Goal: Task Accomplishment & Management: Manage account settings

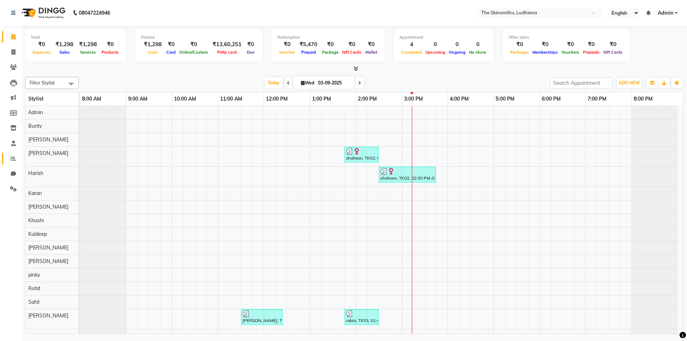
click at [14, 157] on icon at bounding box center [13, 158] width 5 height 5
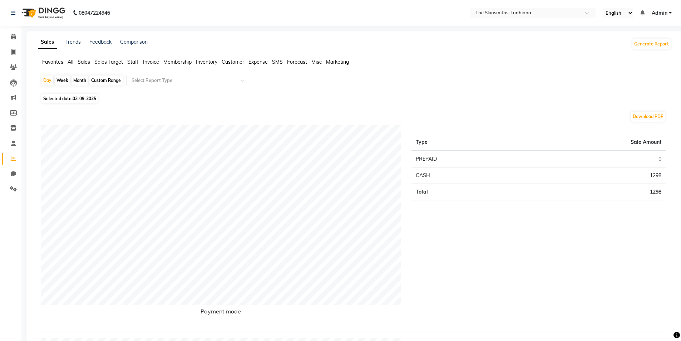
click at [134, 64] on span "Staff" at bounding box center [132, 62] width 11 height 6
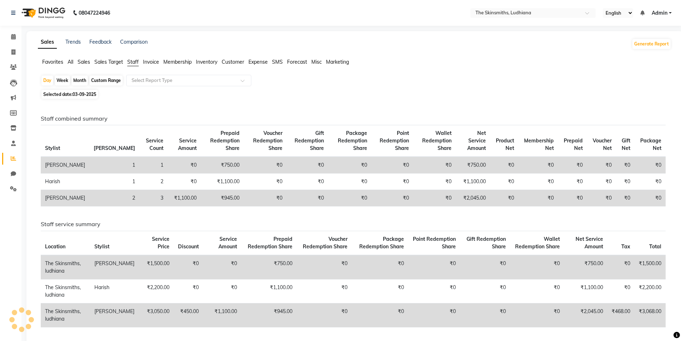
click at [103, 82] on div "Custom Range" at bounding box center [105, 80] width 33 height 10
select select "9"
select select "2025"
click at [48, 109] on div "Staff combined summary Stylist Bill Count Service Count Service Amount Prepaid …" at bounding box center [353, 245] width 637 height 289
click at [83, 97] on span "Selected date: 03-09-2025" at bounding box center [69, 94] width 56 height 9
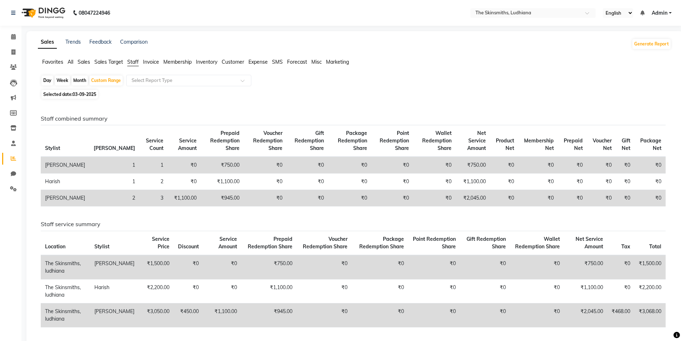
select select "9"
select select "2025"
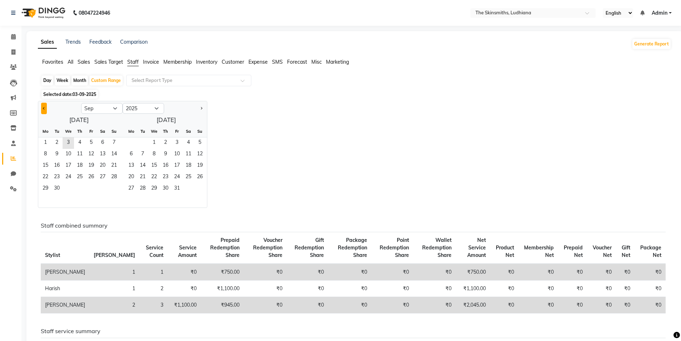
click at [45, 109] on button "Previous month" at bounding box center [44, 108] width 6 height 11
select select "8"
click at [91, 139] on span "1" at bounding box center [90, 142] width 11 height 11
click at [117, 191] on span "31" at bounding box center [113, 188] width 11 height 11
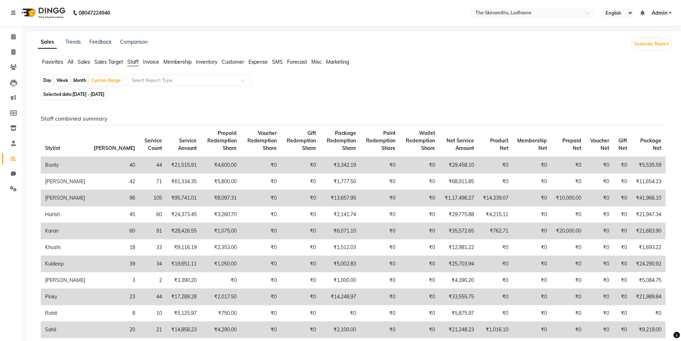
click at [46, 82] on div "Day" at bounding box center [47, 80] width 12 height 10
select select "8"
select select "2025"
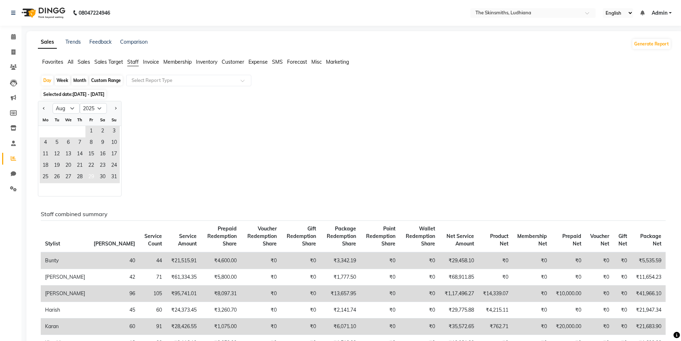
click at [89, 177] on span "29" at bounding box center [90, 177] width 11 height 11
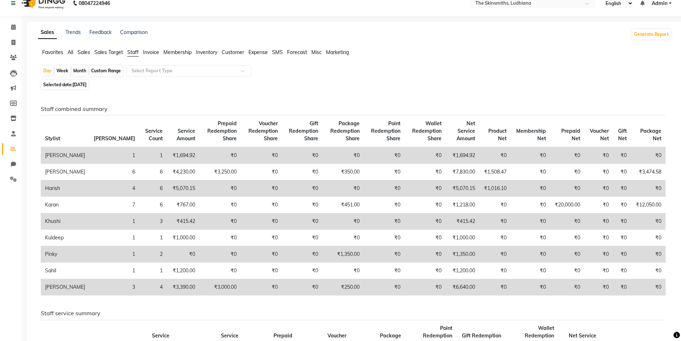
scroll to position [4, 0]
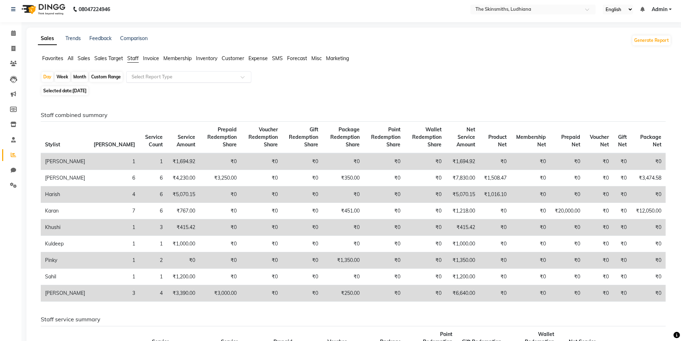
click at [177, 76] on input "text" at bounding box center [181, 76] width 103 height 7
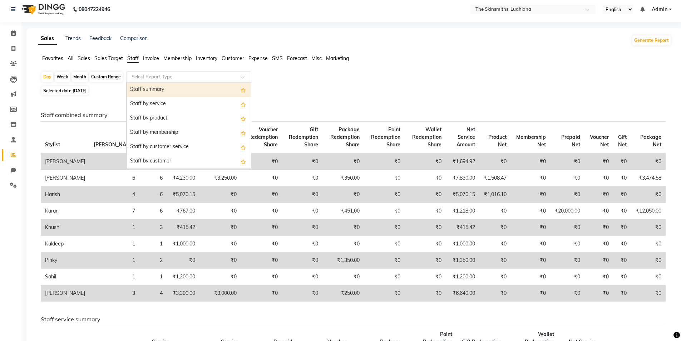
click at [168, 102] on div "Staff by service" at bounding box center [189, 104] width 124 height 14
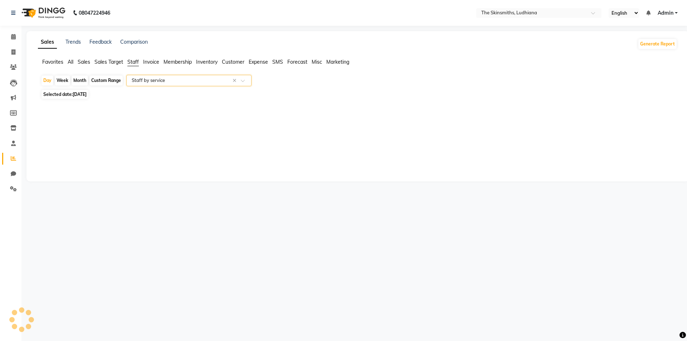
select select "full_report"
select select "csv"
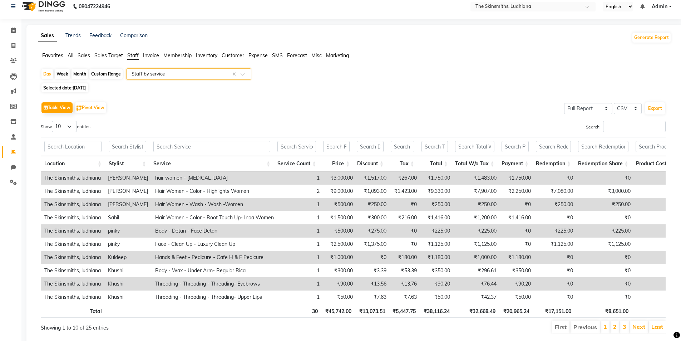
scroll to position [34, 0]
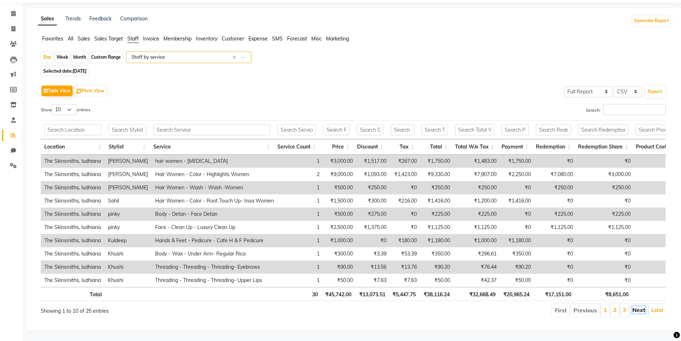
click at [642, 306] on link "Next" at bounding box center [639, 309] width 13 height 7
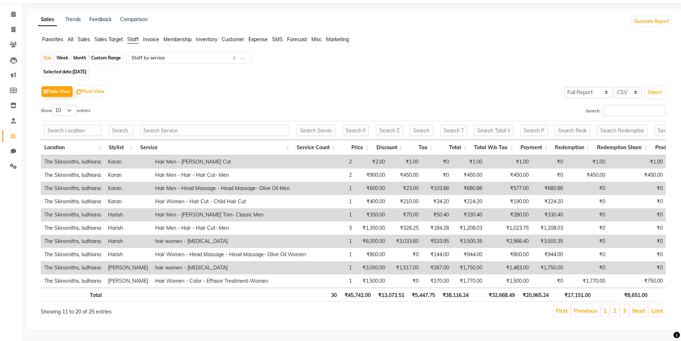
click at [642, 307] on link "Next" at bounding box center [639, 310] width 13 height 7
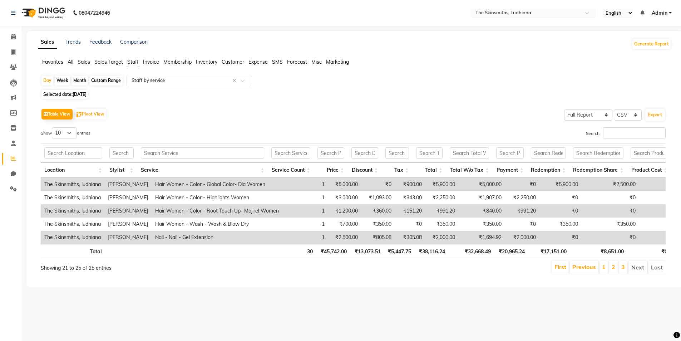
scroll to position [0, 0]
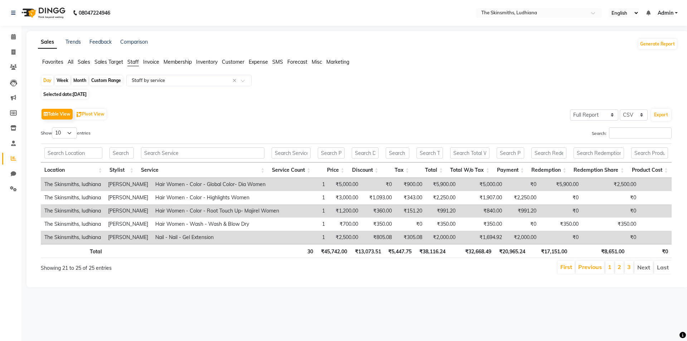
click at [87, 93] on span "29-08-2025" at bounding box center [80, 94] width 14 height 5
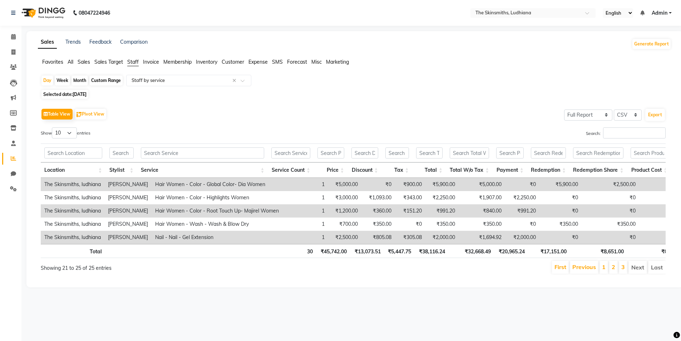
select select "8"
select select "2025"
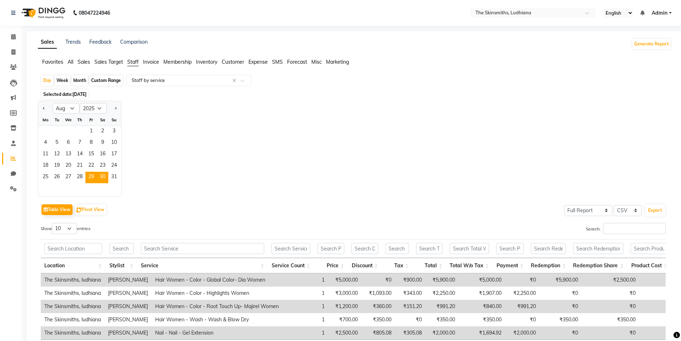
click at [105, 177] on span "30" at bounding box center [102, 177] width 11 height 11
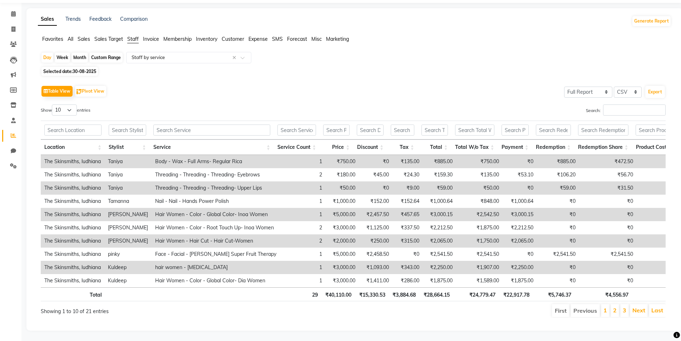
scroll to position [34, 0]
click at [64, 182] on td "The Skinsmiths, ludhiana" at bounding box center [73, 187] width 64 height 13
click at [97, 155] on td "The Skinsmiths, ludhiana" at bounding box center [73, 160] width 64 height 13
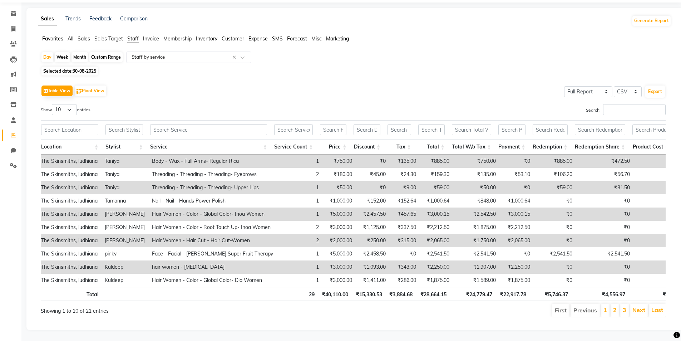
scroll to position [0, 10]
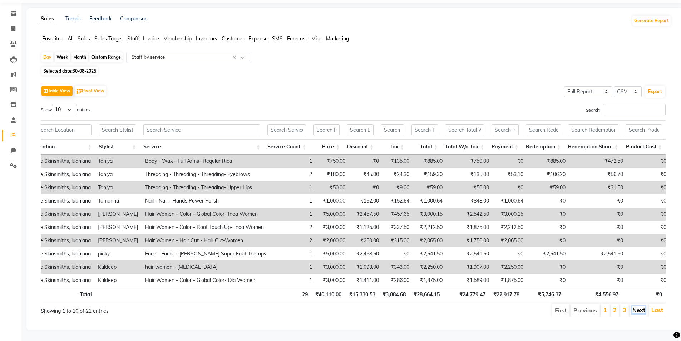
click at [639, 307] on link "Next" at bounding box center [639, 309] width 13 height 7
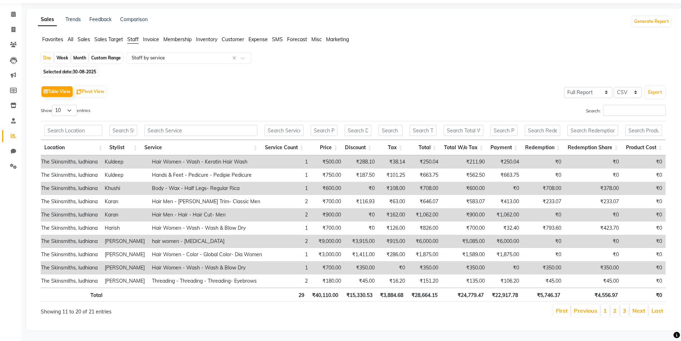
scroll to position [0, 0]
click at [638, 307] on link "Next" at bounding box center [639, 310] width 13 height 7
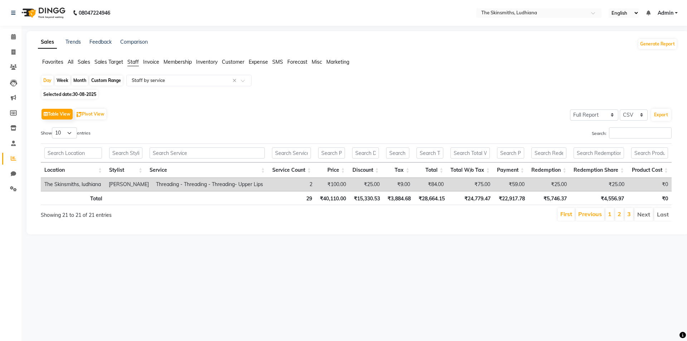
click at [90, 95] on span "30-08-2025" at bounding box center [85, 94] width 24 height 5
select select "8"
select select "2025"
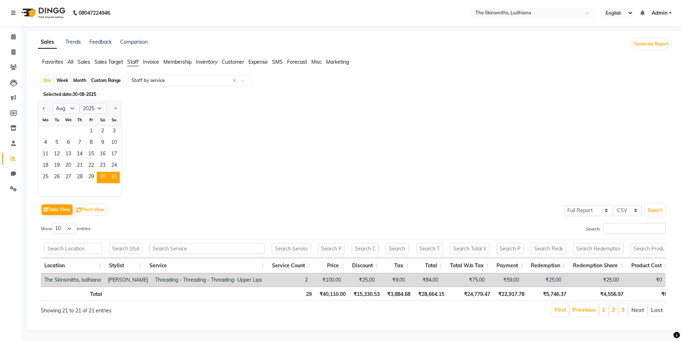
click at [113, 177] on span "31" at bounding box center [113, 177] width 11 height 11
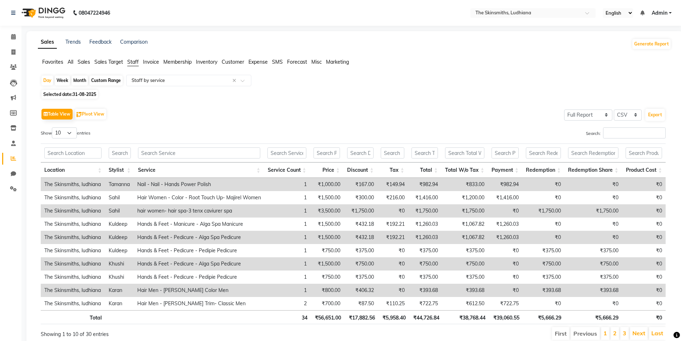
scroll to position [29, 0]
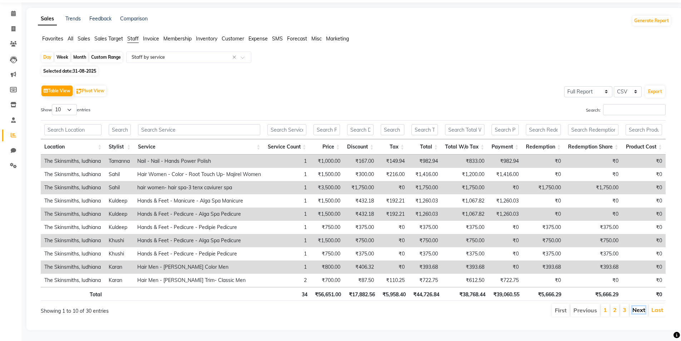
click at [635, 306] on link "Next" at bounding box center [639, 309] width 13 height 7
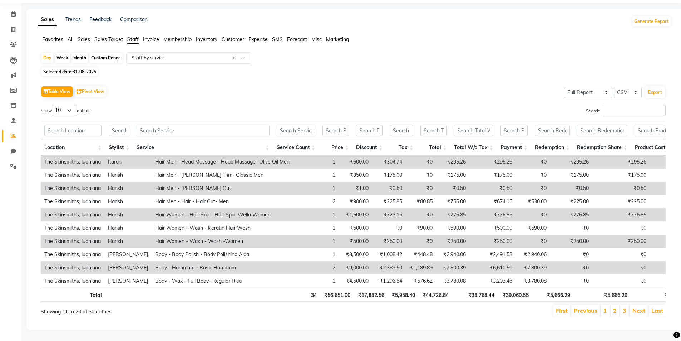
click at [638, 307] on link "Next" at bounding box center [639, 310] width 13 height 7
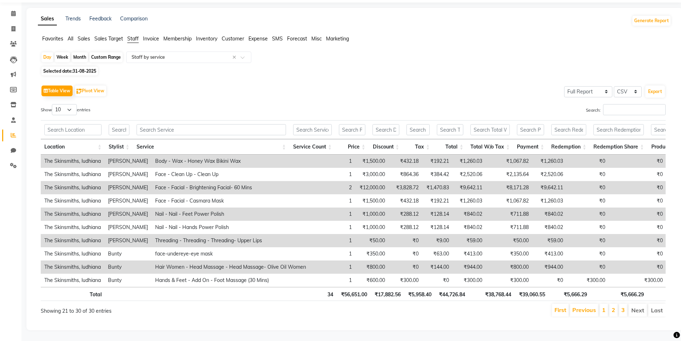
click at [638, 309] on li "Next" at bounding box center [638, 310] width 19 height 13
click at [584, 312] on link "Previous" at bounding box center [584, 309] width 24 height 7
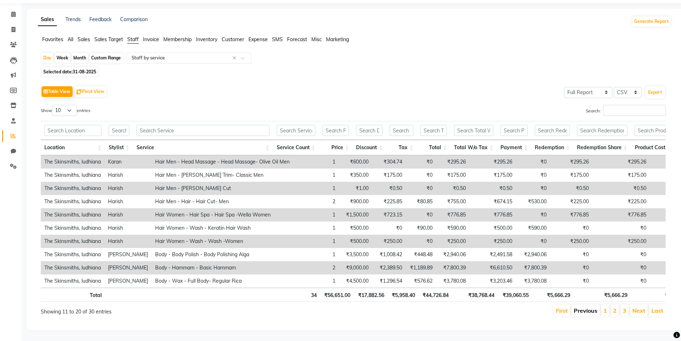
click at [583, 313] on link "Previous" at bounding box center [586, 310] width 24 height 7
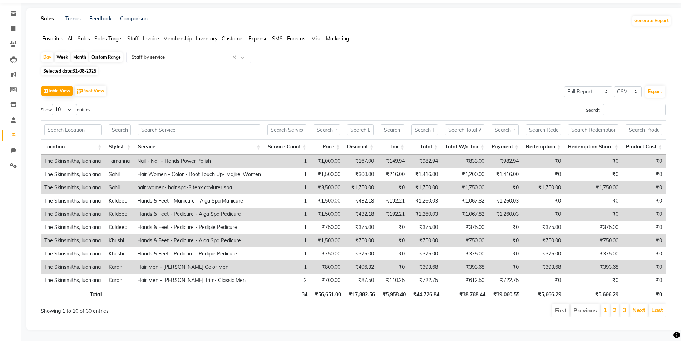
click at [88, 68] on span "31-08-2025" at bounding box center [85, 70] width 24 height 5
select select "8"
select select "2025"
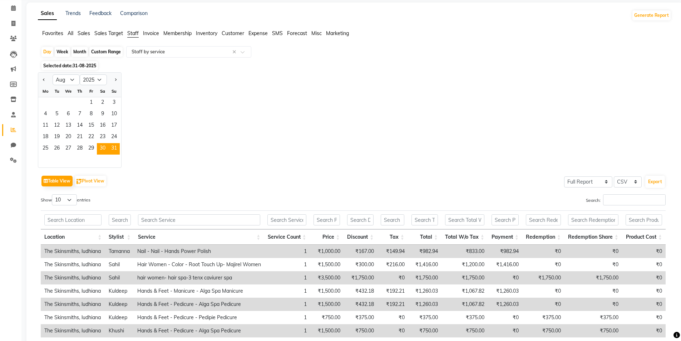
click at [103, 147] on span "30" at bounding box center [102, 148] width 11 height 11
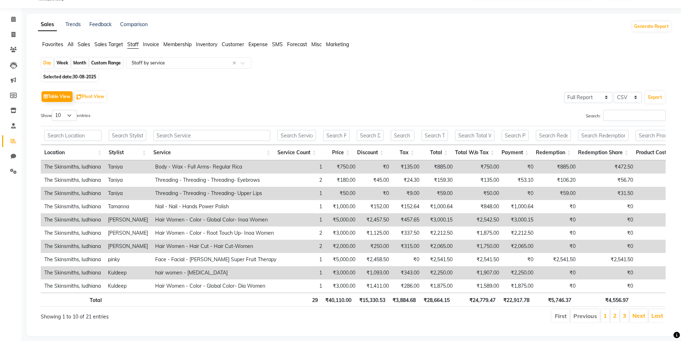
scroll to position [34, 0]
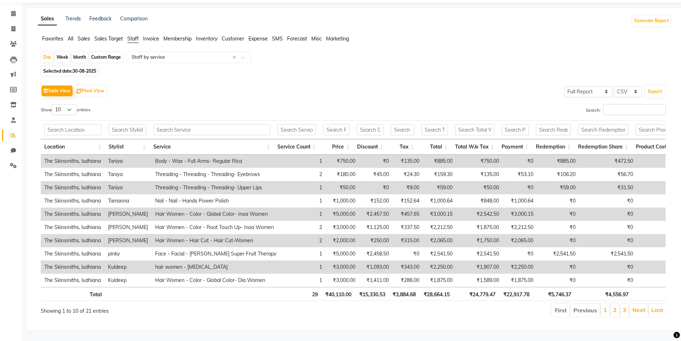
click at [108, 52] on div "Custom Range" at bounding box center [105, 57] width 33 height 10
select select "8"
select select "2025"
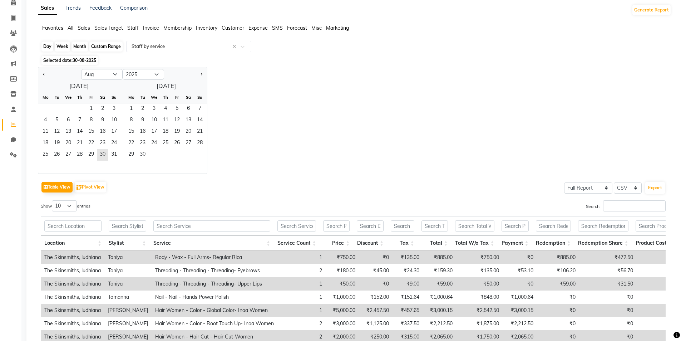
scroll to position [0, 0]
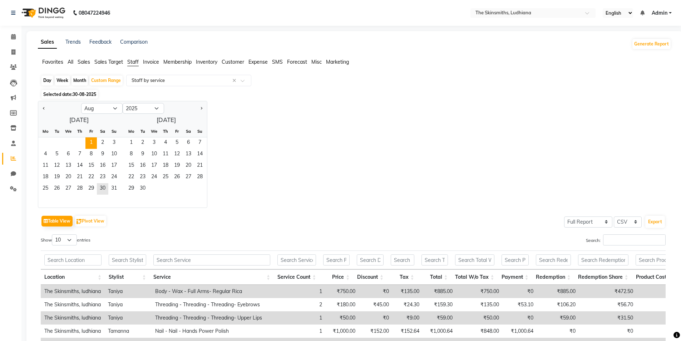
click at [92, 141] on span "1" at bounding box center [90, 142] width 11 height 11
click at [116, 188] on span "31" at bounding box center [113, 188] width 11 height 11
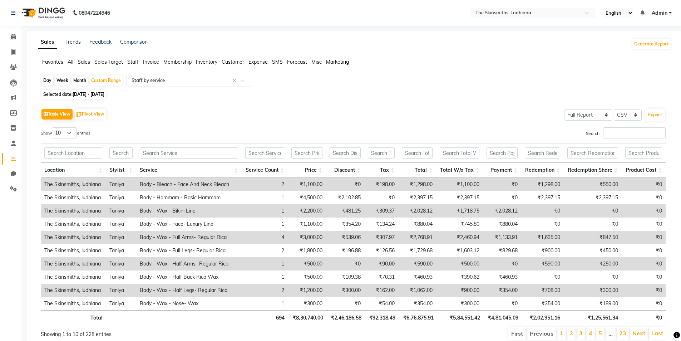
click at [169, 79] on input "text" at bounding box center [181, 80] width 103 height 7
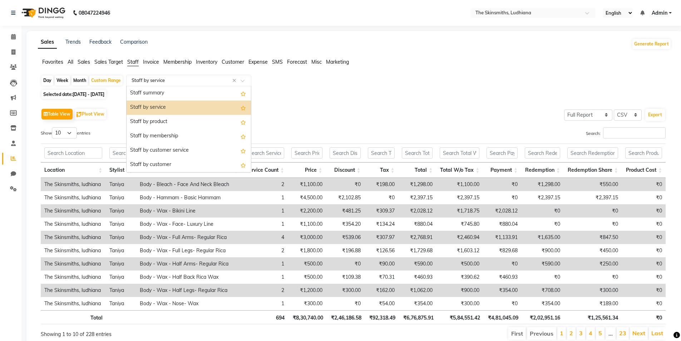
click at [163, 90] on div "Staff summary" at bounding box center [189, 93] width 124 height 14
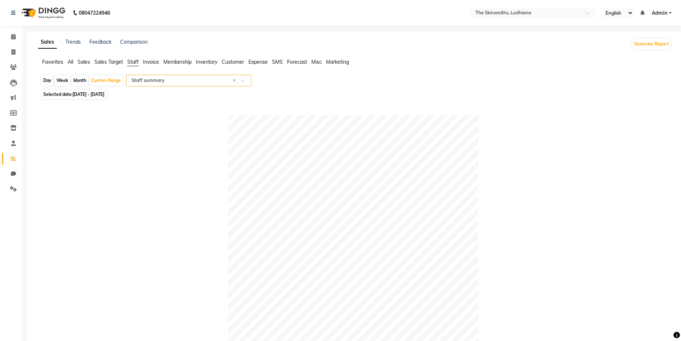
click at [182, 77] on input "text" at bounding box center [181, 80] width 103 height 7
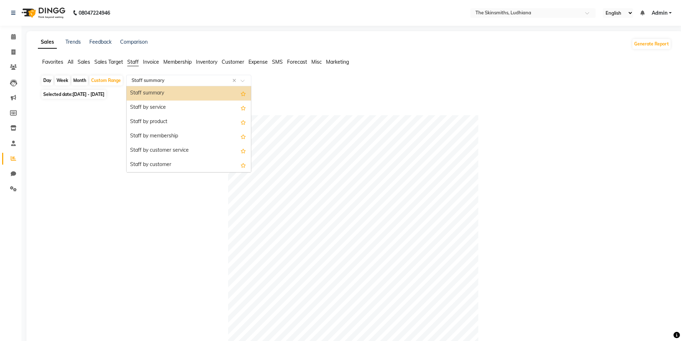
click at [161, 79] on input "text" at bounding box center [181, 80] width 103 height 7
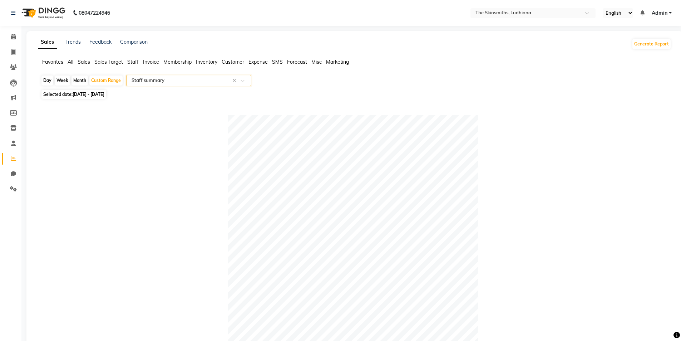
click at [111, 60] on span "Sales Target" at bounding box center [108, 62] width 29 height 6
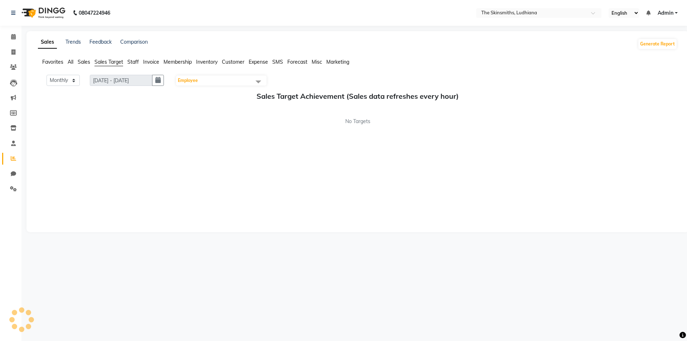
click at [132, 65] on span "Staff" at bounding box center [132, 62] width 11 height 6
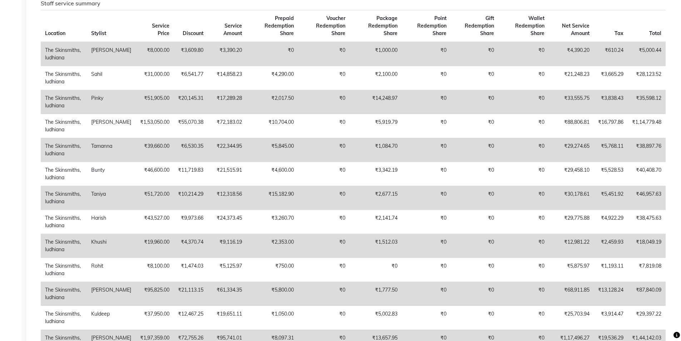
scroll to position [402, 0]
drag, startPoint x: 171, startPoint y: 200, endPoint x: 611, endPoint y: 213, distance: 440.1
click at [611, 209] on tr "The Skinsmiths, ludhiana Taniya ₹51,720.00 ₹10,214.29 ₹12,318.56 ₹15,182.90 ₹0 …" at bounding box center [353, 197] width 625 height 24
click at [217, 209] on td "₹12,318.56" at bounding box center [227, 197] width 39 height 24
drag, startPoint x: 325, startPoint y: 212, endPoint x: 429, endPoint y: 200, distance: 104.5
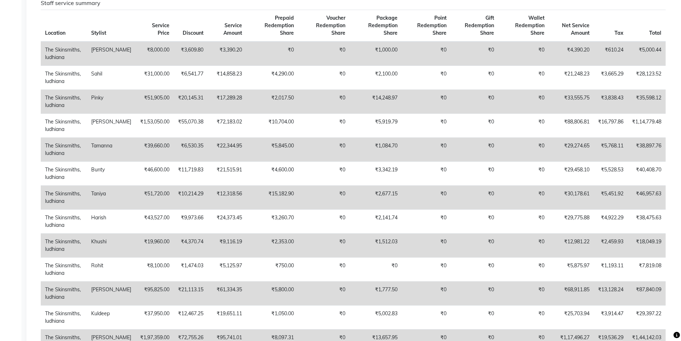
click at [329, 209] on td "₹0" at bounding box center [323, 197] width 51 height 24
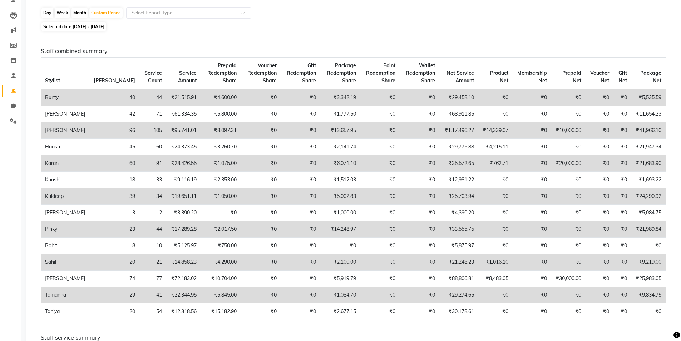
scroll to position [0, 0]
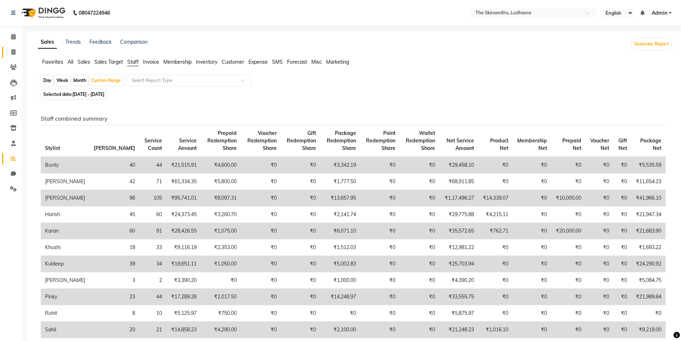
click at [9, 52] on span at bounding box center [13, 52] width 13 height 8
select select "service"
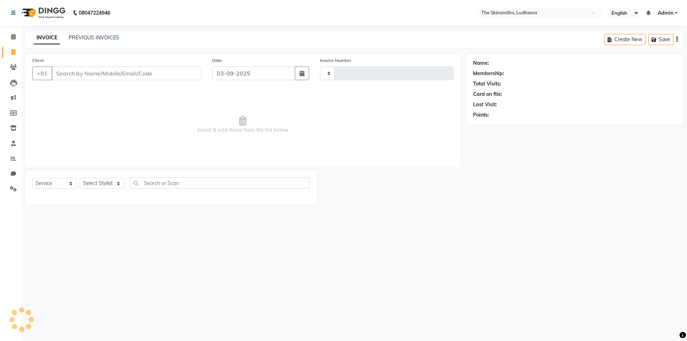
type input "1293"
select select "8115"
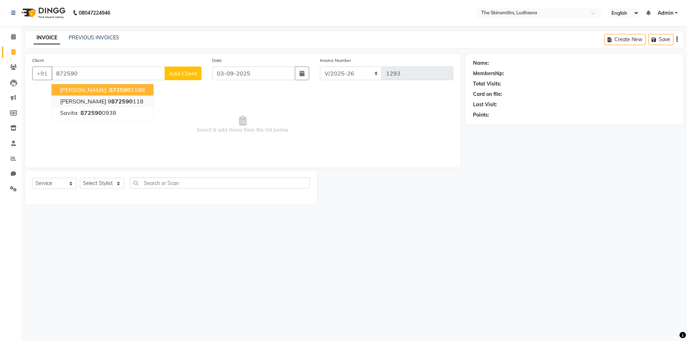
click at [112, 96] on button "prabhleen 9 872590 118" at bounding box center [102, 100] width 102 height 11
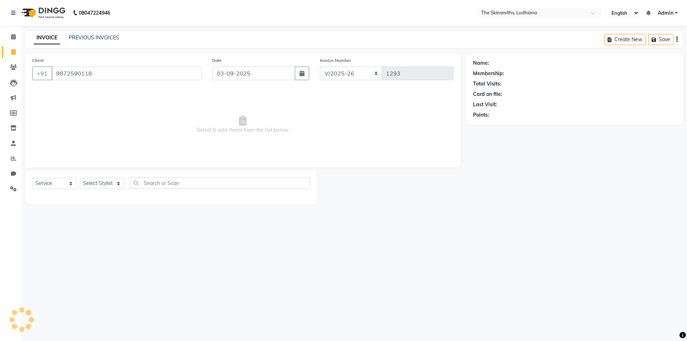
type input "9872590118"
click at [98, 184] on select "Select Stylist Admin Ashu Bunty Dishika DIWAKAR Harish Karan Kawal Oberoi Khush…" at bounding box center [102, 183] width 45 height 11
select select "76546"
click at [80, 178] on select "Select Stylist Admin Ashu Bunty Dishika DIWAKAR Harish Karan Kawal Oberoi Khush…" at bounding box center [102, 183] width 45 height 11
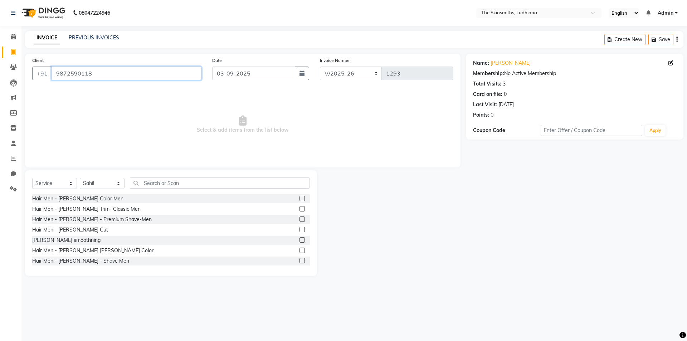
click at [56, 73] on input "9872590118" at bounding box center [126, 74] width 150 height 14
click at [63, 72] on input "9872590118" at bounding box center [126, 74] width 150 height 14
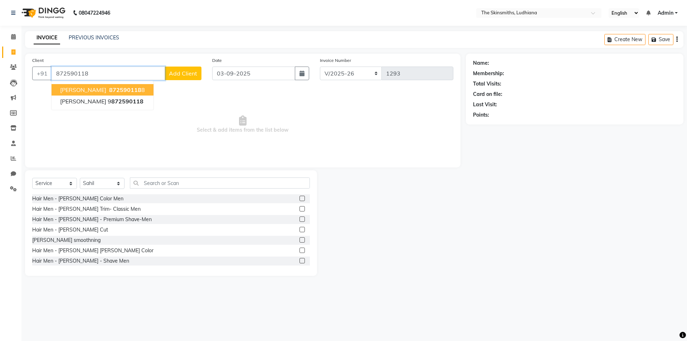
click at [122, 88] on ngb-highlight "872590118 8" at bounding box center [126, 89] width 37 height 7
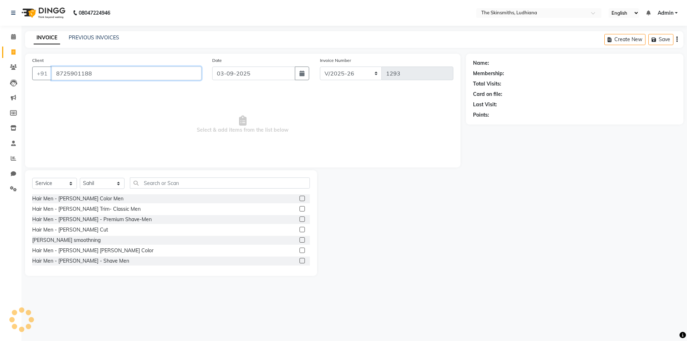
type input "8725901188"
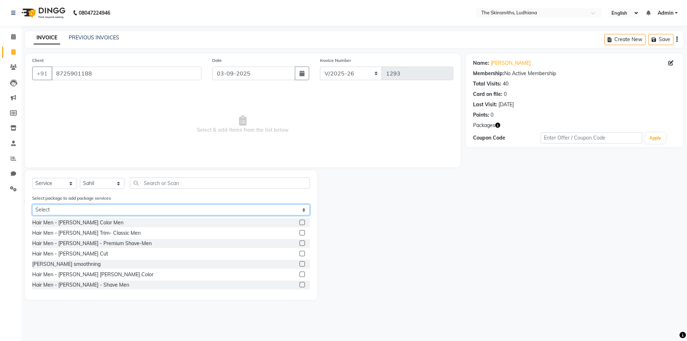
click at [133, 209] on select "Select aug pedipie offer wash (10)" at bounding box center [170, 209] width 277 height 11
select select "2: Object"
click at [32, 204] on select "Select aug pedipie offer wash (10)" at bounding box center [170, 209] width 277 height 11
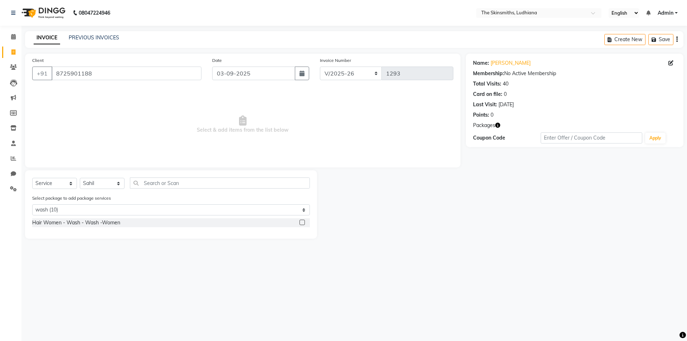
click at [301, 222] on label at bounding box center [301, 222] width 5 height 5
click at [301, 222] on input "checkbox" at bounding box center [301, 222] width 5 height 5
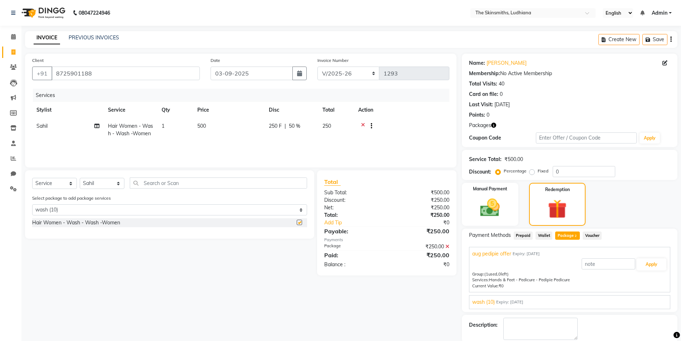
checkbox input "false"
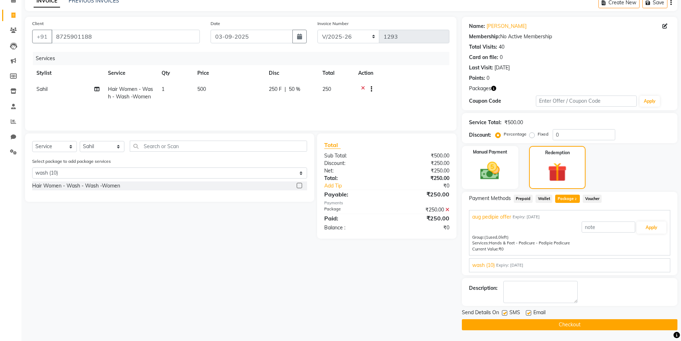
click at [479, 265] on span "wash (10)" at bounding box center [483, 265] width 23 height 8
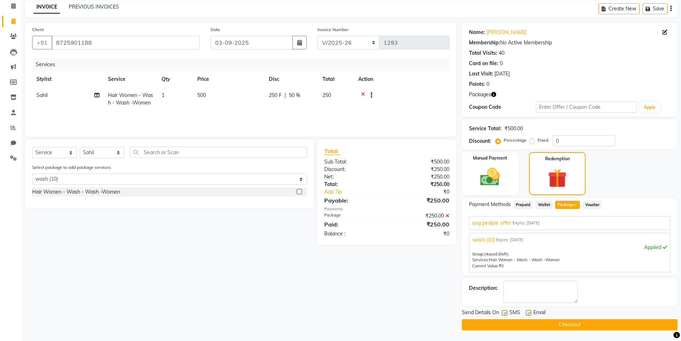
scroll to position [31, 0]
click at [569, 325] on button "Checkout" at bounding box center [570, 324] width 216 height 11
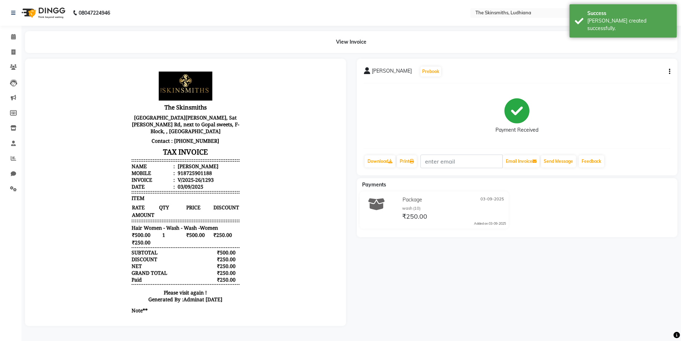
scroll to position [36, 0]
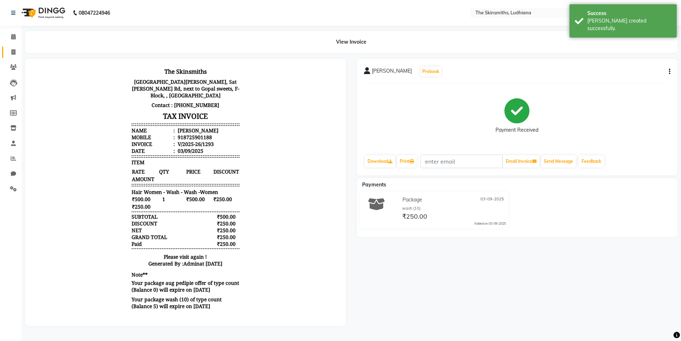
click at [15, 50] on icon at bounding box center [13, 51] width 4 height 5
select select "service"
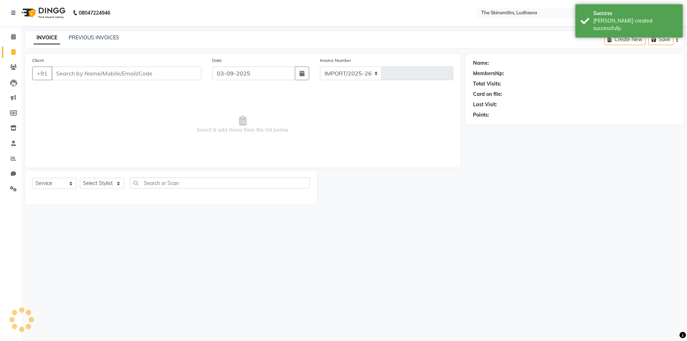
select select "8115"
type input "1294"
type input "2"
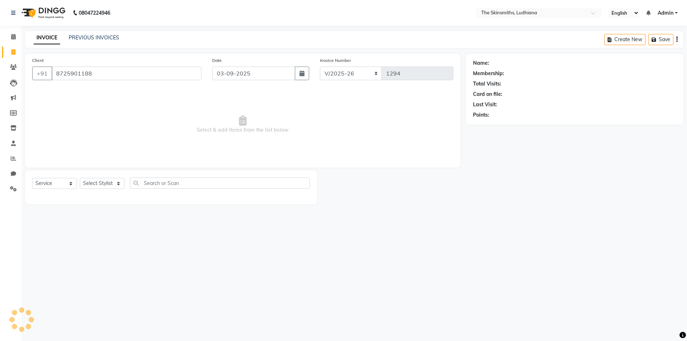
type input "8725901188"
click at [102, 180] on select "Select Stylist Admin Ashu Bunty Dishika DIWAKAR Harish Karan Kawal Oberoi Khush…" at bounding box center [102, 183] width 45 height 11
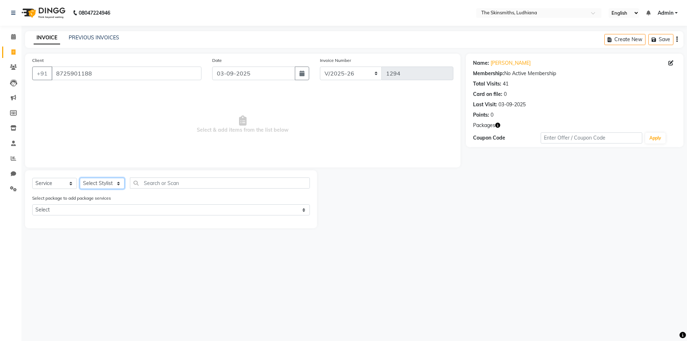
select select "76544"
click at [80, 178] on select "Select Stylist Admin Ashu Bunty Dishika DIWAKAR Harish Karan Kawal Oberoi Khush…" at bounding box center [102, 183] width 45 height 11
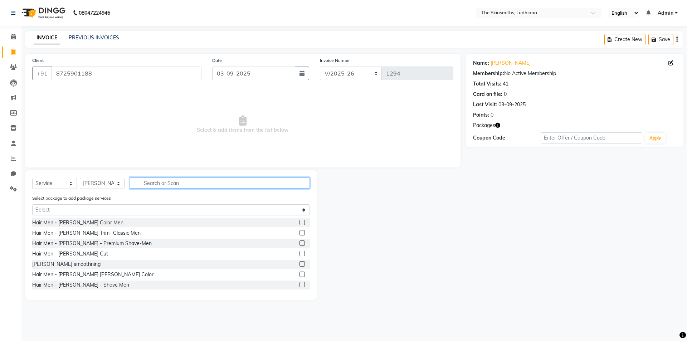
click at [197, 181] on input "text" at bounding box center [220, 182] width 180 height 11
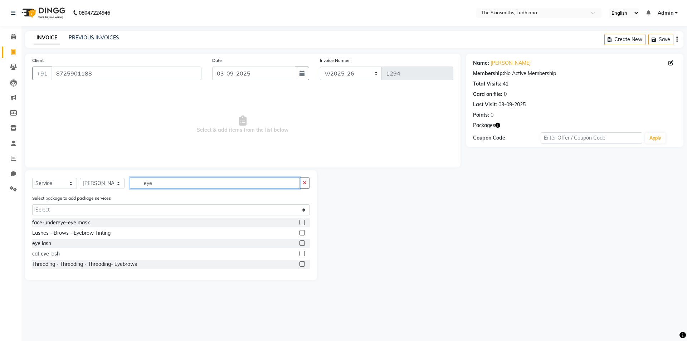
type input "eye"
click at [302, 264] on label at bounding box center [301, 263] width 5 height 5
click at [302, 264] on input "checkbox" at bounding box center [301, 264] width 5 height 5
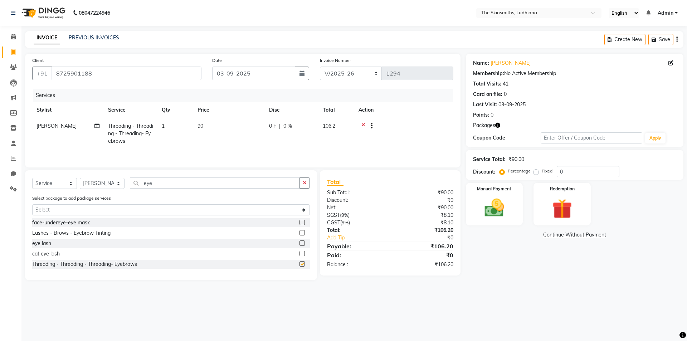
checkbox input "false"
click at [168, 132] on td "1" at bounding box center [175, 133] width 36 height 31
select select "76544"
click at [201, 127] on input "1" at bounding box center [208, 127] width 27 height 11
type input "2"
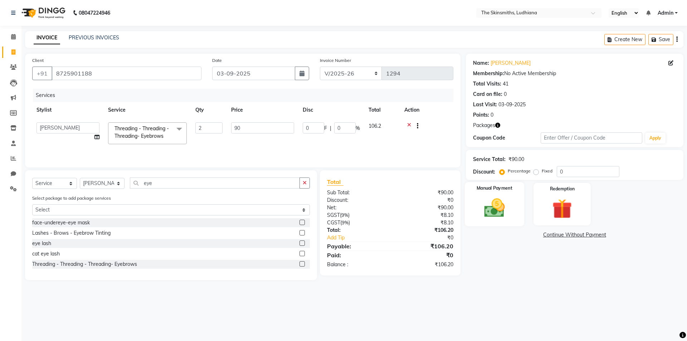
click at [491, 207] on img at bounding box center [493, 208] width 33 height 24
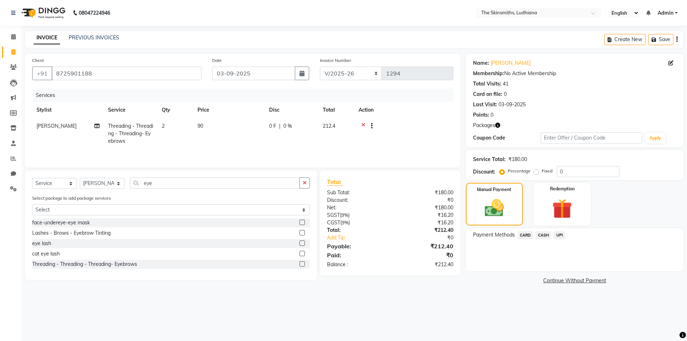
click at [559, 235] on span "UPI" at bounding box center [559, 235] width 11 height 8
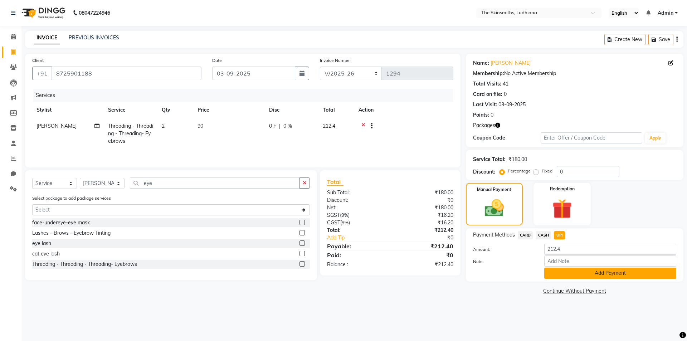
click at [580, 272] on button "Add Payment" at bounding box center [610, 272] width 132 height 11
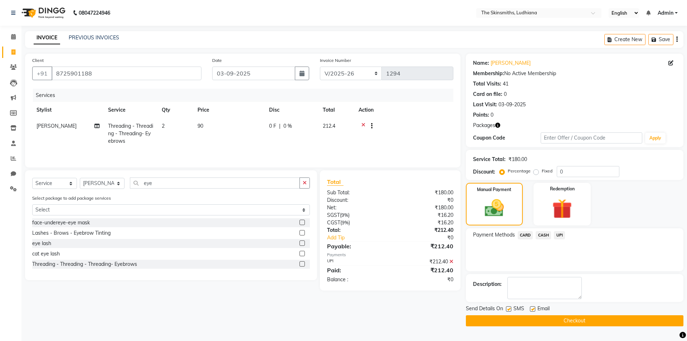
click at [451, 261] on icon at bounding box center [451, 261] width 4 height 5
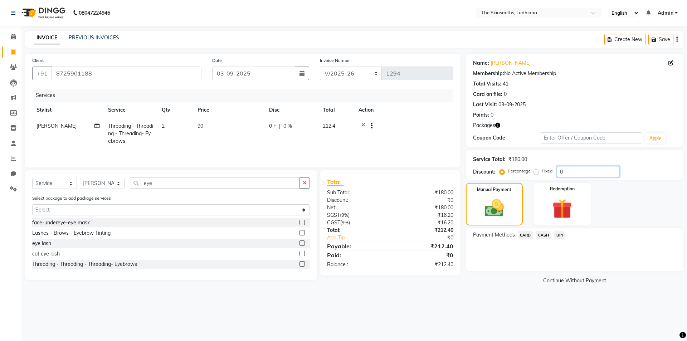
click at [581, 169] on input "0" at bounding box center [587, 171] width 63 height 11
click at [541, 174] on label "Fixed" at bounding box center [546, 171] width 11 height 6
click at [535, 173] on input "Fixed" at bounding box center [537, 170] width 5 height 5
radio input "true"
click at [580, 172] on input "0" at bounding box center [587, 171] width 63 height 11
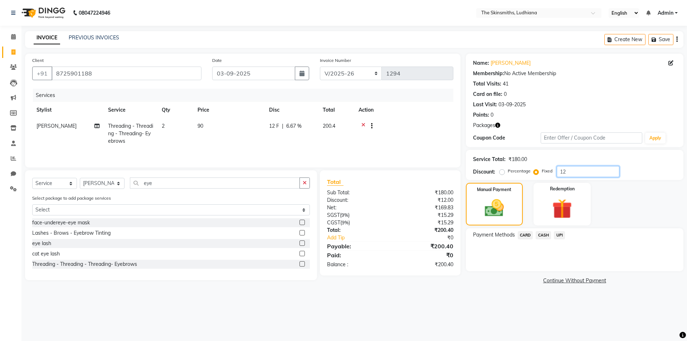
type input "12"
click at [472, 310] on div "08047224946 Select Location × The Skinsmiths, Ludhiana English ENGLISH Español …" at bounding box center [343, 170] width 687 height 341
click at [557, 236] on span "UPI" at bounding box center [559, 235] width 11 height 8
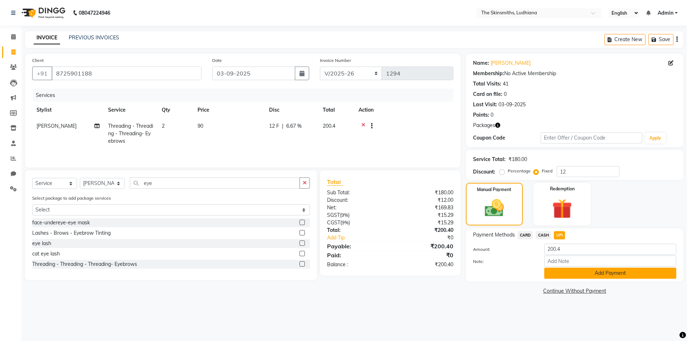
click at [572, 274] on button "Add Payment" at bounding box center [610, 272] width 132 height 11
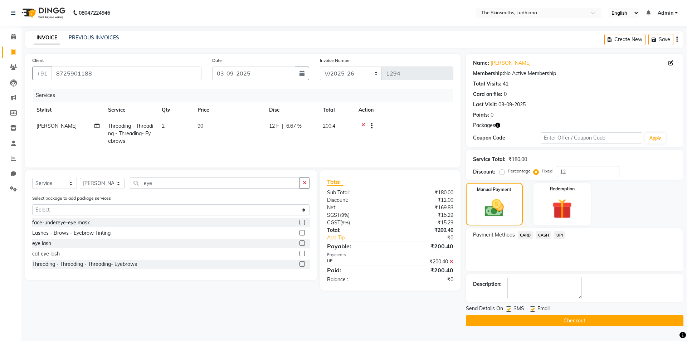
click at [581, 323] on button "Checkout" at bounding box center [574, 320] width 217 height 11
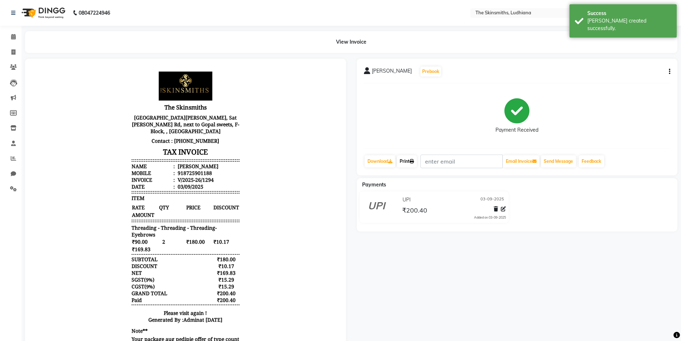
click at [414, 161] on icon at bounding box center [412, 161] width 4 height 4
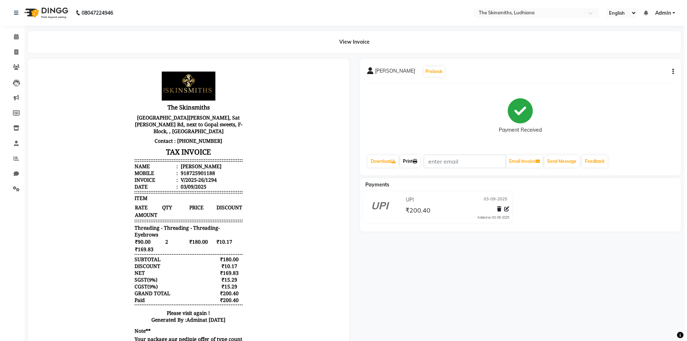
scroll to position [6, 0]
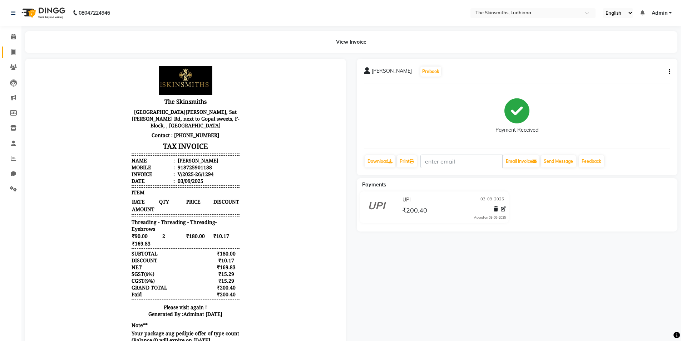
click at [13, 52] on icon at bounding box center [13, 51] width 4 height 5
select select "service"
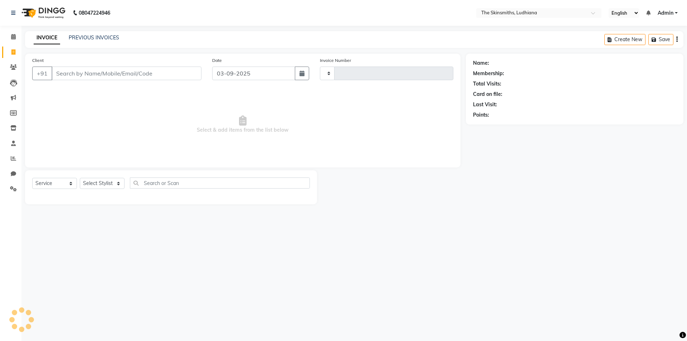
type input "1295"
select select "8115"
type input "8725901188"
click at [503, 65] on link "[PERSON_NAME]" at bounding box center [510, 63] width 40 height 8
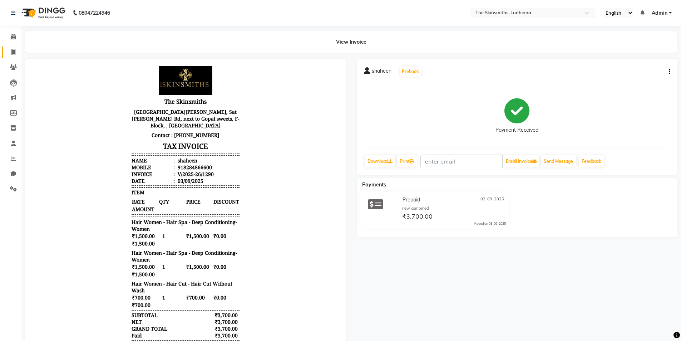
click at [5, 53] on link "Invoice" at bounding box center [10, 52] width 17 height 12
select select "service"
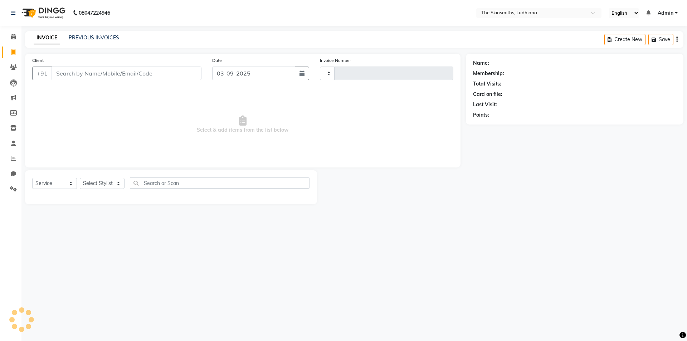
type input "1292"
select select "8115"
click at [101, 183] on select "Select Stylist Admin [PERSON_NAME] [PERSON_NAME] [PERSON_NAME] [PERSON_NAME] [P…" at bounding box center [102, 183] width 45 height 11
click at [163, 75] on input "Client" at bounding box center [126, 74] width 150 height 14
type input "8"
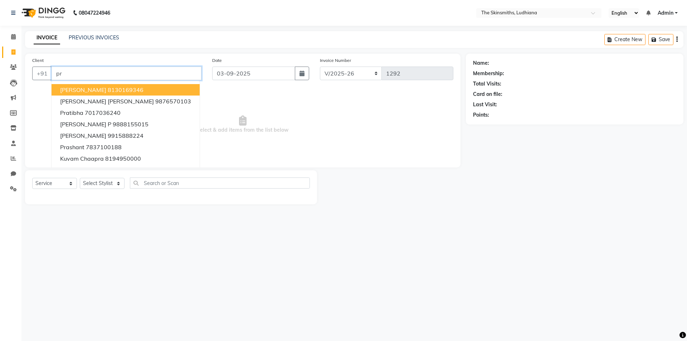
type input "p"
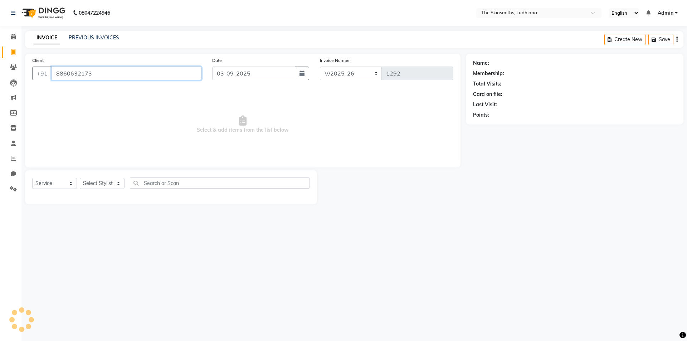
type input "8860632173"
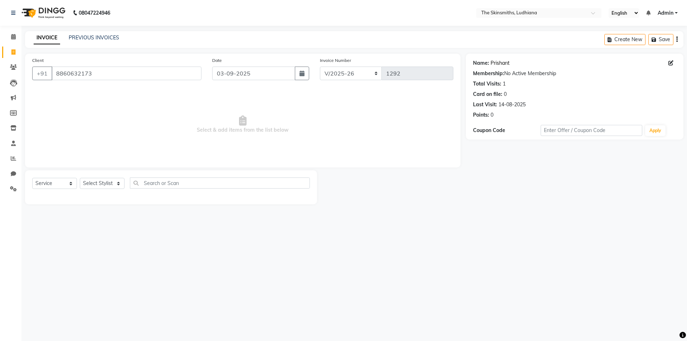
click at [497, 62] on link "Prishant" at bounding box center [499, 63] width 19 height 8
click at [96, 181] on select "Select Stylist Admin [PERSON_NAME] [PERSON_NAME] [PERSON_NAME] [PERSON_NAME] [P…" at bounding box center [102, 183] width 45 height 11
select select "76557"
click at [80, 178] on select "Select Stylist Admin [PERSON_NAME] [PERSON_NAME] [PERSON_NAME] [PERSON_NAME] [P…" at bounding box center [102, 183] width 45 height 11
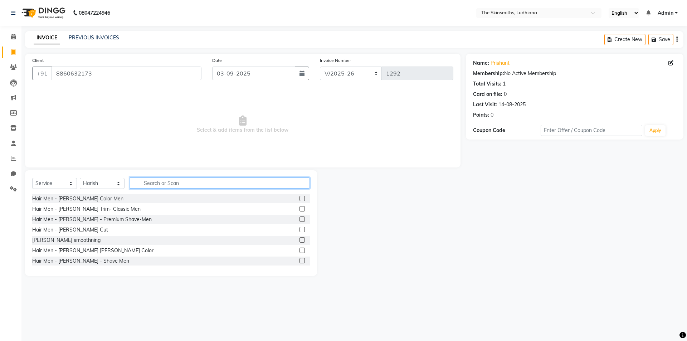
click at [187, 182] on input "text" at bounding box center [220, 182] width 180 height 11
type input "hair cut"
click at [299, 208] on label at bounding box center [301, 208] width 5 height 5
click at [299, 208] on input "checkbox" at bounding box center [301, 209] width 5 height 5
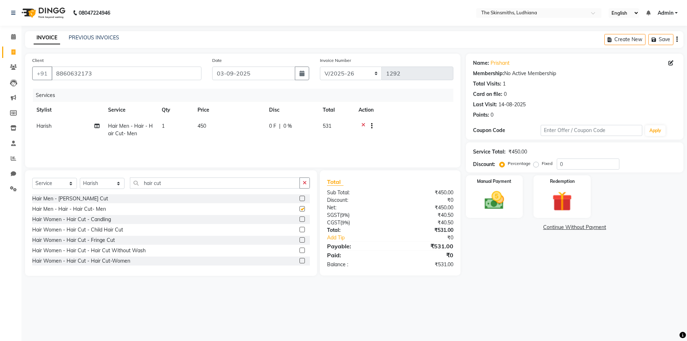
checkbox input "false"
click at [583, 165] on input "0" at bounding box center [587, 163] width 63 height 11
type input "2"
click at [500, 196] on img at bounding box center [493, 200] width 33 height 24
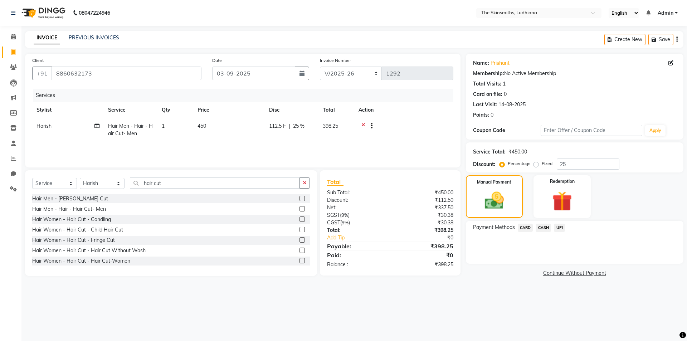
click at [547, 228] on span "CASH" at bounding box center [542, 227] width 15 height 8
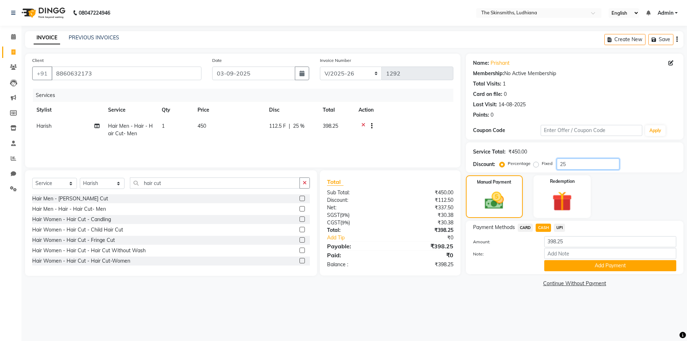
click at [571, 162] on input "25" at bounding box center [587, 163] width 63 height 11
type input "26.5"
click at [560, 227] on span "UPI" at bounding box center [559, 227] width 11 height 8
type input "390.29"
click at [536, 228] on span "CASH" at bounding box center [542, 227] width 15 height 8
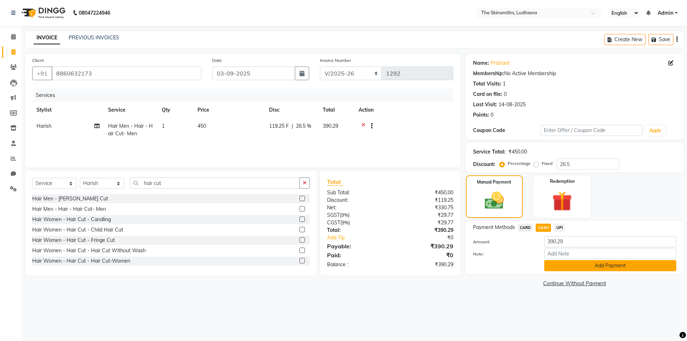
click at [595, 264] on button "Add Payment" at bounding box center [610, 265] width 132 height 11
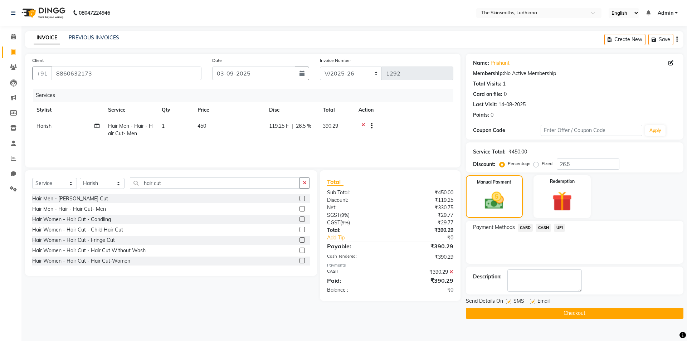
click at [594, 308] on button "Checkout" at bounding box center [574, 313] width 217 height 11
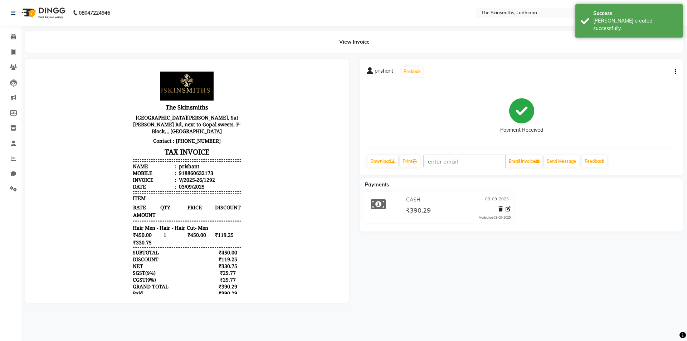
scroll to position [33, 0]
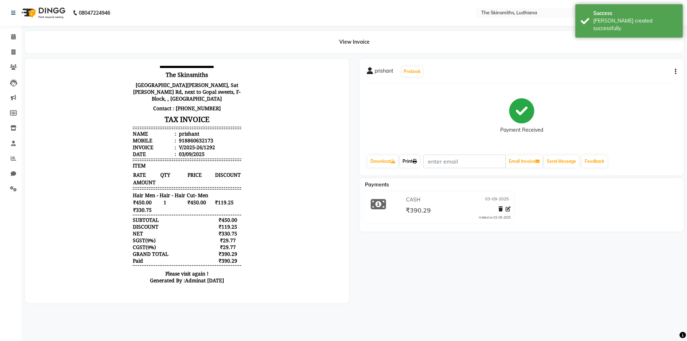
click at [412, 159] on link "Print" at bounding box center [409, 161] width 20 height 12
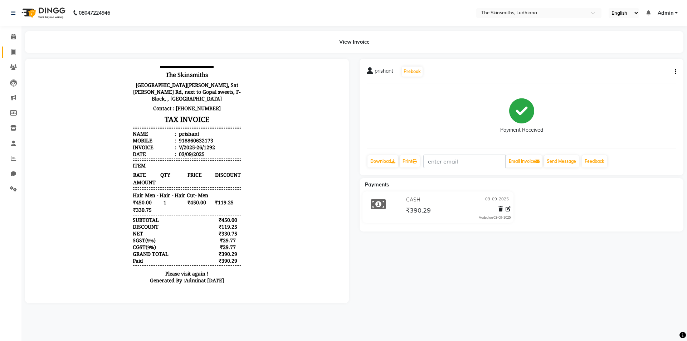
click at [13, 54] on icon at bounding box center [13, 51] width 4 height 5
select select "service"
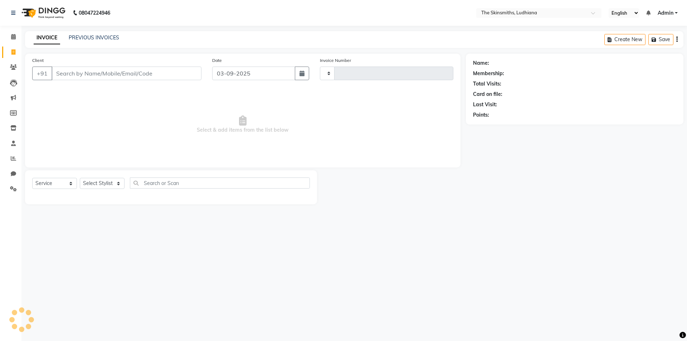
type input "1293"
select select "8115"
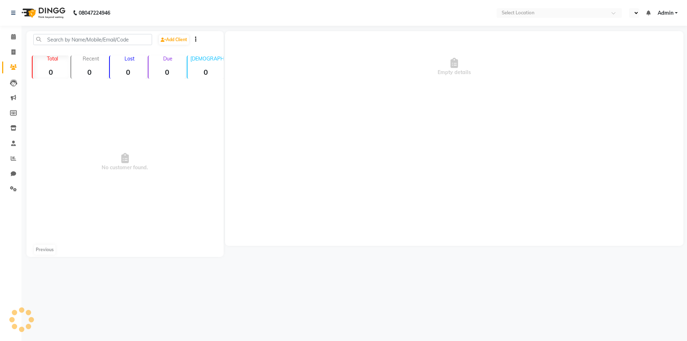
select select "en"
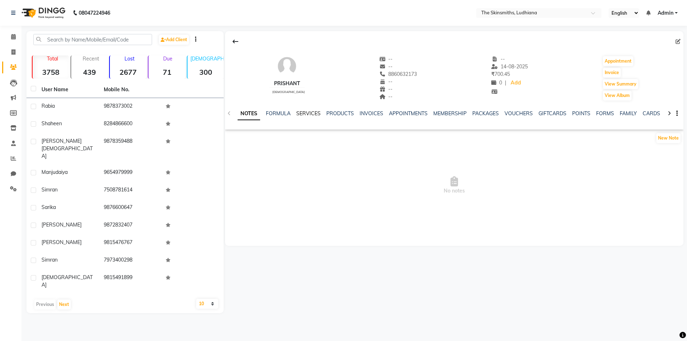
click at [300, 115] on link "SERVICES" at bounding box center [308, 113] width 24 height 6
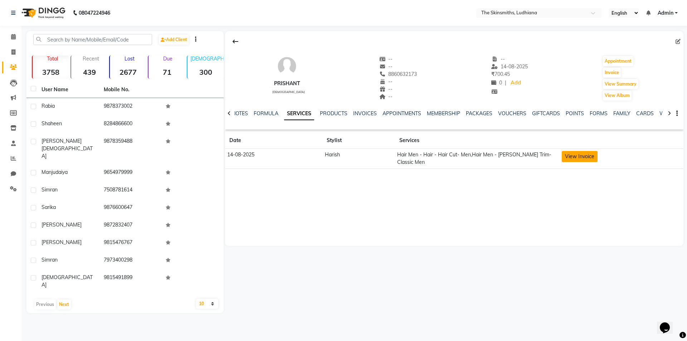
click at [576, 157] on button "View Invoice" at bounding box center [579, 156] width 36 height 11
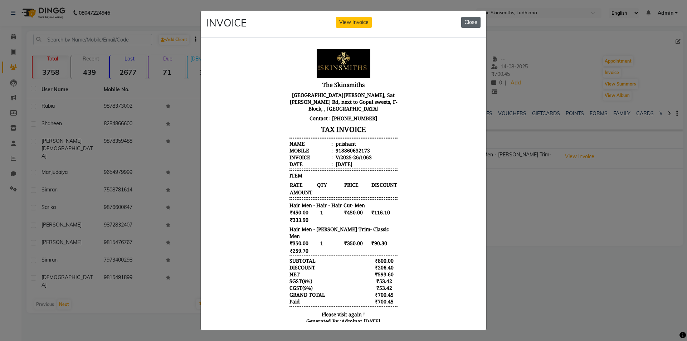
click at [461, 21] on button "Close" at bounding box center [470, 22] width 19 height 11
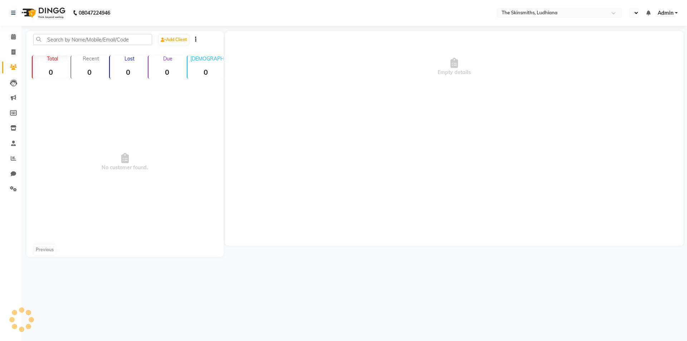
select select "en"
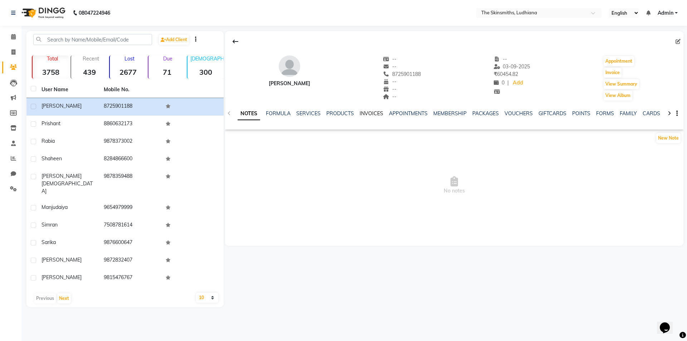
click at [372, 114] on link "INVOICES" at bounding box center [371, 113] width 24 height 6
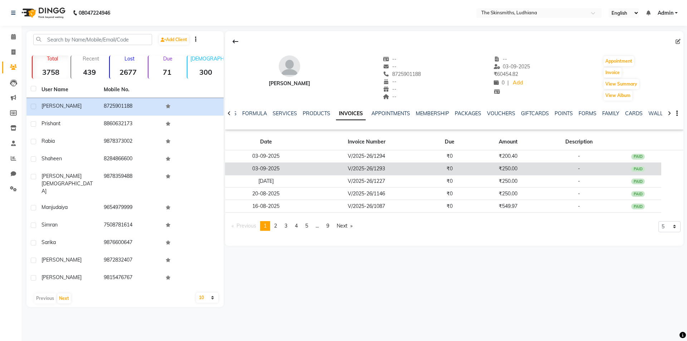
click at [513, 169] on td "₹250.00" at bounding box center [508, 168] width 70 height 13
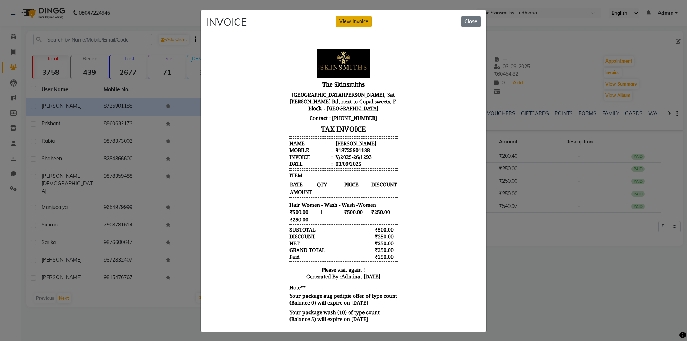
click at [354, 18] on button "View Invoice" at bounding box center [354, 21] width 36 height 11
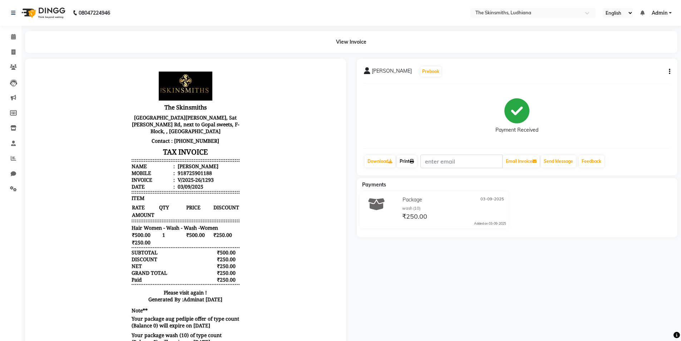
click at [404, 165] on link "Print" at bounding box center [407, 161] width 20 height 12
click at [15, 160] on icon at bounding box center [13, 158] width 5 height 5
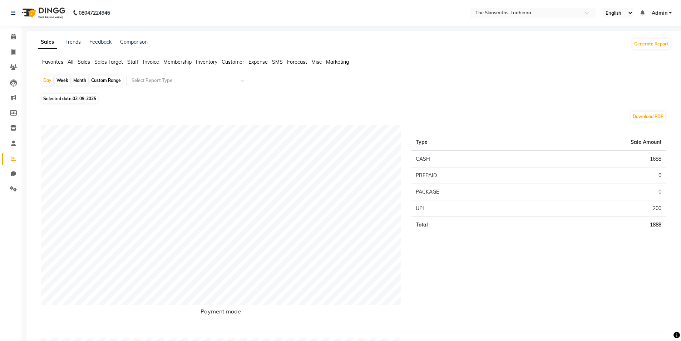
click at [108, 80] on div "Custom Range" at bounding box center [105, 80] width 33 height 10
select select "9"
select select "2025"
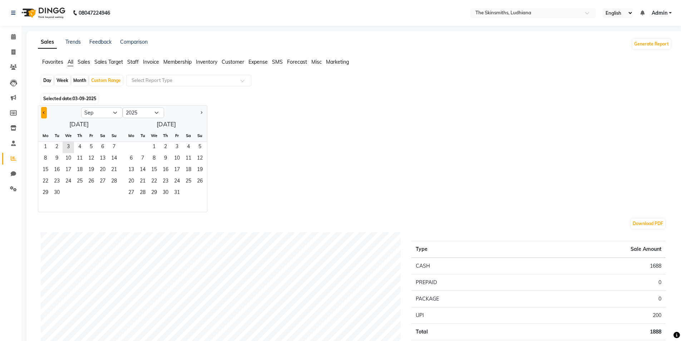
click at [44, 112] on span "Previous month" at bounding box center [44, 112] width 3 height 3
select select "8"
click at [93, 147] on span "1" at bounding box center [90, 147] width 11 height 11
click at [114, 192] on span "31" at bounding box center [113, 192] width 11 height 11
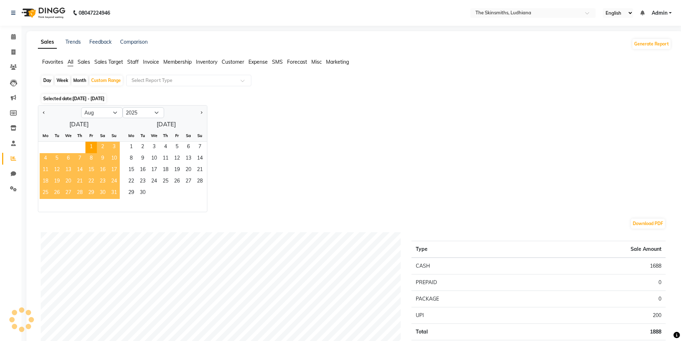
click at [133, 62] on span "Staff" at bounding box center [132, 62] width 11 height 6
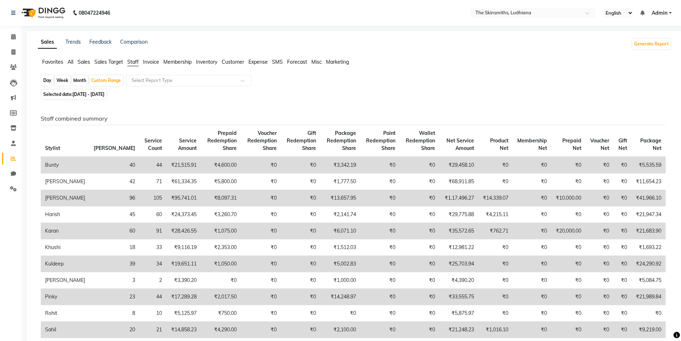
click at [72, 62] on span "All" at bounding box center [71, 62] width 6 height 6
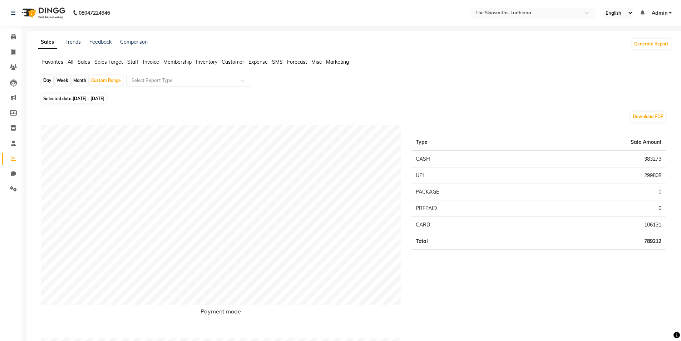
click at [173, 80] on input "text" at bounding box center [181, 80] width 103 height 7
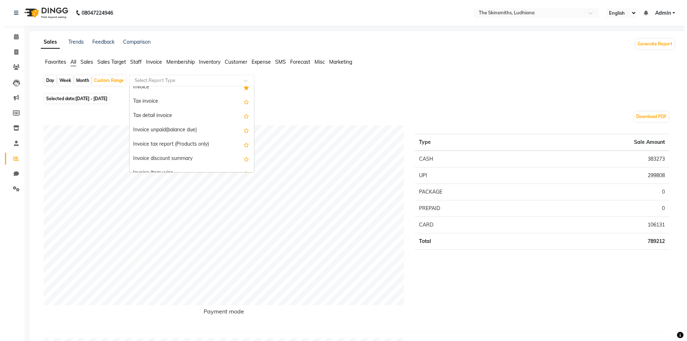
scroll to position [598, 0]
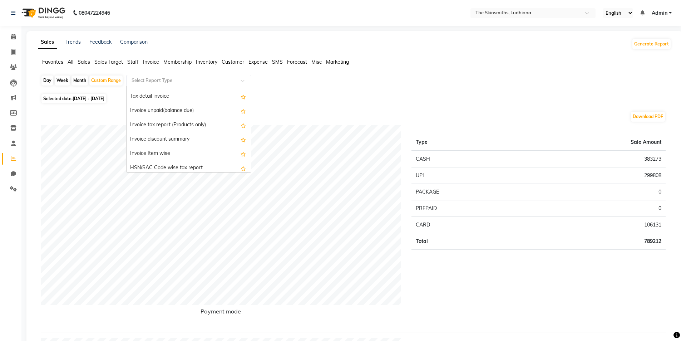
click at [193, 111] on div "Invoice unpaid(balance due)" at bounding box center [189, 111] width 124 height 14
select select "full_report"
select select "csv"
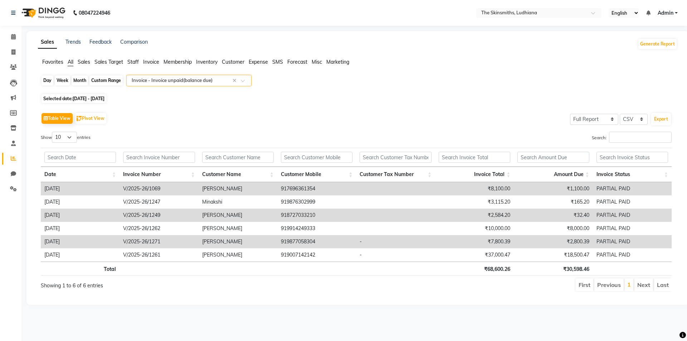
click at [103, 78] on div "Custom Range" at bounding box center [105, 80] width 33 height 10
select select "8"
select select "2025"
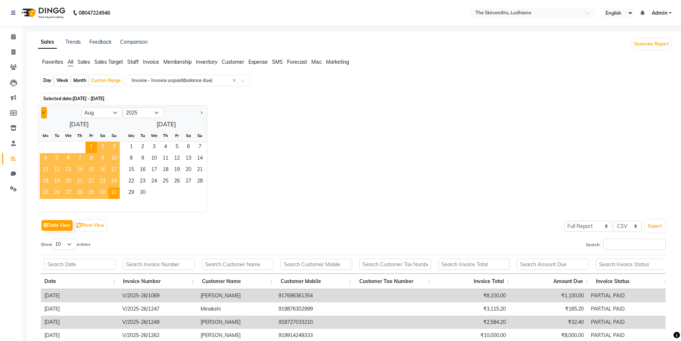
click at [44, 112] on span "Previous month" at bounding box center [44, 112] width 3 height 3
select select "7"
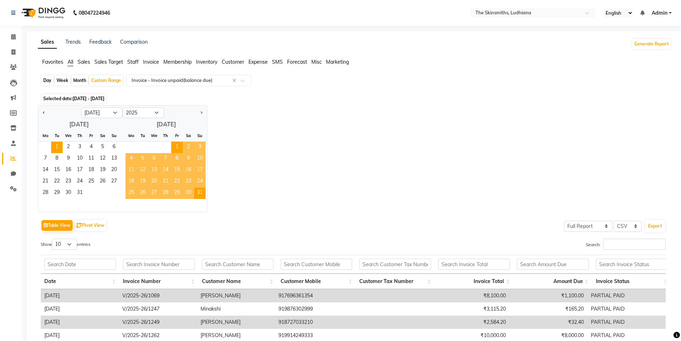
click at [56, 146] on span "1" at bounding box center [56, 147] width 11 height 11
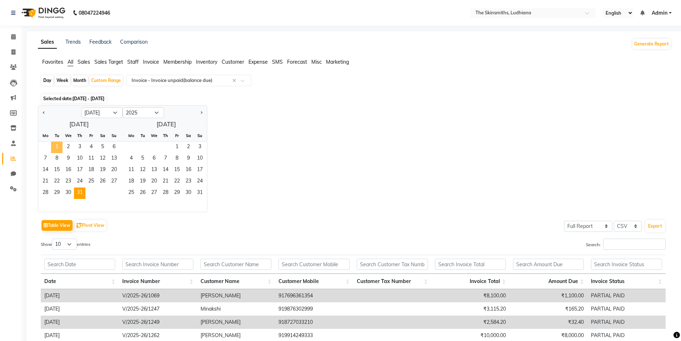
click at [78, 194] on span "31" at bounding box center [79, 192] width 11 height 11
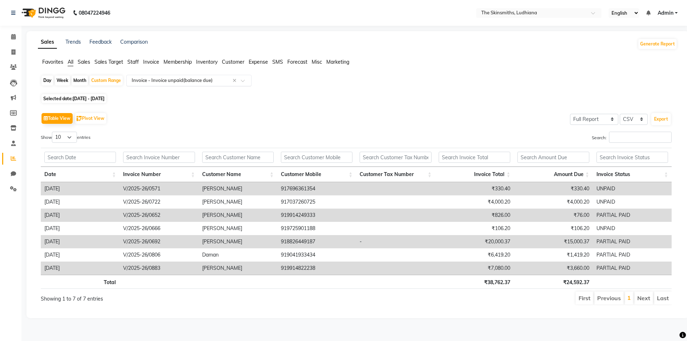
click at [198, 78] on input "text" at bounding box center [181, 80] width 103 height 7
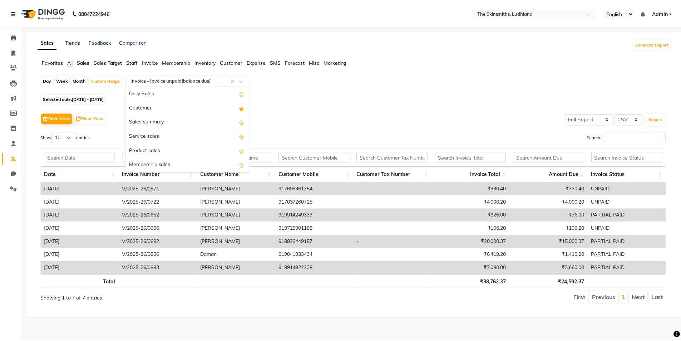
scroll to position [615, 0]
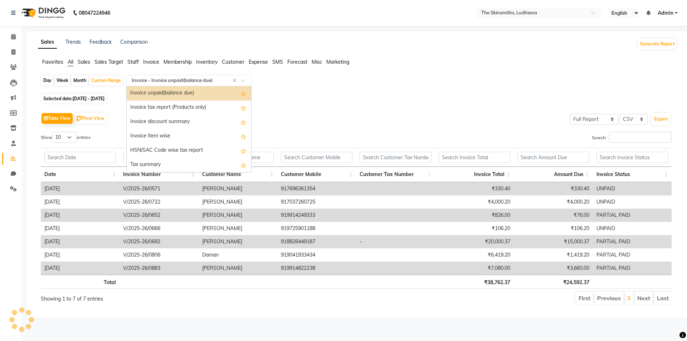
click at [130, 62] on span "Staff" at bounding box center [132, 62] width 11 height 6
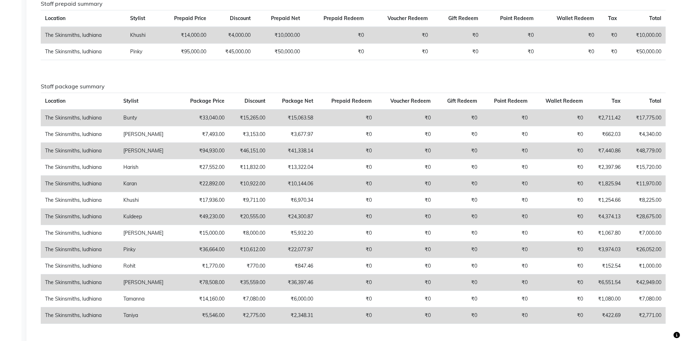
scroll to position [937, 0]
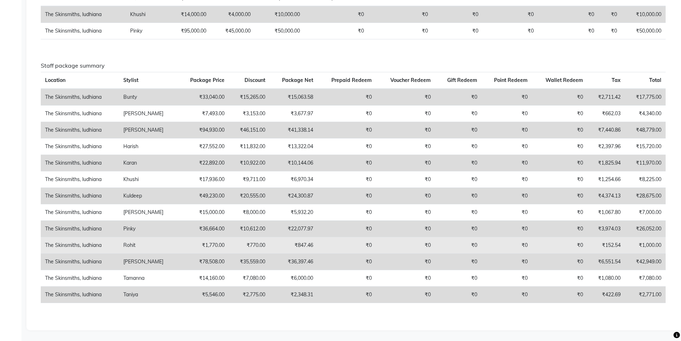
click at [185, 250] on td "₹1,770.00" at bounding box center [202, 245] width 51 height 16
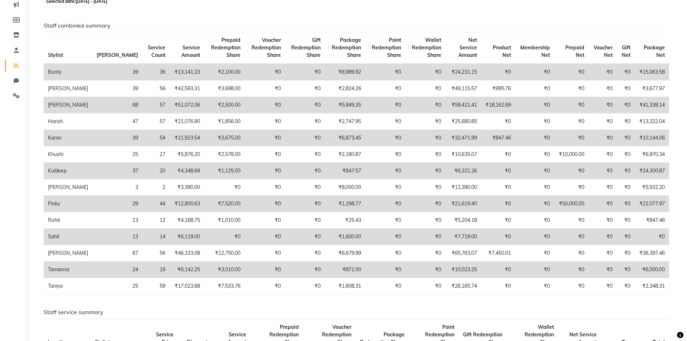
scroll to position [0, 0]
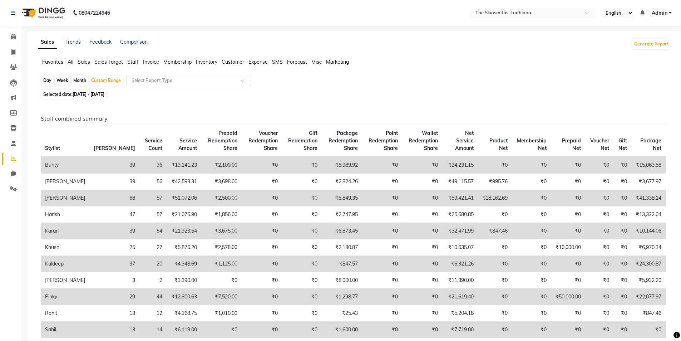
click at [70, 62] on span "All" at bounding box center [71, 62] width 6 height 6
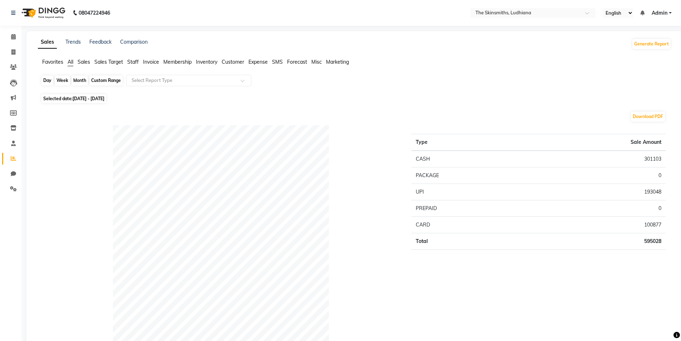
click at [104, 78] on div "Custom Range" at bounding box center [105, 80] width 33 height 10
select select "7"
select select "2025"
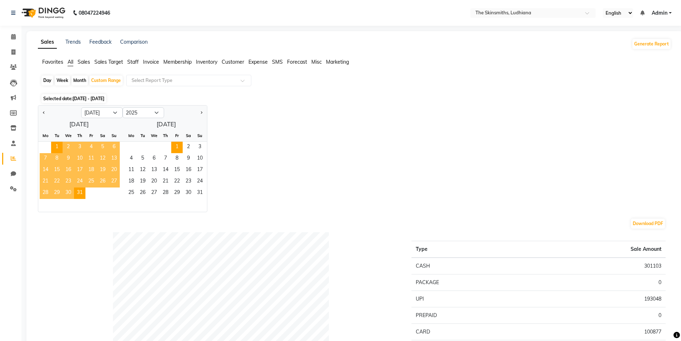
click at [177, 143] on span "1" at bounding box center [176, 147] width 11 height 11
select select "8"
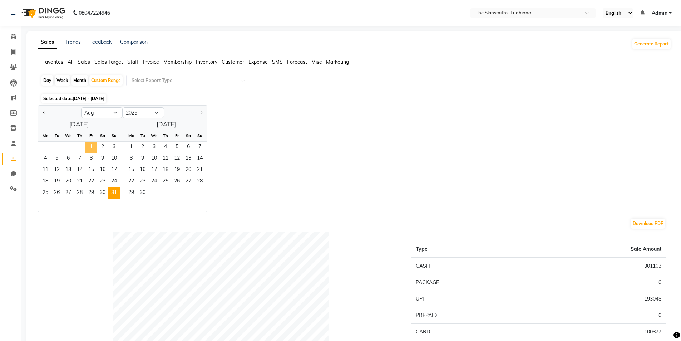
click at [114, 192] on span "31" at bounding box center [113, 192] width 11 height 11
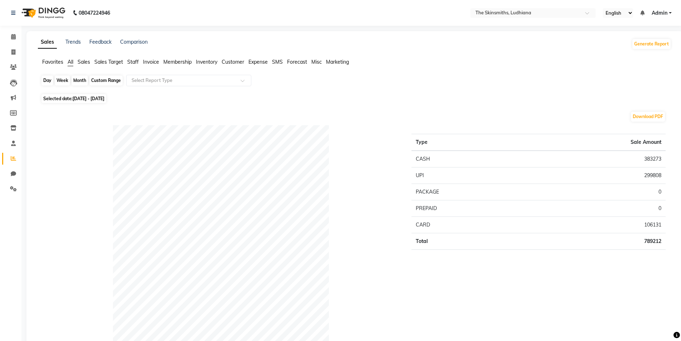
click at [111, 80] on div "Custom Range" at bounding box center [105, 80] width 33 height 10
select select "8"
select select "2025"
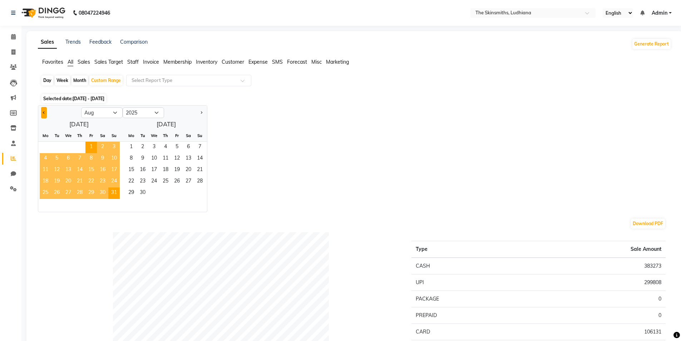
click at [44, 112] on span "Previous month" at bounding box center [44, 112] width 3 height 3
select select "7"
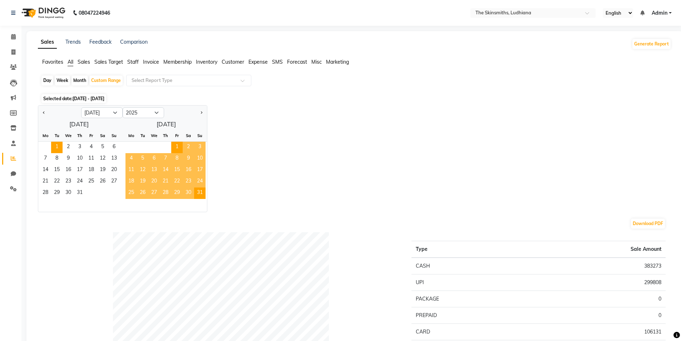
click at [55, 147] on span "1" at bounding box center [56, 147] width 11 height 11
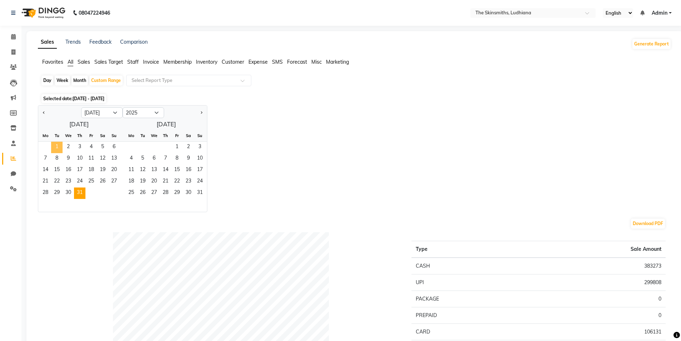
click at [80, 192] on span "31" at bounding box center [79, 192] width 11 height 11
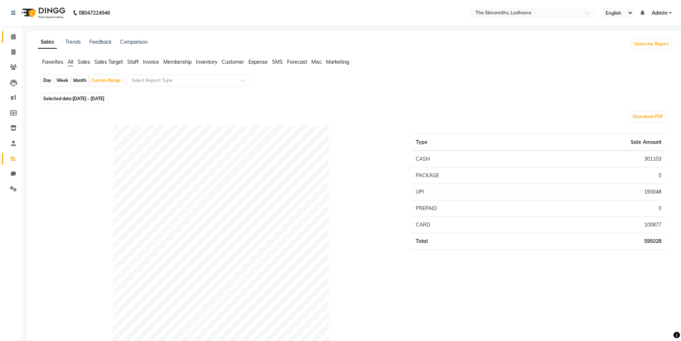
click at [16, 41] on span at bounding box center [13, 37] width 13 height 8
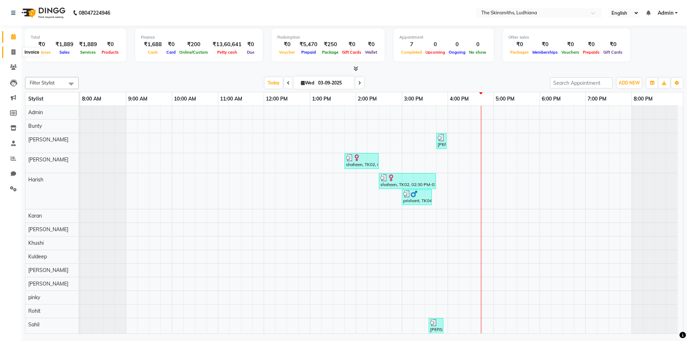
drag, startPoint x: 9, startPoint y: 48, endPoint x: 9, endPoint y: 44, distance: 4.3
click at [9, 48] on span at bounding box center [13, 52] width 13 height 8
select select "service"
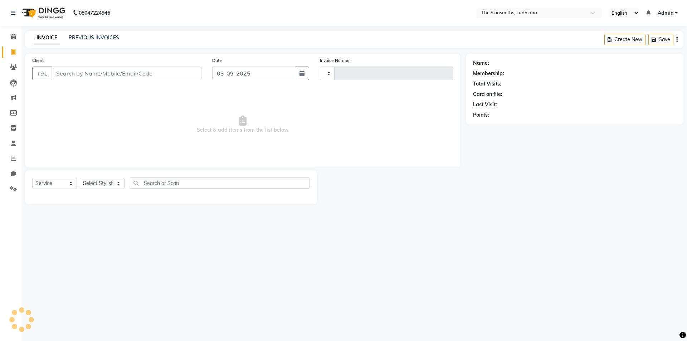
type input "1297"
select select "8115"
click at [14, 154] on link "Reports" at bounding box center [10, 159] width 17 height 12
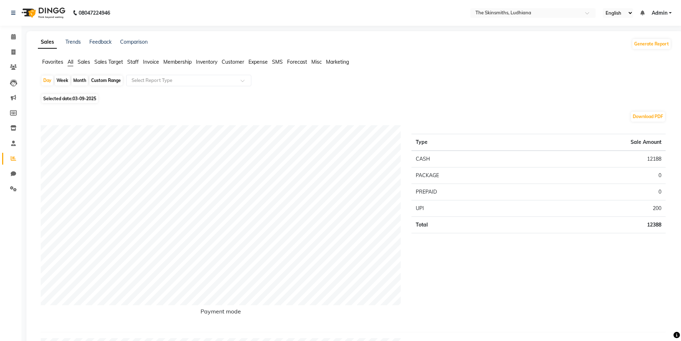
click at [105, 77] on div "Custom Range" at bounding box center [105, 80] width 33 height 10
select select "9"
select select "2025"
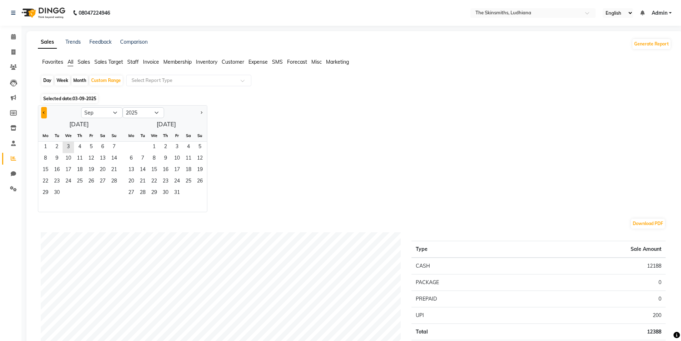
click at [46, 111] on button "Previous month" at bounding box center [44, 112] width 6 height 11
select select "8"
click at [94, 147] on span "1" at bounding box center [90, 147] width 11 height 11
click at [115, 185] on span "24" at bounding box center [113, 181] width 11 height 11
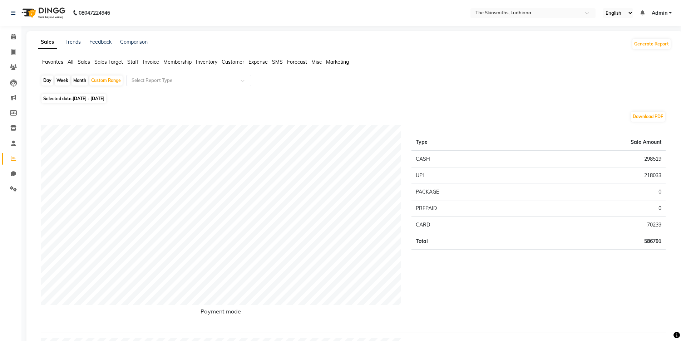
click at [96, 97] on span "01-08-2025 - 24-08-2025" at bounding box center [89, 98] width 32 height 5
select select "8"
select select "2025"
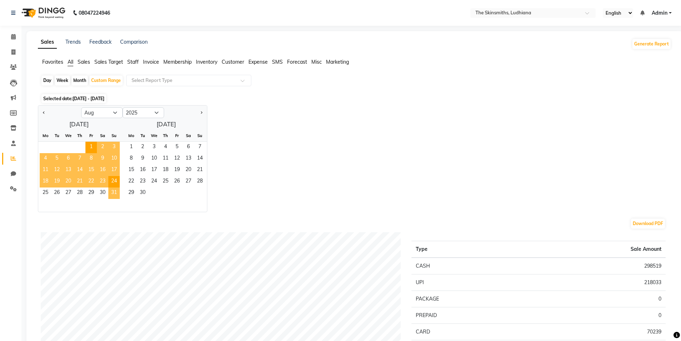
click at [114, 189] on span "31" at bounding box center [113, 192] width 11 height 11
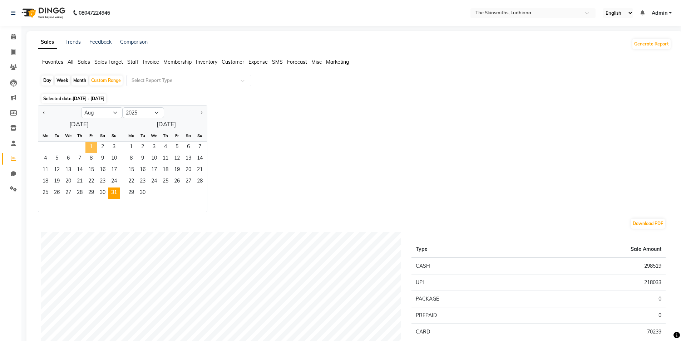
click at [88, 145] on span "1" at bounding box center [90, 147] width 11 height 11
click at [116, 194] on span "31" at bounding box center [113, 192] width 11 height 11
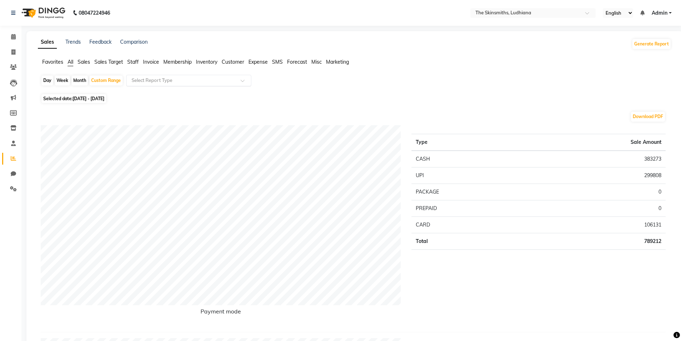
click at [152, 83] on input "text" at bounding box center [181, 80] width 103 height 7
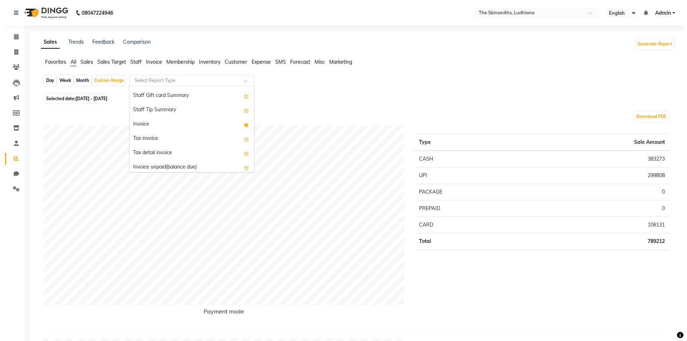
scroll to position [581, 0]
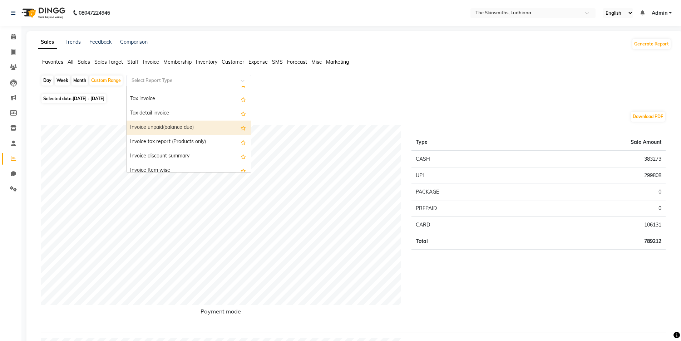
click at [197, 129] on div "Invoice unpaid(balance due)" at bounding box center [189, 128] width 124 height 14
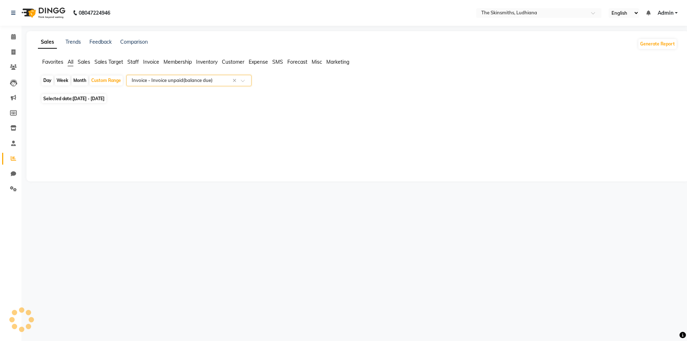
select select "full_report"
select select "csv"
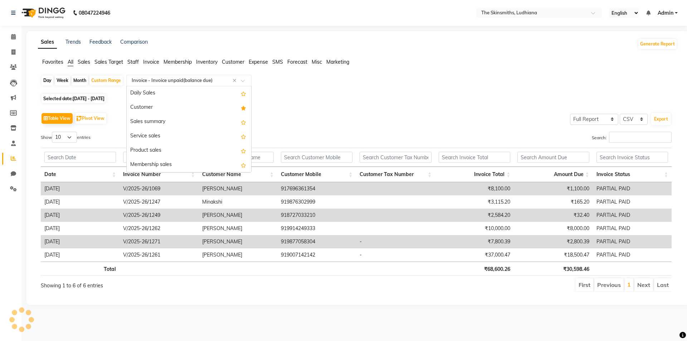
scroll to position [615, 0]
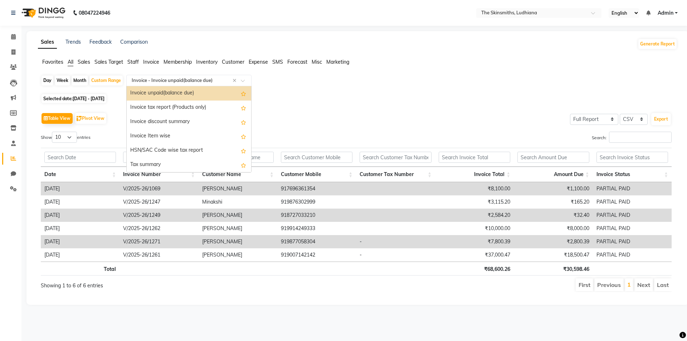
click at [117, 321] on div "08047224946 Select Location × The Skinsmiths, Ludhiana English ENGLISH Español …" at bounding box center [343, 170] width 687 height 341
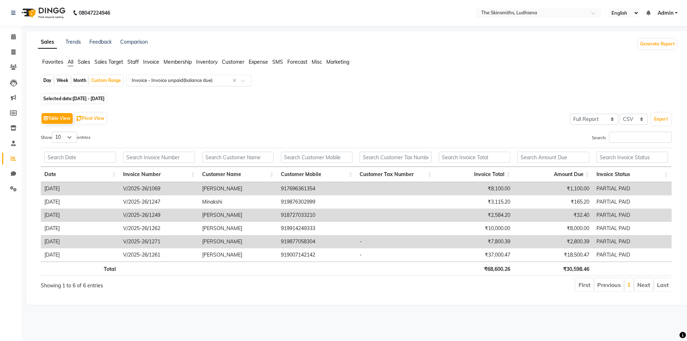
click at [197, 83] on input "text" at bounding box center [181, 80] width 103 height 7
click at [139, 64] on span "Staff" at bounding box center [132, 62] width 11 height 6
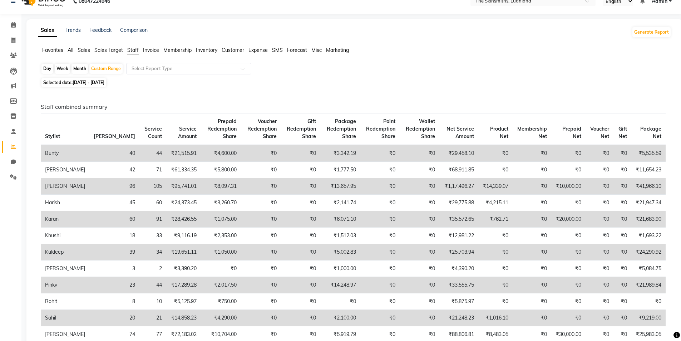
scroll to position [0, 0]
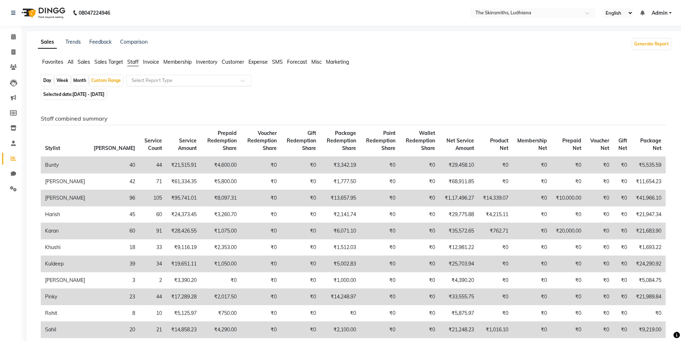
click at [229, 83] on input "text" at bounding box center [181, 80] width 103 height 7
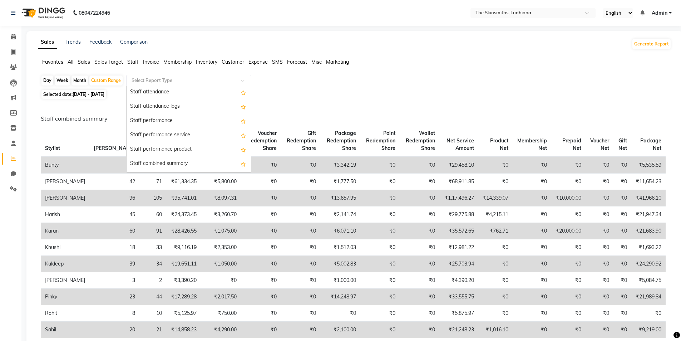
scroll to position [90, 0]
click at [206, 119] on div "Staff performance" at bounding box center [189, 117] width 124 height 14
select select "full_report"
select select "csv"
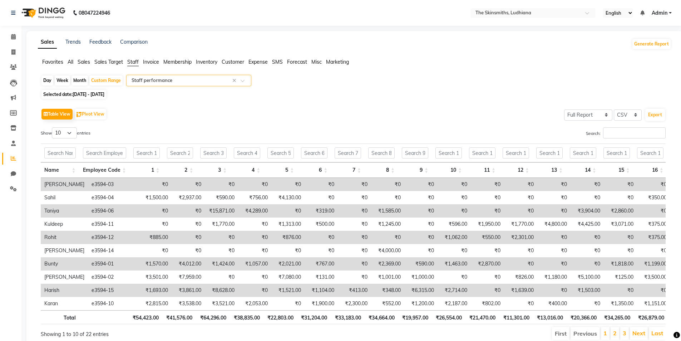
click at [216, 83] on input "text" at bounding box center [181, 80] width 103 height 7
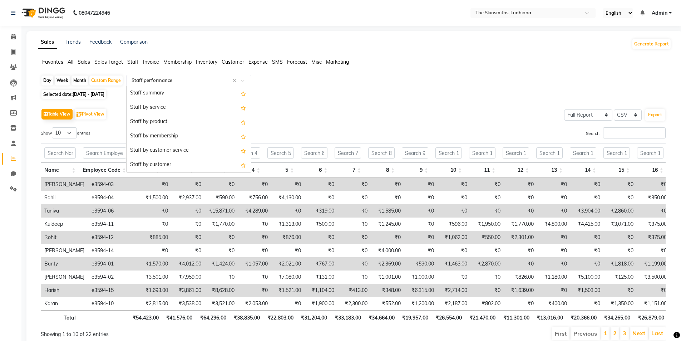
scroll to position [114, 0]
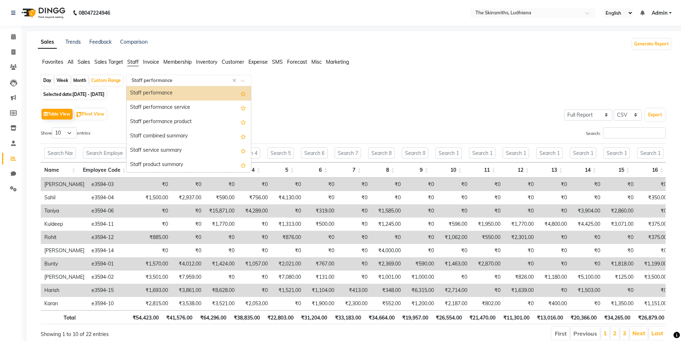
click at [206, 134] on div "Staff combined summary" at bounding box center [189, 136] width 124 height 14
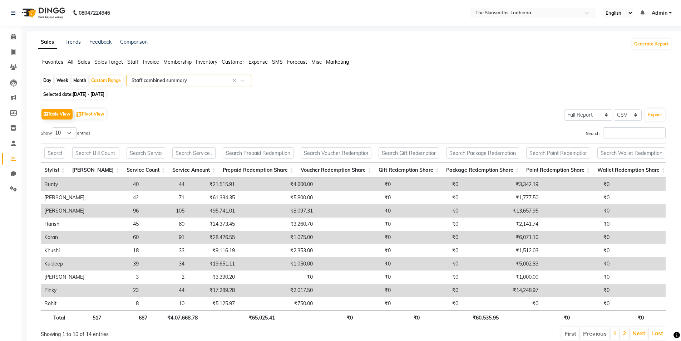
click at [185, 82] on input "text" at bounding box center [181, 80] width 103 height 7
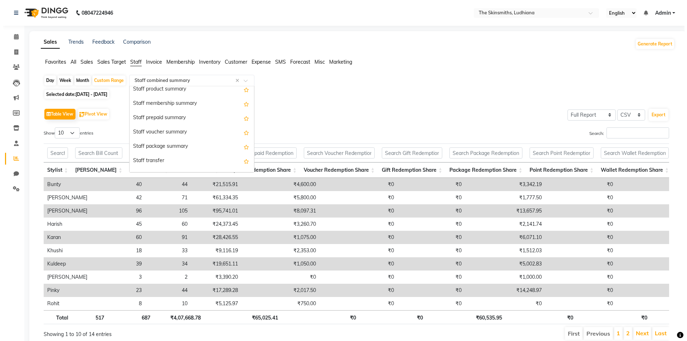
scroll to position [192, 0]
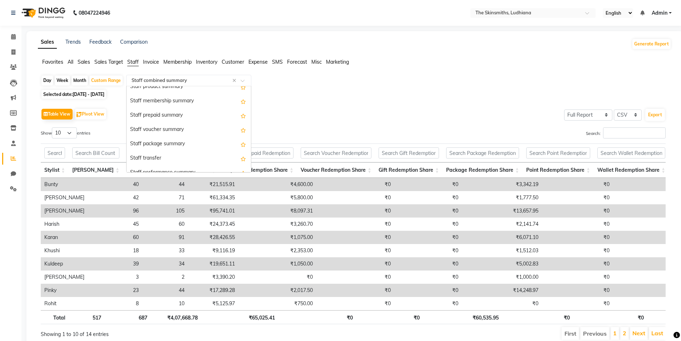
click at [160, 163] on div "Staff transfer" at bounding box center [189, 158] width 124 height 14
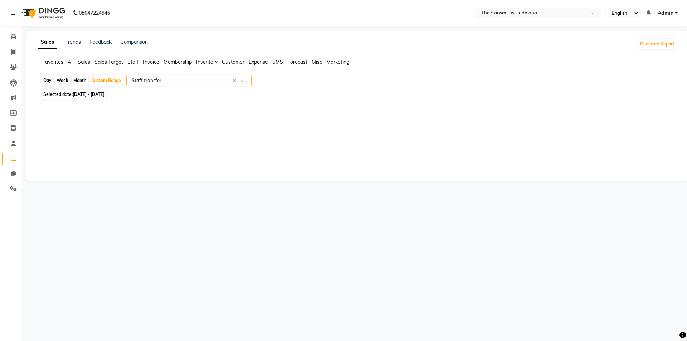
click at [187, 75] on div "Select Report Type × Staff transfer ×" at bounding box center [188, 80] width 125 height 11
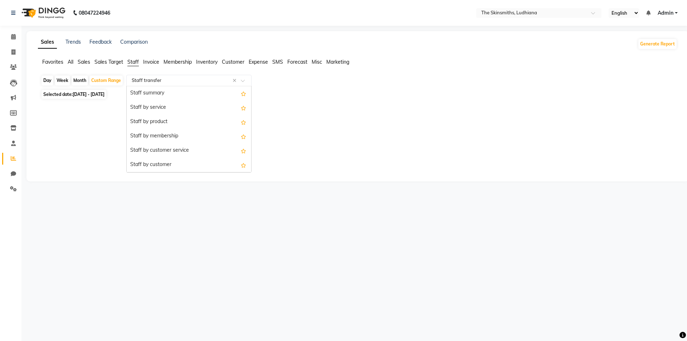
scroll to position [229, 0]
click at [194, 135] on div "Staff performance summary" at bounding box center [189, 136] width 124 height 14
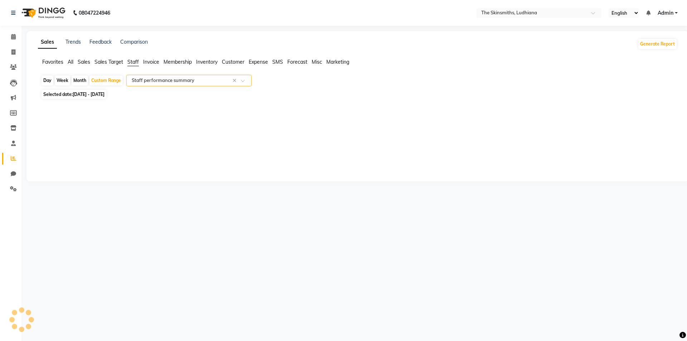
click at [207, 83] on input "text" at bounding box center [181, 80] width 103 height 7
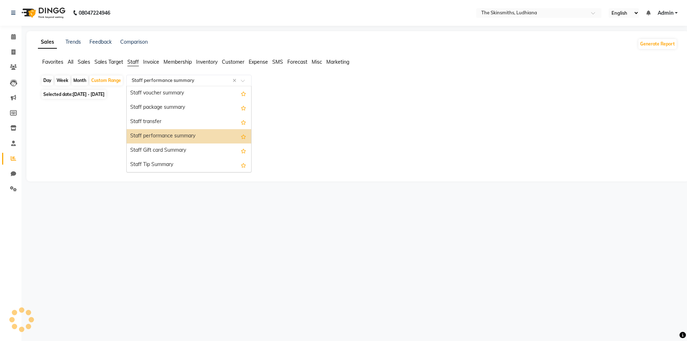
click at [176, 153] on div "Staff Gift card Summary" at bounding box center [189, 150] width 124 height 14
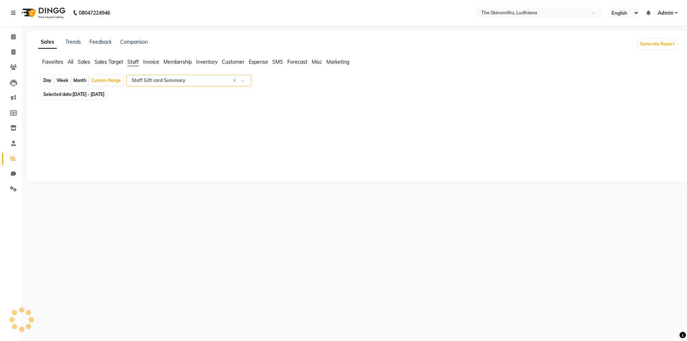
click at [201, 78] on input "text" at bounding box center [181, 80] width 103 height 7
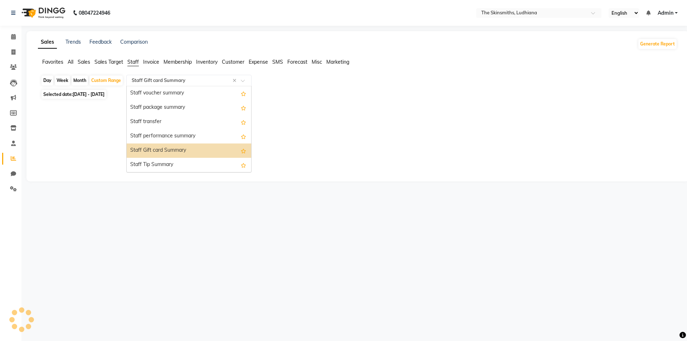
click at [173, 166] on div "Staff Tip Summary" at bounding box center [189, 165] width 124 height 14
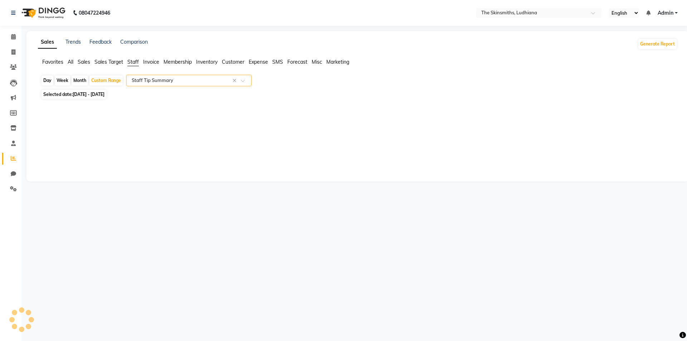
click at [198, 79] on input "text" at bounding box center [181, 80] width 103 height 7
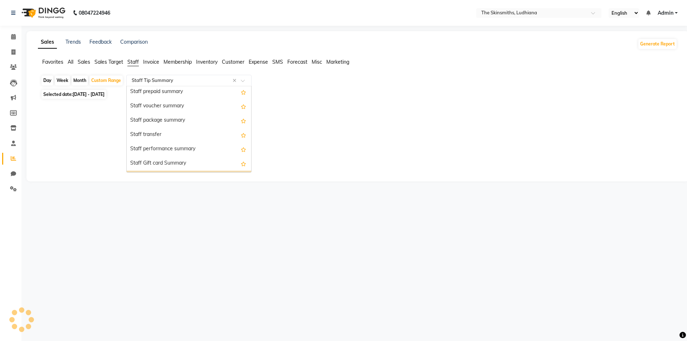
scroll to position [216, 0]
click at [167, 133] on div "Staff transfer" at bounding box center [189, 135] width 124 height 14
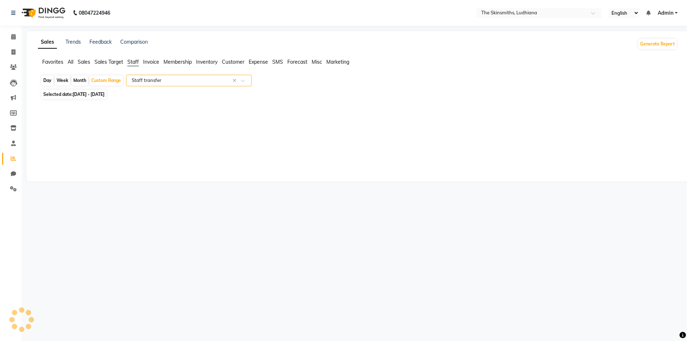
click at [201, 78] on input "text" at bounding box center [181, 80] width 103 height 7
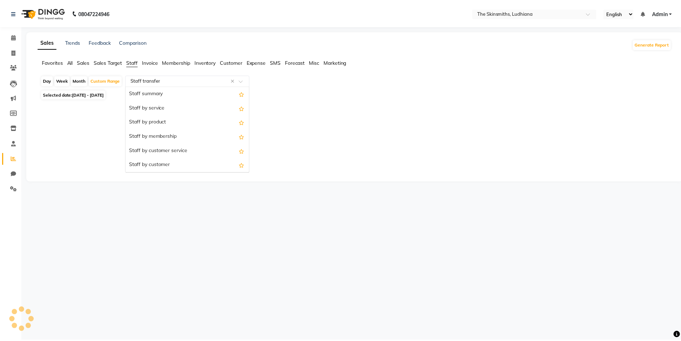
scroll to position [229, 0]
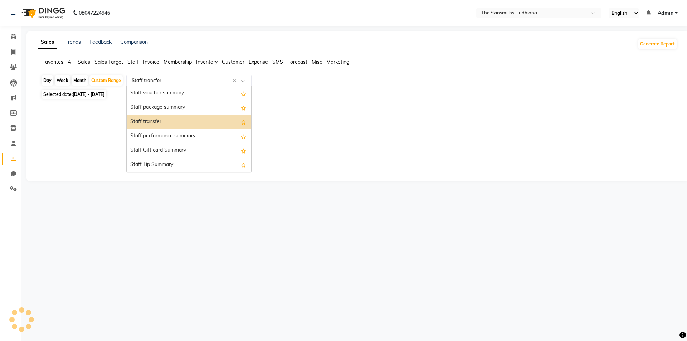
click at [187, 105] on div "Staff package summary" at bounding box center [189, 107] width 124 height 14
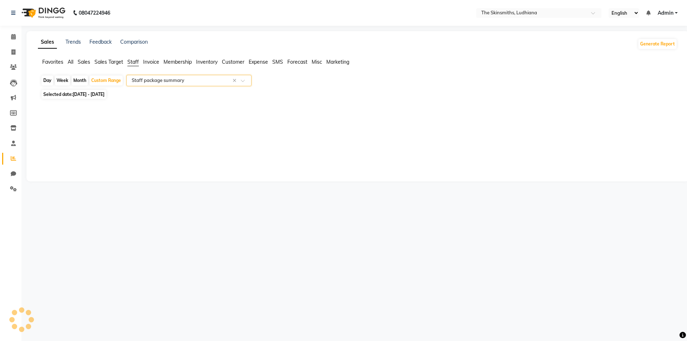
select select "full_report"
select select "csv"
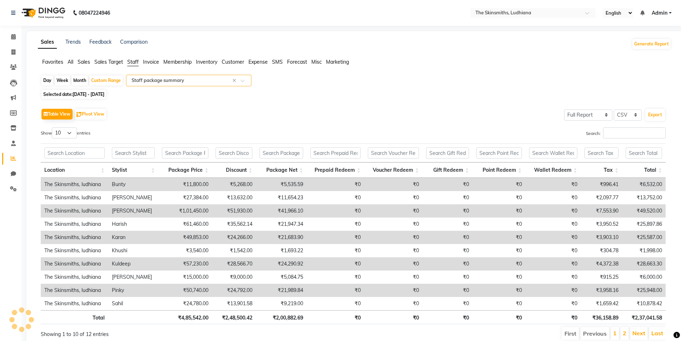
click at [189, 81] on input "text" at bounding box center [181, 80] width 103 height 7
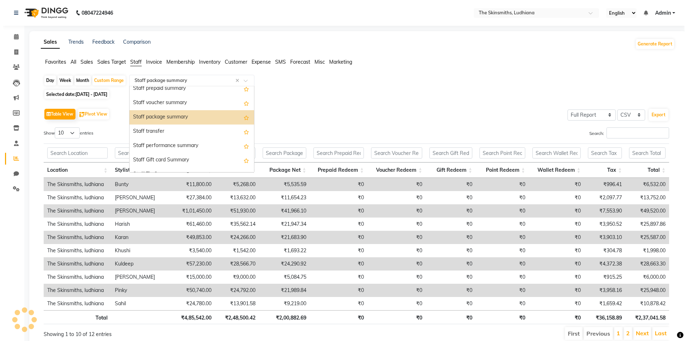
scroll to position [213, 0]
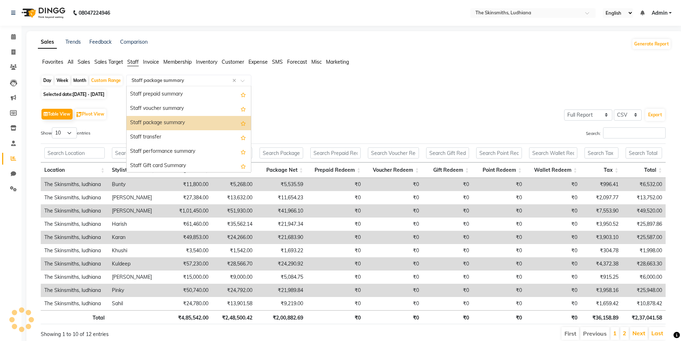
click at [185, 106] on div "Staff voucher summary" at bounding box center [189, 109] width 124 height 14
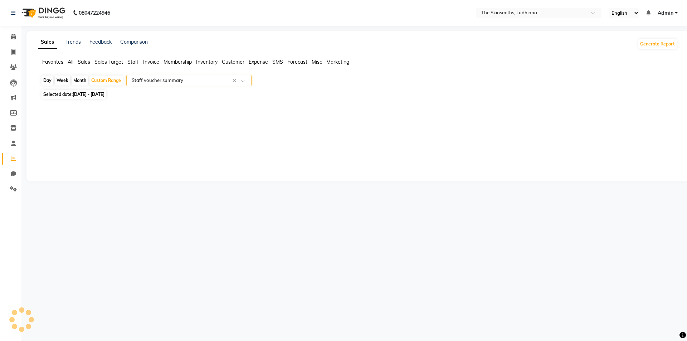
click at [202, 80] on input "text" at bounding box center [181, 80] width 103 height 7
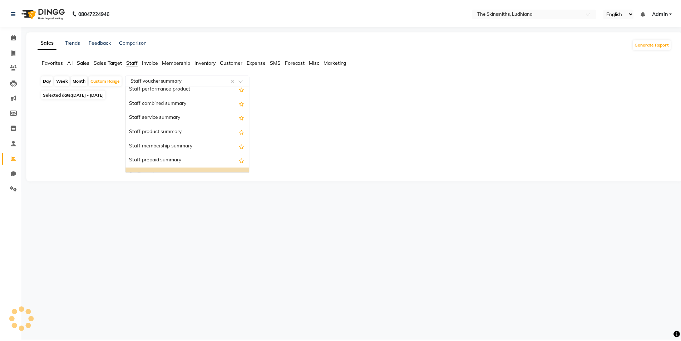
scroll to position [135, 0]
click at [87, 61] on span "Sales" at bounding box center [84, 62] width 13 height 6
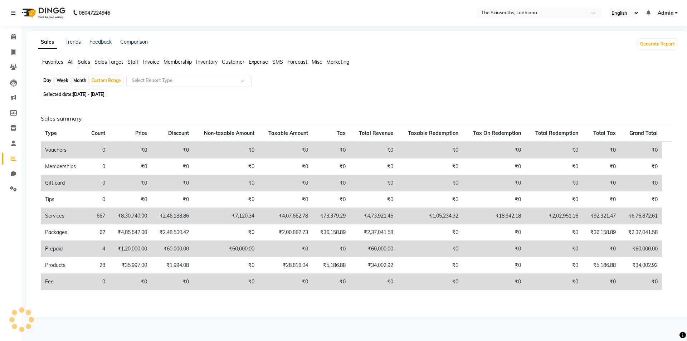
click at [156, 81] on input "text" at bounding box center [181, 80] width 103 height 7
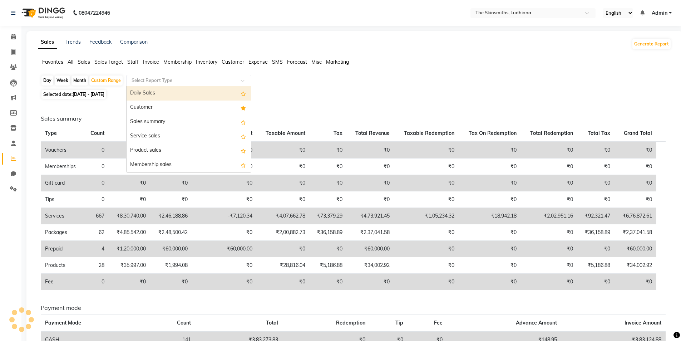
click at [192, 129] on div "Service sales" at bounding box center [189, 136] width 124 height 14
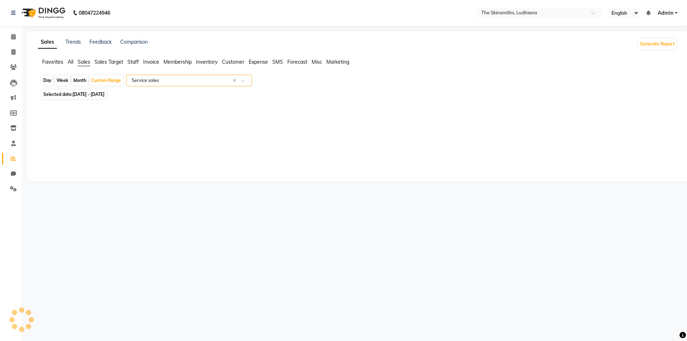
select select "full_report"
select select "csv"
click at [196, 83] on input "text" at bounding box center [181, 80] width 103 height 7
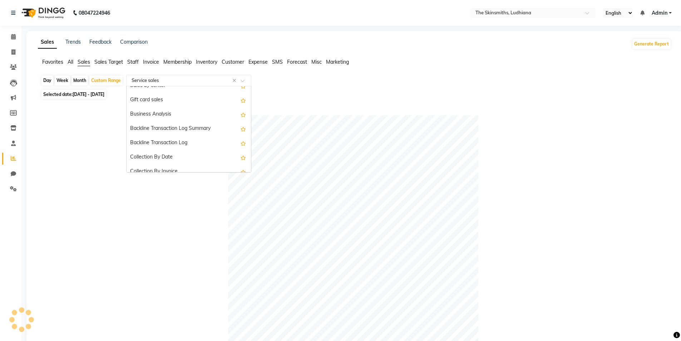
scroll to position [172, 0]
click at [131, 64] on span "Staff" at bounding box center [132, 62] width 11 height 6
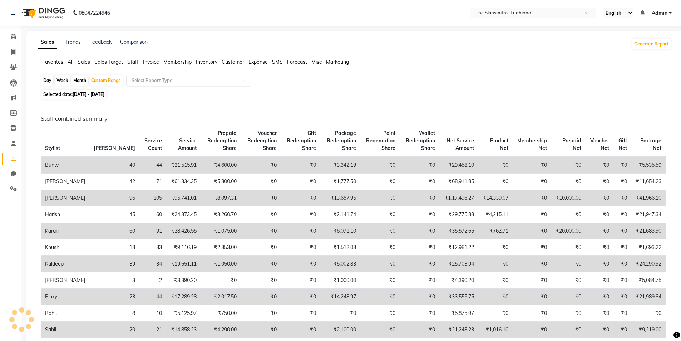
click at [225, 82] on input "text" at bounding box center [181, 80] width 103 height 7
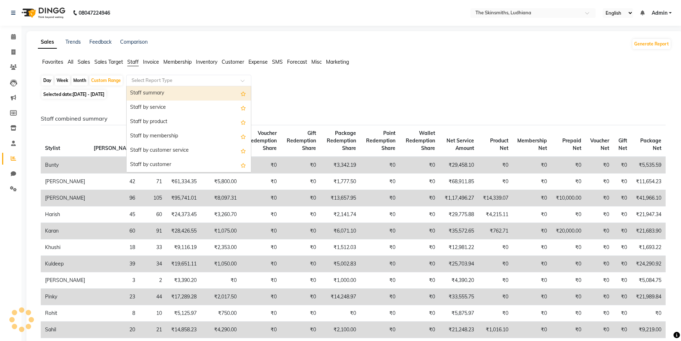
click at [184, 105] on div "Staff by service" at bounding box center [189, 107] width 124 height 14
select select "full_report"
select select "csv"
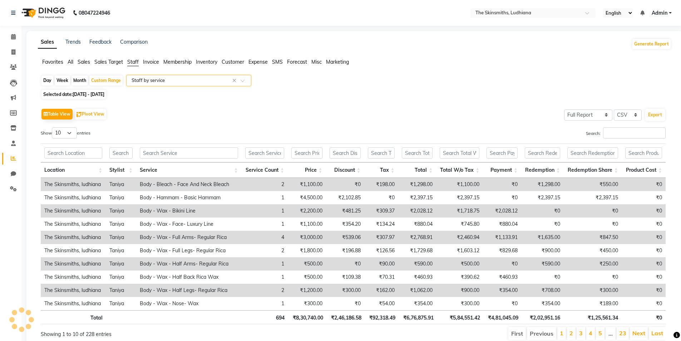
click at [194, 79] on input "text" at bounding box center [181, 80] width 103 height 7
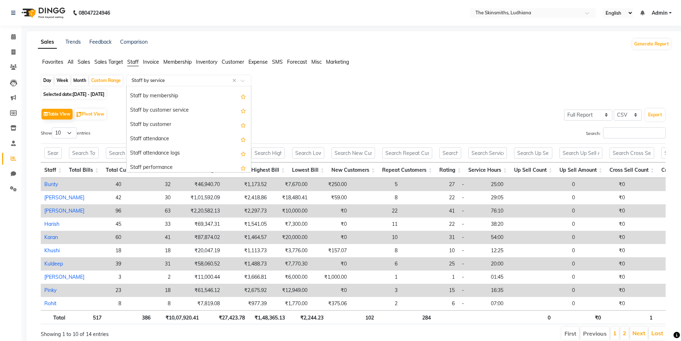
scroll to position [40, 0]
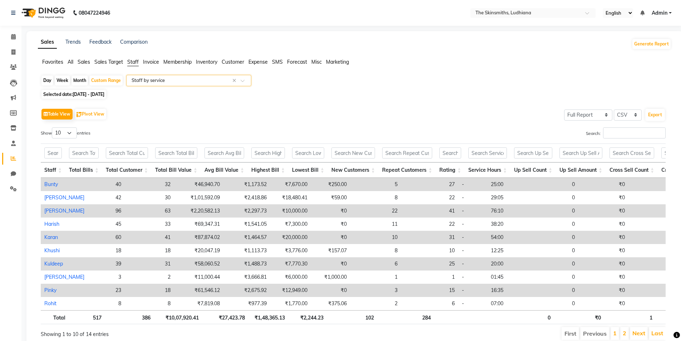
click at [473, 78] on div "Day Week Month Custom Range Select Report Type × Staff by service ×" at bounding box center [355, 81] width 628 height 13
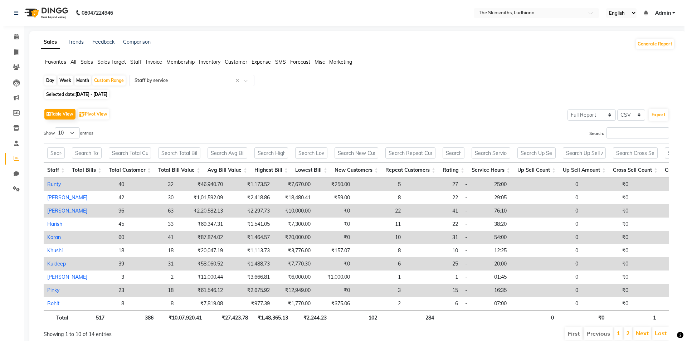
scroll to position [0, 47]
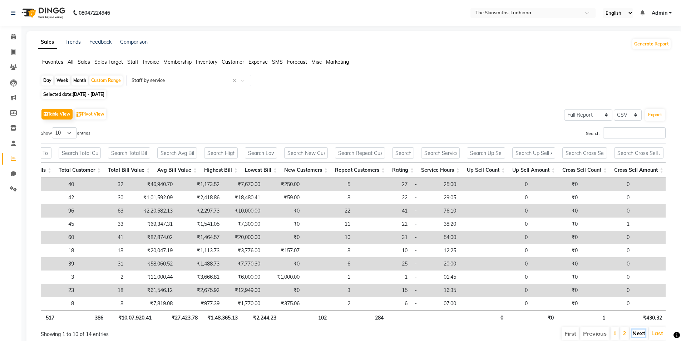
click at [635, 336] on link "Next" at bounding box center [639, 332] width 13 height 7
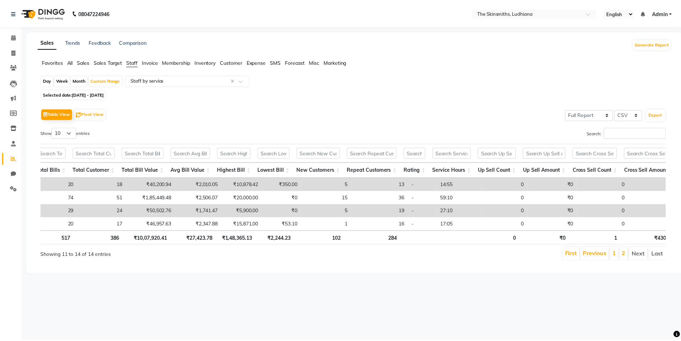
scroll to position [0, 0]
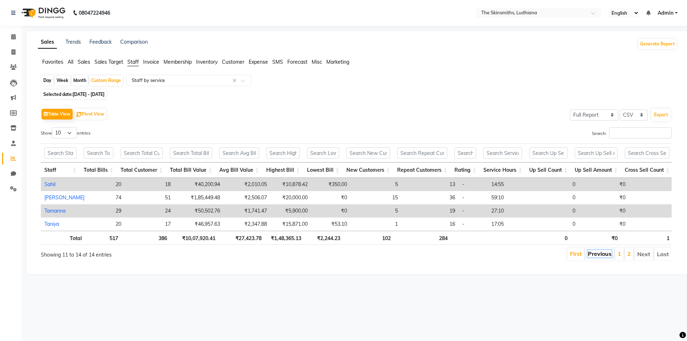
click at [601, 257] on link "Previous" at bounding box center [600, 253] width 24 height 7
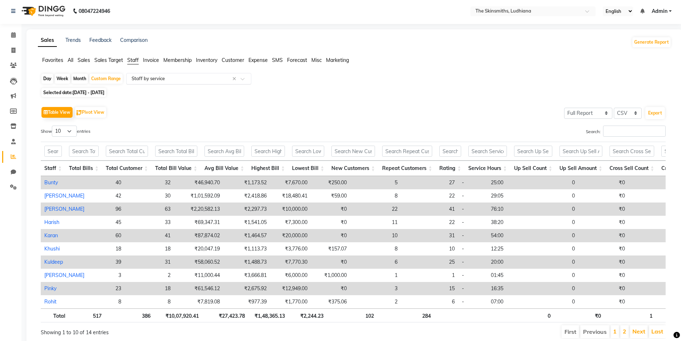
click at [209, 81] on input "text" at bounding box center [181, 78] width 103 height 7
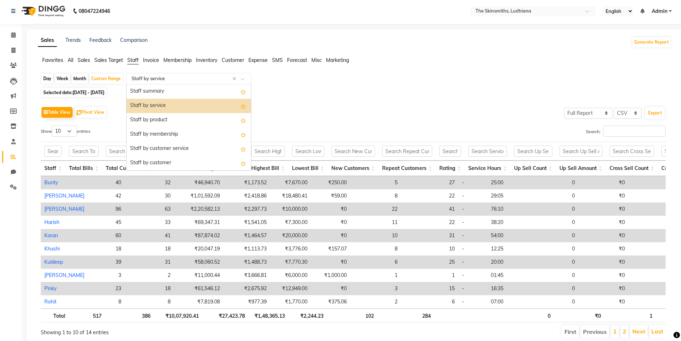
click at [198, 118] on div "Staff by product" at bounding box center [189, 120] width 124 height 14
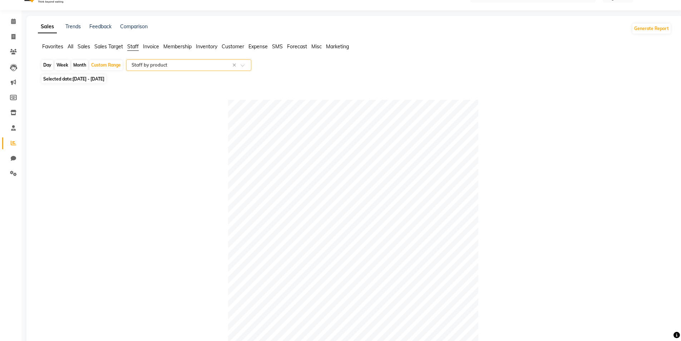
scroll to position [25, 0]
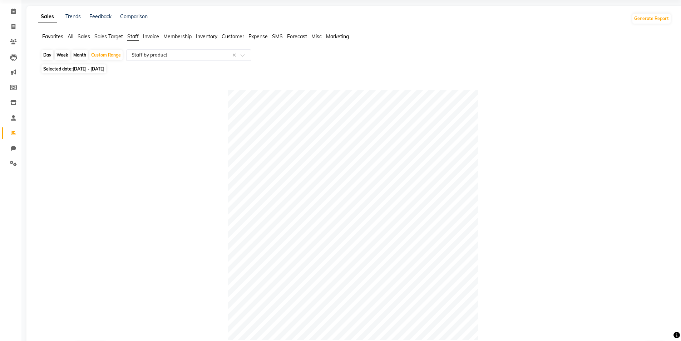
click at [204, 58] on input "text" at bounding box center [181, 54] width 103 height 7
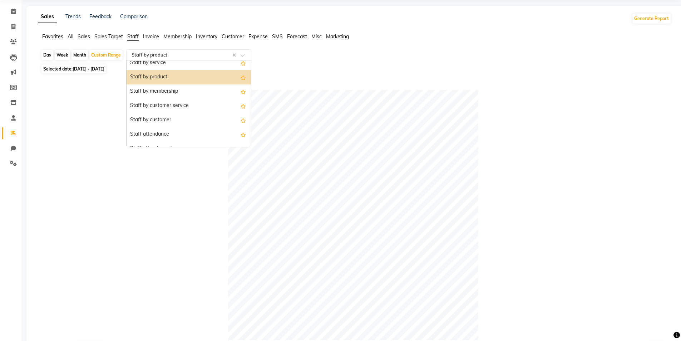
scroll to position [27, 0]
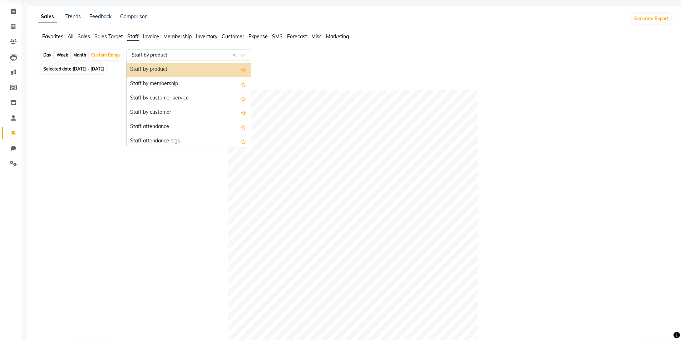
click at [208, 131] on div "Staff attendance" at bounding box center [189, 127] width 124 height 14
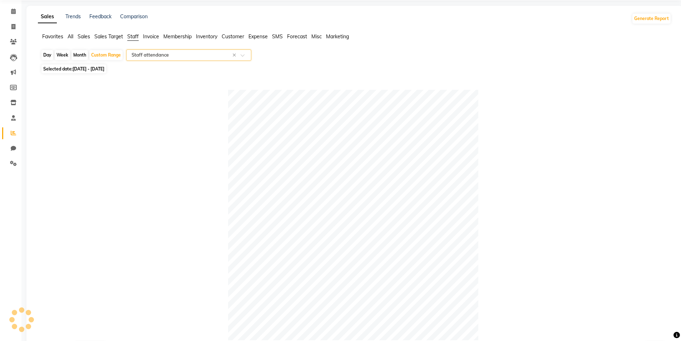
click at [218, 103] on div at bounding box center [353, 215] width 625 height 250
click at [220, 58] on input "text" at bounding box center [181, 54] width 103 height 7
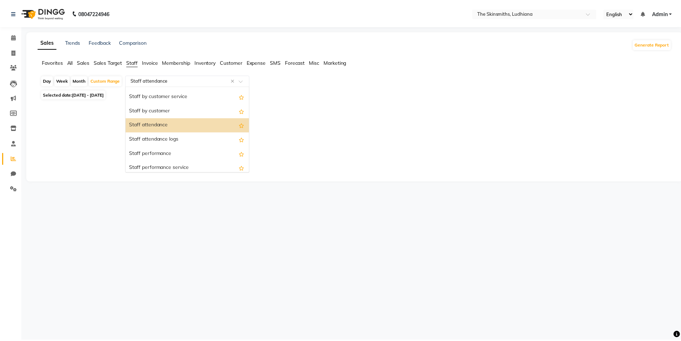
scroll to position [52, 0]
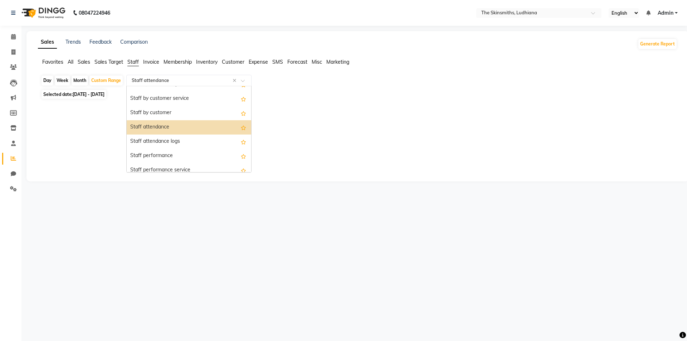
click at [177, 111] on div "Staff by customer" at bounding box center [189, 113] width 124 height 14
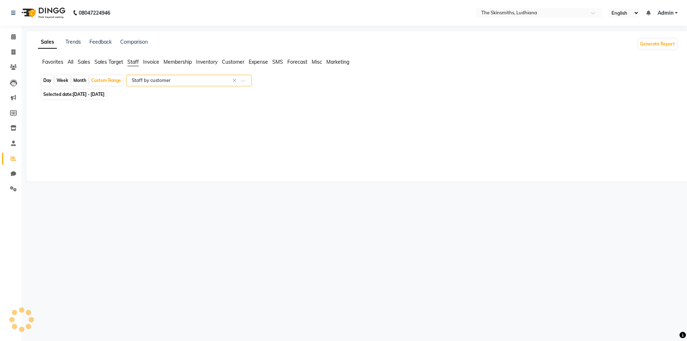
select select "full_report"
select select "csv"
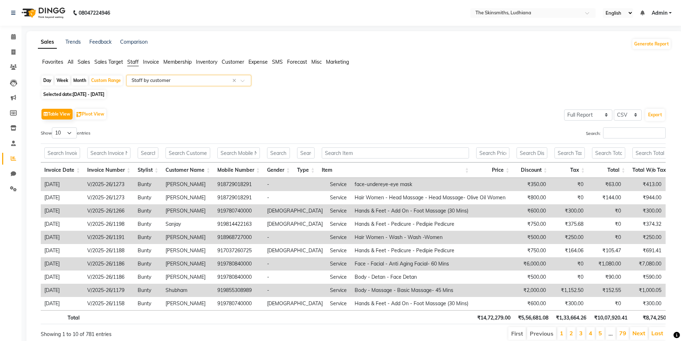
click at [213, 82] on input "text" at bounding box center [181, 80] width 103 height 7
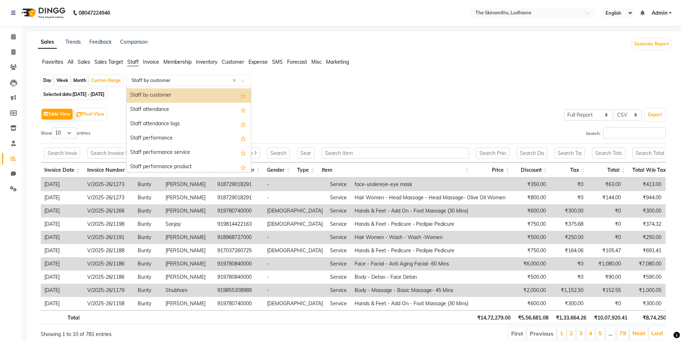
scroll to position [72, 0]
click at [177, 136] on div "Staff performance" at bounding box center [189, 136] width 124 height 14
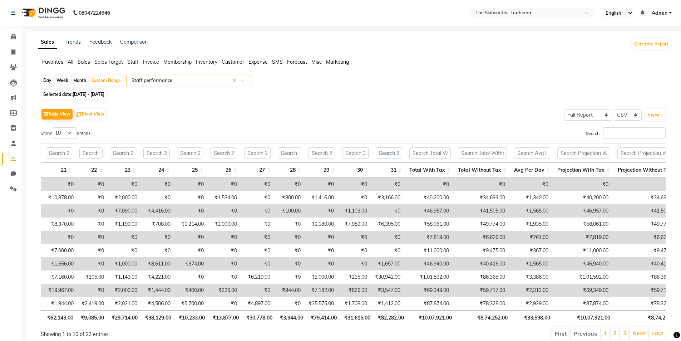
scroll to position [0, 0]
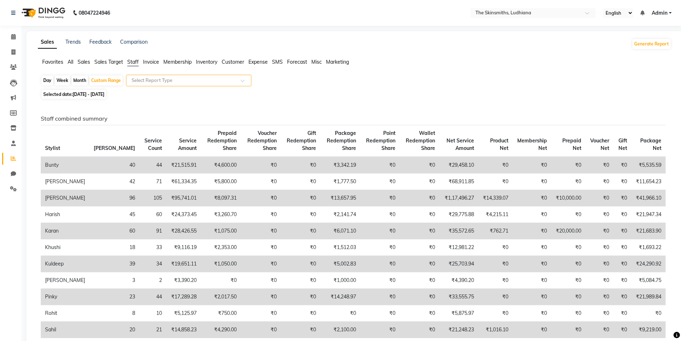
click at [242, 81] on span at bounding box center [245, 82] width 9 height 7
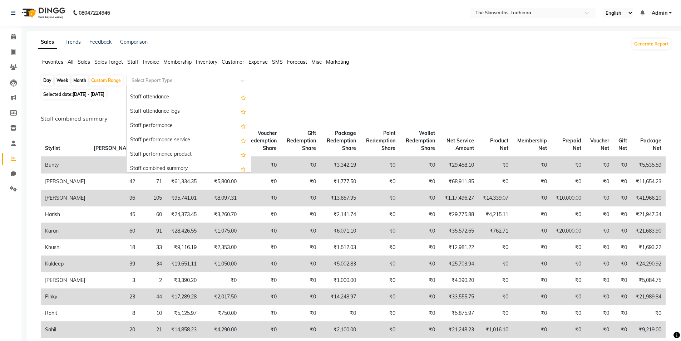
scroll to position [82, 0]
click at [203, 138] on div "Staff performance service" at bounding box center [189, 140] width 124 height 14
select select "full_report"
select select "csv"
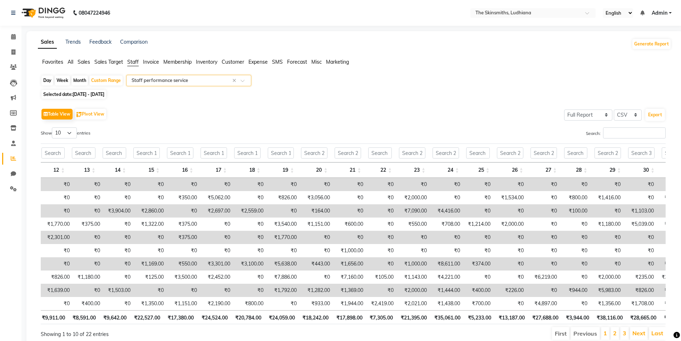
scroll to position [0, 606]
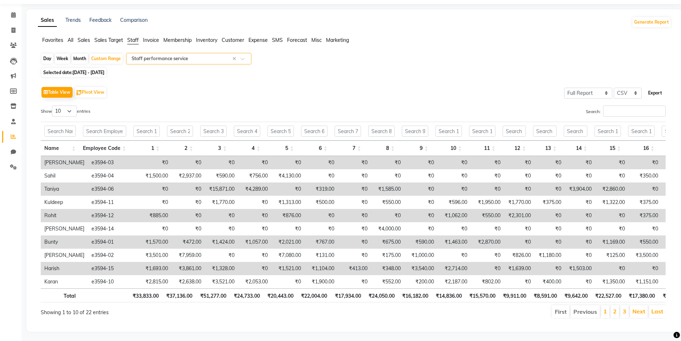
click at [655, 92] on button "Export" at bounding box center [655, 93] width 20 height 12
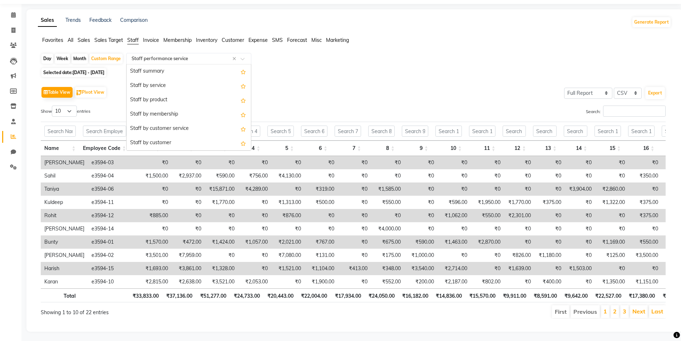
click at [199, 59] on input "text" at bounding box center [181, 58] width 103 height 7
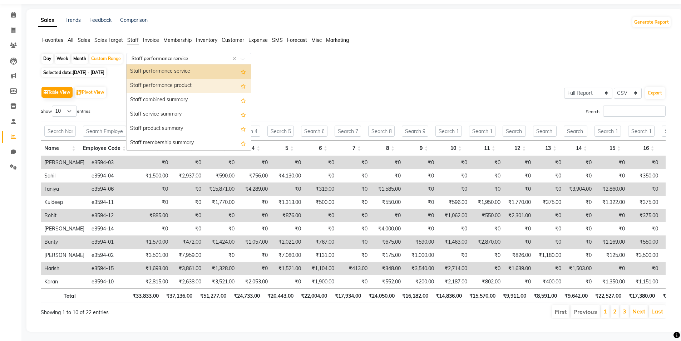
click at [191, 85] on div "Staff performance product" at bounding box center [189, 86] width 124 height 14
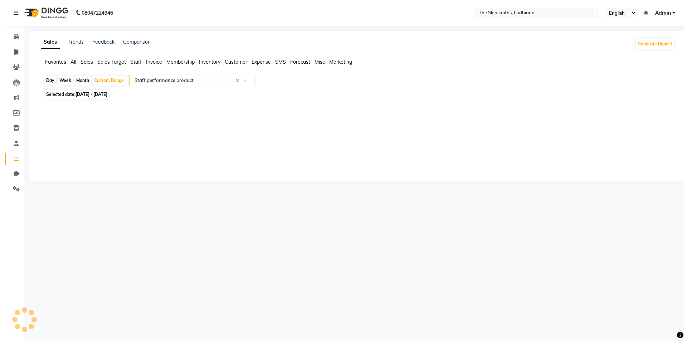
scroll to position [0, 0]
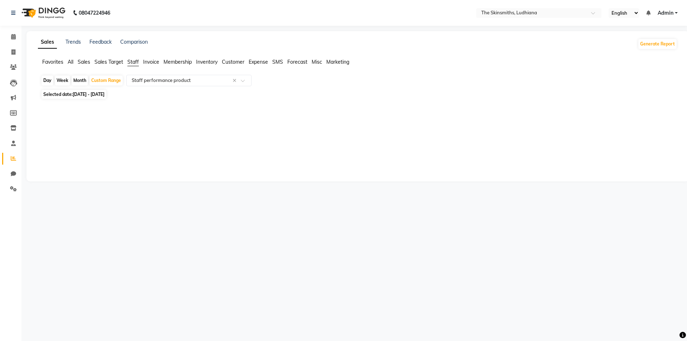
click at [158, 63] on span "Invoice" at bounding box center [151, 62] width 16 height 6
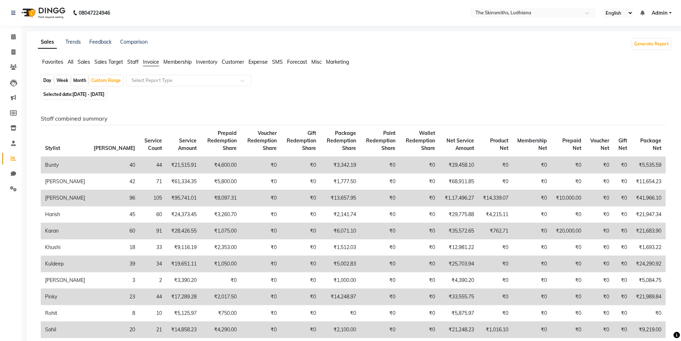
click at [131, 62] on span "Staff" at bounding box center [132, 62] width 11 height 6
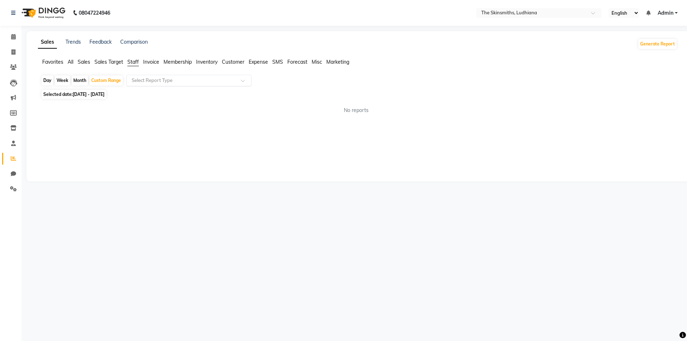
click at [148, 77] on input "text" at bounding box center [181, 80] width 103 height 7
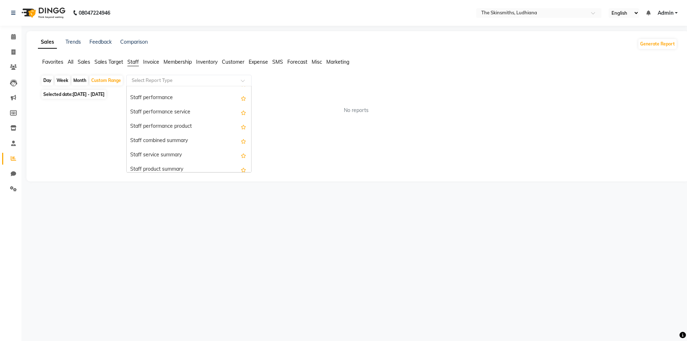
scroll to position [100, 0]
click at [216, 137] on div "Staff performance product" at bounding box center [189, 136] width 124 height 14
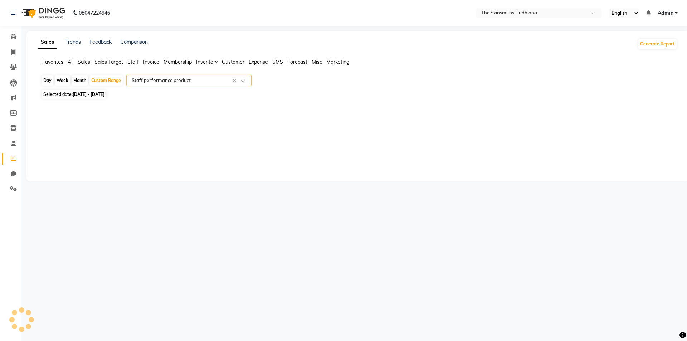
click at [241, 80] on span at bounding box center [245, 82] width 9 height 7
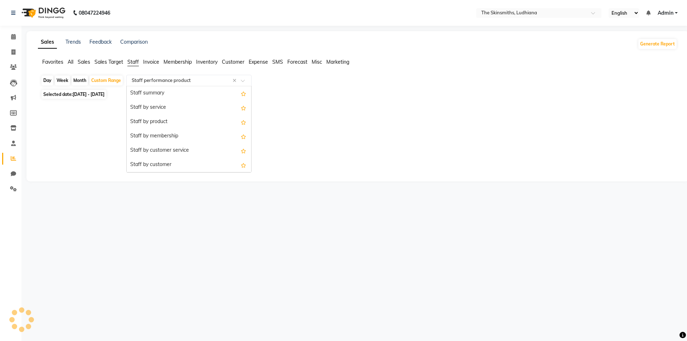
scroll to position [143, 0]
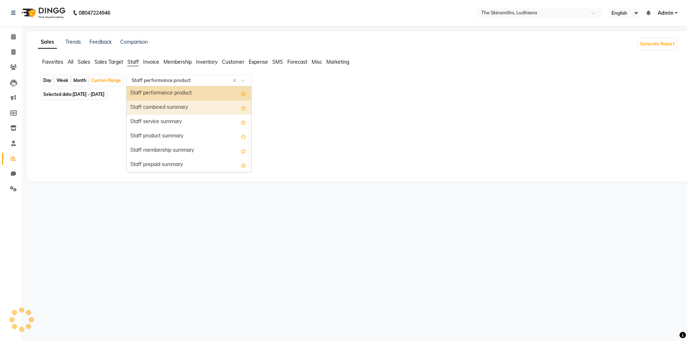
click at [205, 113] on div "Staff combined summary" at bounding box center [189, 107] width 124 height 14
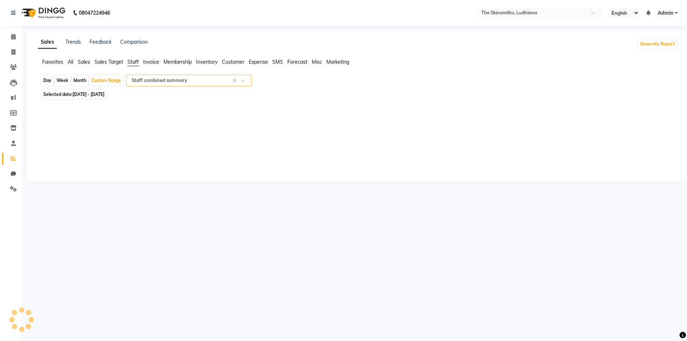
click at [240, 79] on div at bounding box center [189, 80] width 124 height 7
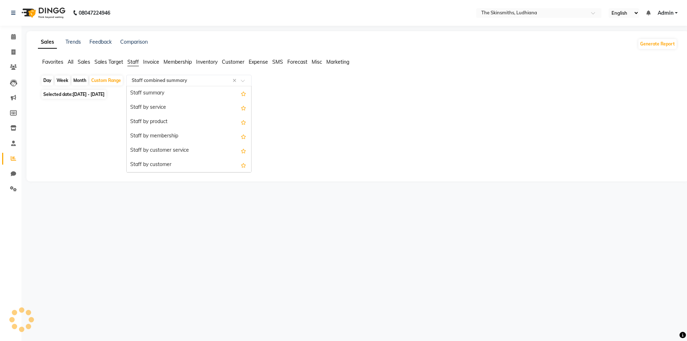
scroll to position [157, 0]
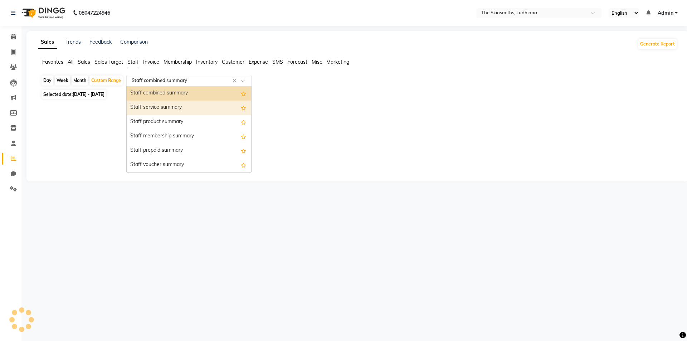
click at [191, 110] on div "Staff service summary" at bounding box center [189, 107] width 124 height 14
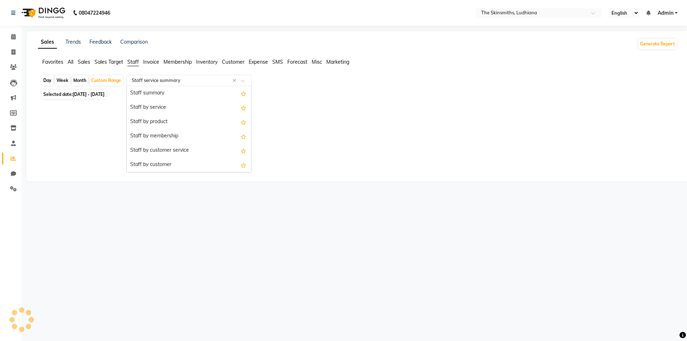
click at [240, 78] on div at bounding box center [189, 80] width 124 height 7
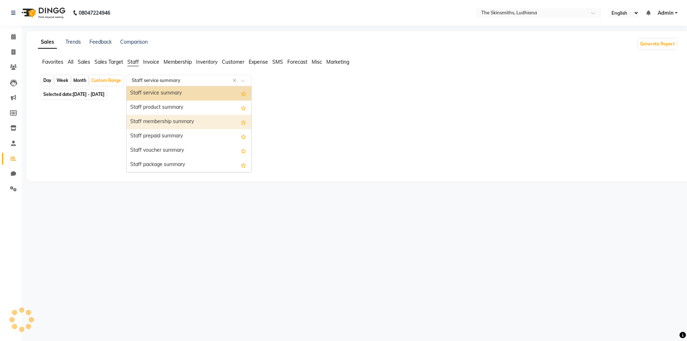
click at [183, 120] on div "Staff membership summary" at bounding box center [189, 122] width 124 height 14
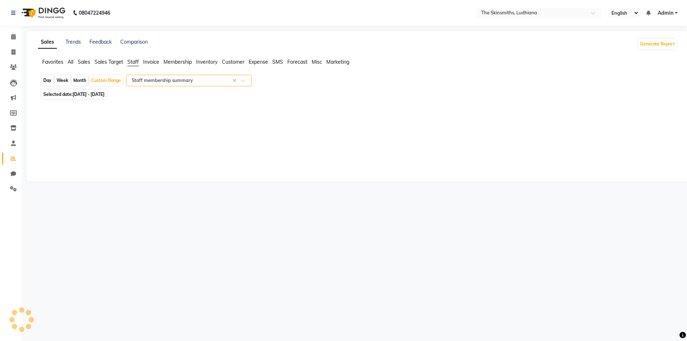
click at [243, 79] on div at bounding box center [189, 80] width 124 height 7
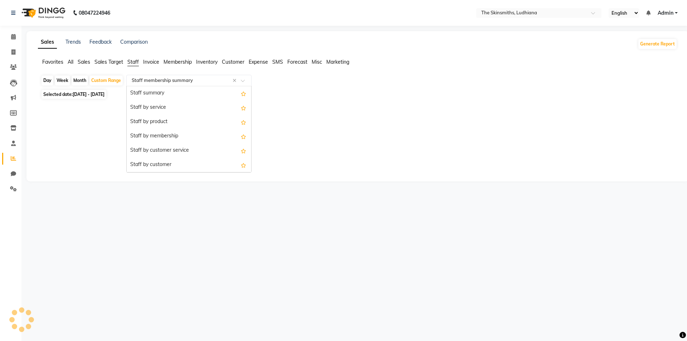
scroll to position [200, 0]
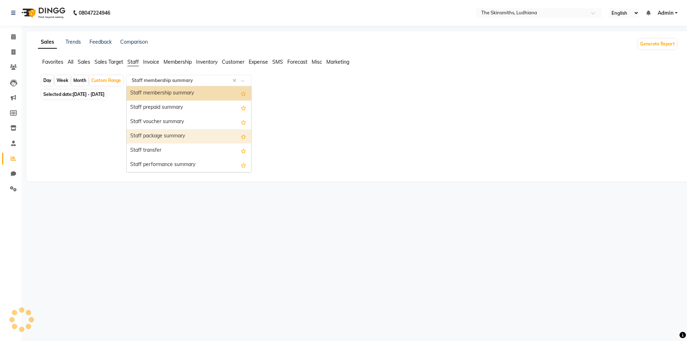
click at [169, 133] on div "Staff package summary" at bounding box center [189, 136] width 124 height 14
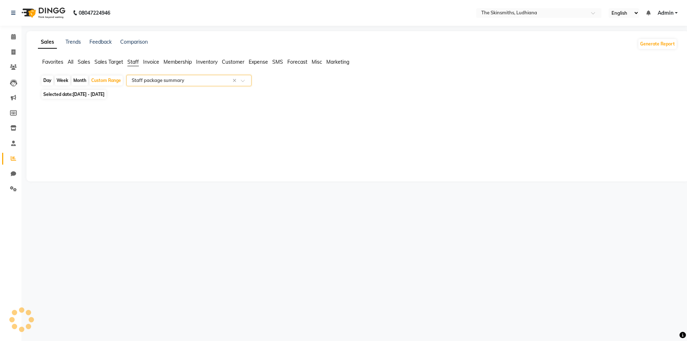
click at [244, 78] on div at bounding box center [189, 80] width 124 height 7
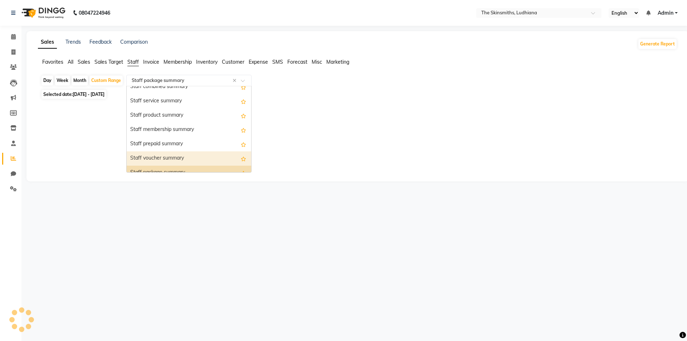
scroll to position [157, 0]
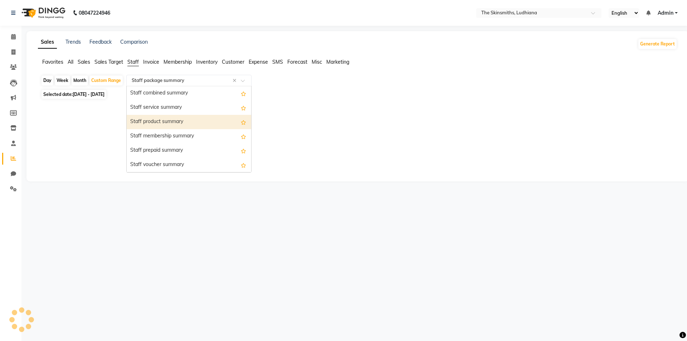
click at [177, 117] on div "Staff product summary" at bounding box center [189, 122] width 124 height 14
click at [245, 80] on span at bounding box center [245, 82] width 9 height 7
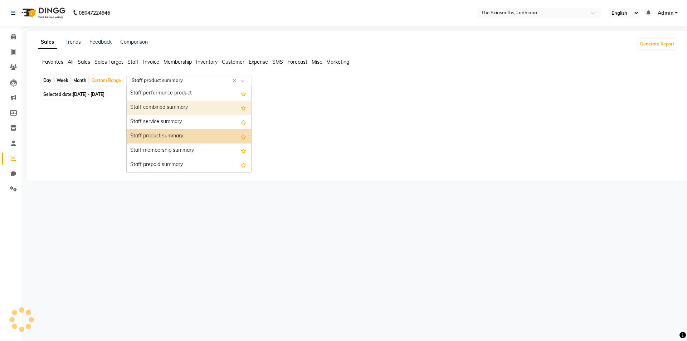
click at [190, 107] on div "Staff combined summary" at bounding box center [189, 107] width 124 height 14
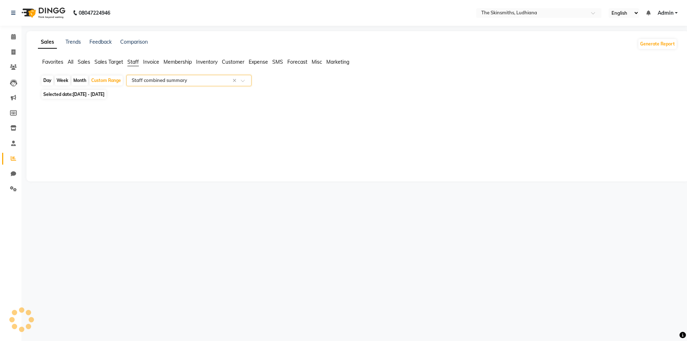
click at [242, 80] on span at bounding box center [245, 82] width 9 height 7
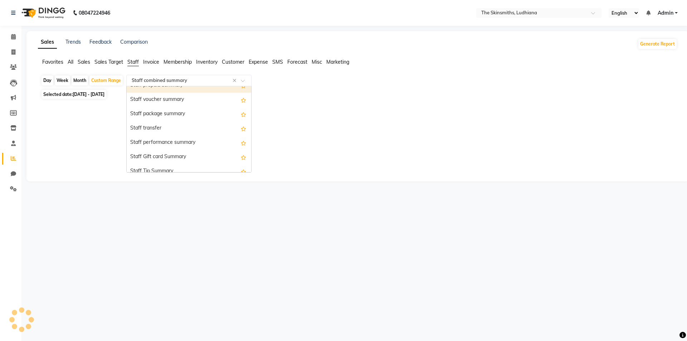
scroll to position [229, 0]
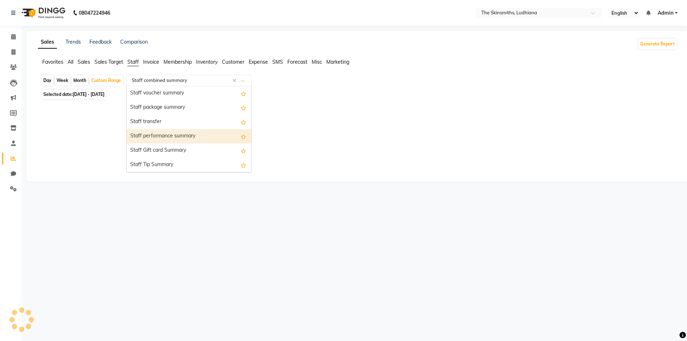
click at [177, 136] on div "Staff performance summary" at bounding box center [189, 136] width 124 height 14
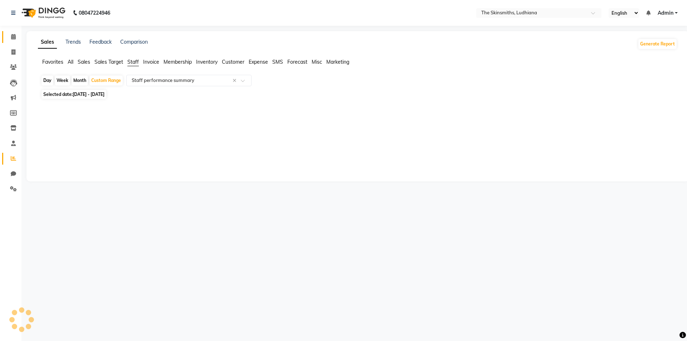
click at [16, 43] on link "Calendar" at bounding box center [10, 37] width 17 height 12
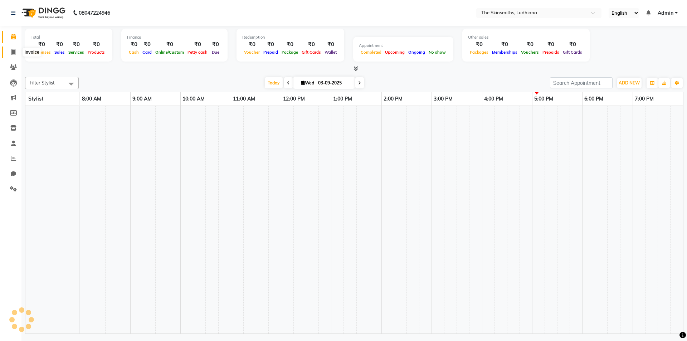
click at [15, 53] on icon at bounding box center [13, 51] width 4 height 5
select select "service"
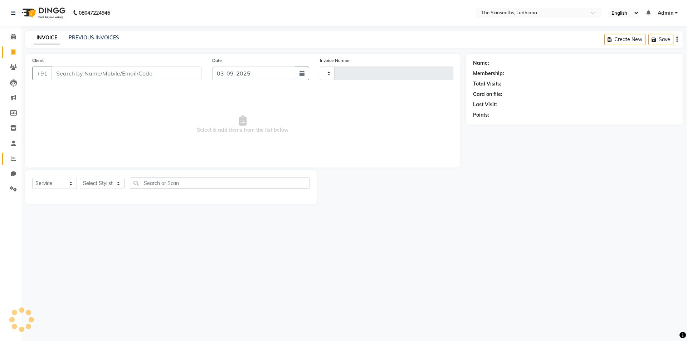
click at [11, 163] on link "Reports" at bounding box center [10, 159] width 17 height 12
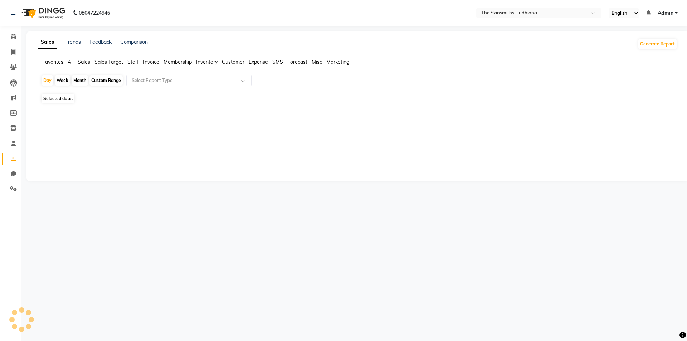
click at [135, 60] on span "Staff" at bounding box center [132, 62] width 11 height 6
click at [113, 79] on div "Custom Range" at bounding box center [105, 80] width 33 height 10
select select "9"
select select "2025"
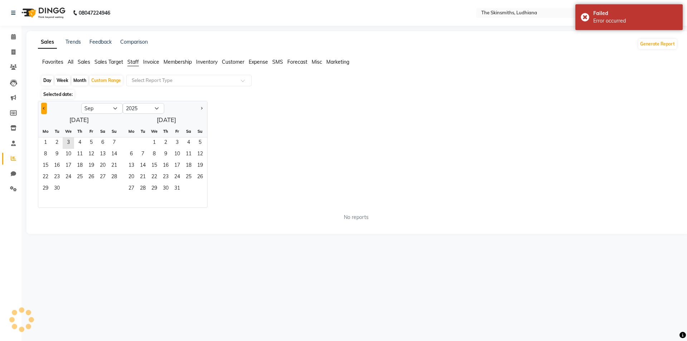
click at [43, 110] on button "Previous month" at bounding box center [44, 108] width 6 height 11
select select "8"
click at [88, 142] on span "1" at bounding box center [90, 142] width 11 height 11
click at [110, 186] on span "31" at bounding box center [113, 188] width 11 height 11
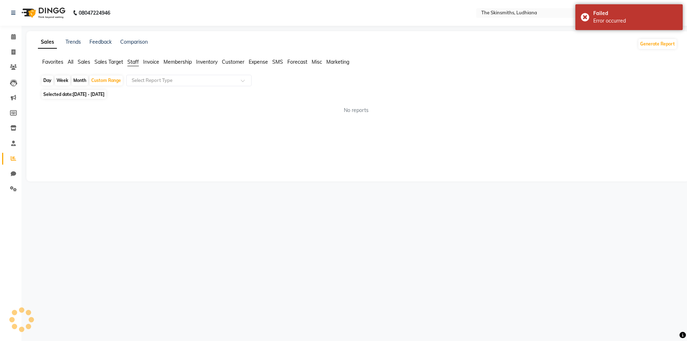
drag, startPoint x: 658, startPoint y: 340, endPoint x: 586, endPoint y: 305, distance: 79.5
click at [586, 305] on div "08047224946 Select Location × The Skinsmiths, Ludhiana English ENGLISH Español …" at bounding box center [343, 170] width 687 height 341
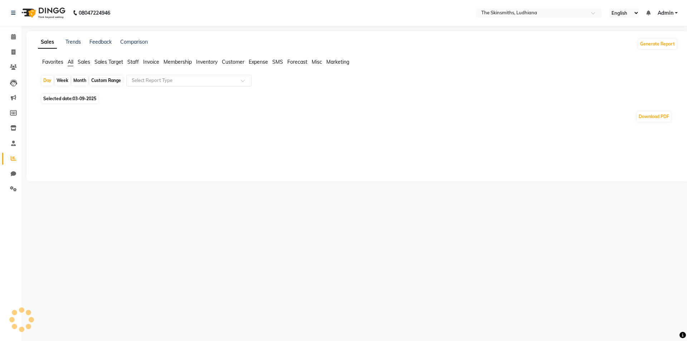
click at [152, 78] on input "text" at bounding box center [181, 80] width 103 height 7
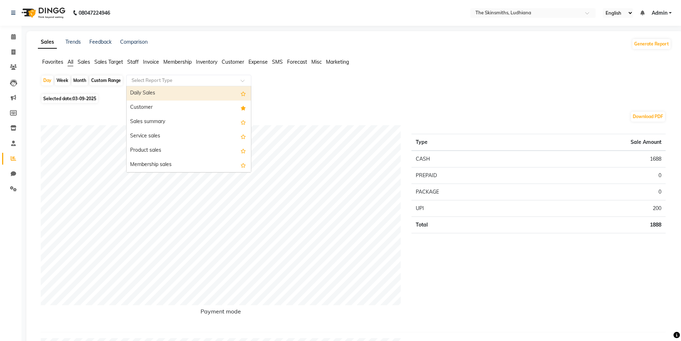
click at [147, 110] on div "Customer" at bounding box center [189, 107] width 124 height 14
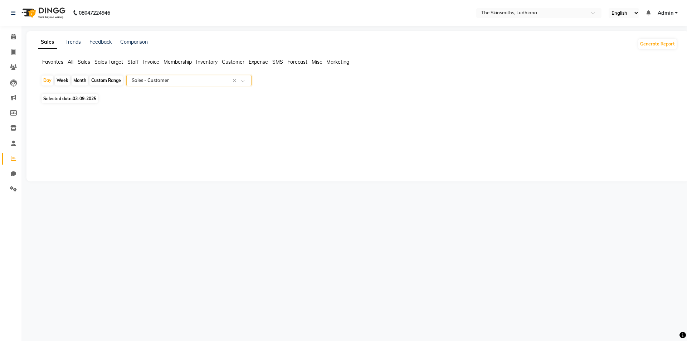
select select "full_report"
select select "csv"
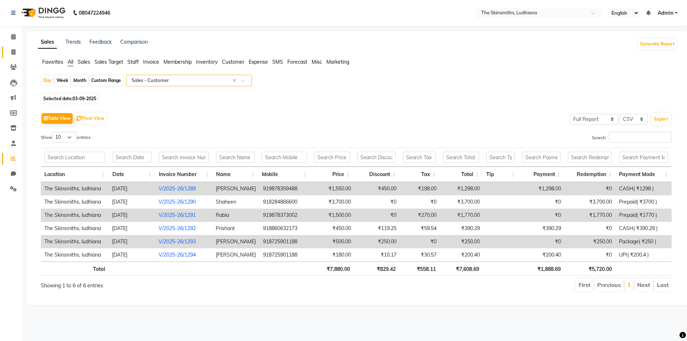
click at [13, 52] on icon at bounding box center [13, 51] width 4 height 5
select select "service"
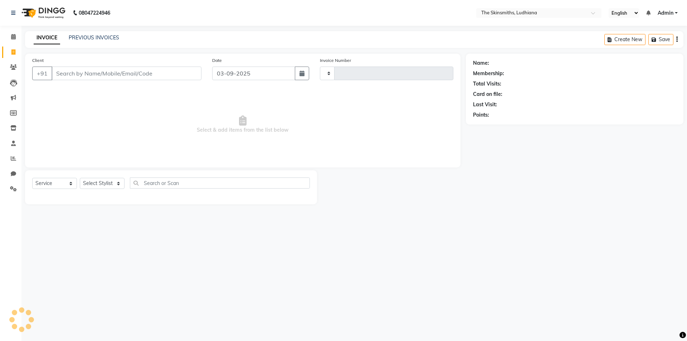
type input "1295"
select select "8115"
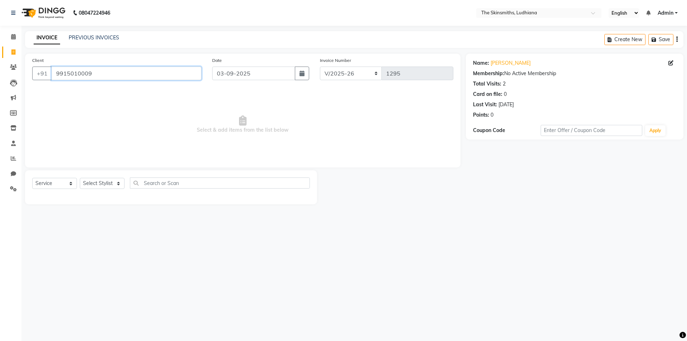
click at [97, 75] on input "9915010009" at bounding box center [126, 74] width 150 height 14
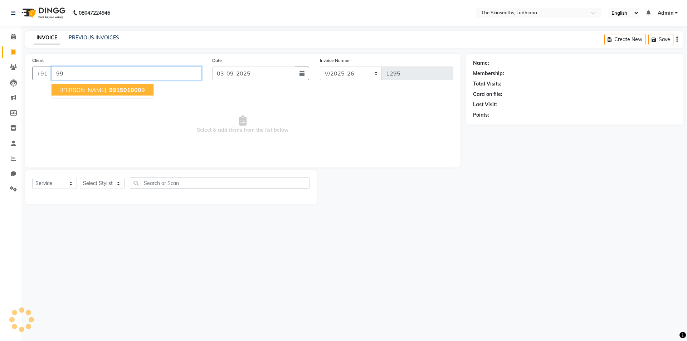
type input "9"
type input "9949817146"
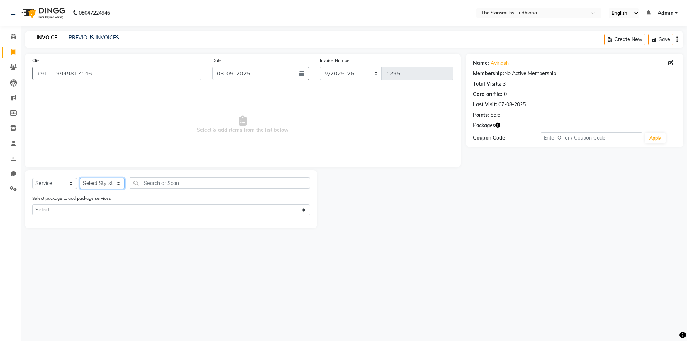
click at [105, 180] on select "Select Stylist Admin [PERSON_NAME] [PERSON_NAME] [PERSON_NAME] [PERSON_NAME] [P…" at bounding box center [102, 183] width 45 height 11
select select "76552"
click at [80, 178] on select "Select Stylist Admin [PERSON_NAME] [PERSON_NAME] [PERSON_NAME] [PERSON_NAME] [P…" at bounding box center [102, 183] width 45 height 11
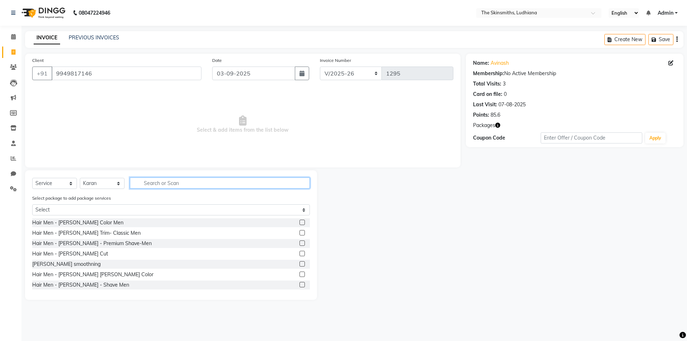
click at [159, 182] on input "text" at bounding box center [220, 182] width 180 height 11
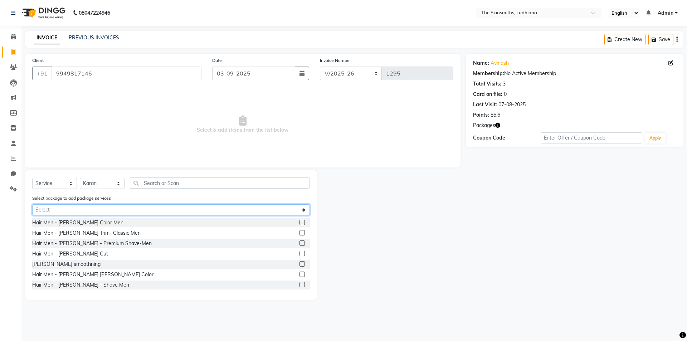
click at [120, 213] on select "Select HAIR CUT PCKG AUG" at bounding box center [170, 209] width 277 height 11
select select "1: Object"
click at [32, 204] on select "Select HAIR CUT PCKG AUG" at bounding box center [170, 209] width 277 height 11
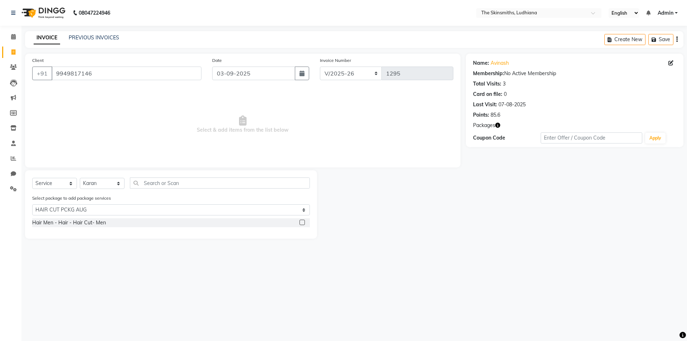
click at [300, 222] on label at bounding box center [301, 222] width 5 height 5
click at [300, 222] on input "checkbox" at bounding box center [301, 222] width 5 height 5
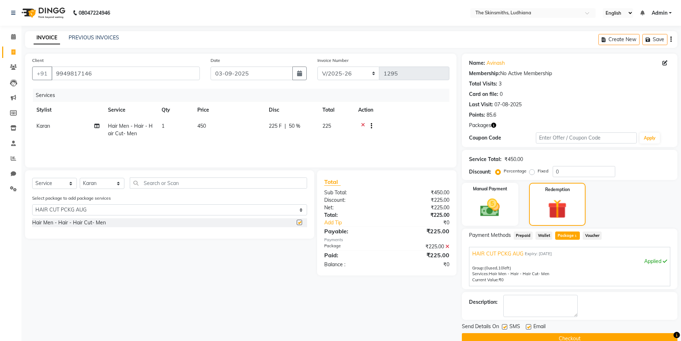
checkbox input "false"
click at [164, 126] on span "1" at bounding box center [163, 126] width 3 height 6
select select "76552"
click at [211, 129] on input "1" at bounding box center [208, 127] width 27 height 11
type input "4"
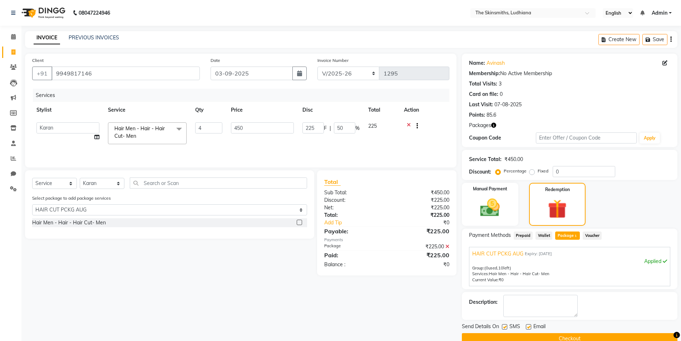
click at [249, 288] on div "Client [PHONE_NUMBER] Date [DATE] Invoice Number IMPORT/2025-26 V/2025 V/[PHONE…" at bounding box center [241, 199] width 442 height 290
click at [663, 62] on icon at bounding box center [665, 62] width 5 height 5
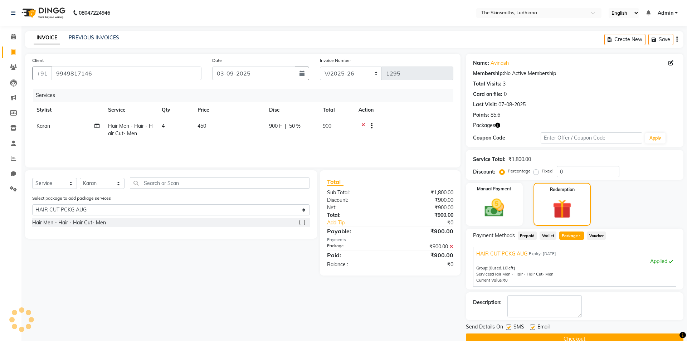
select select "[DEMOGRAPHIC_DATA]"
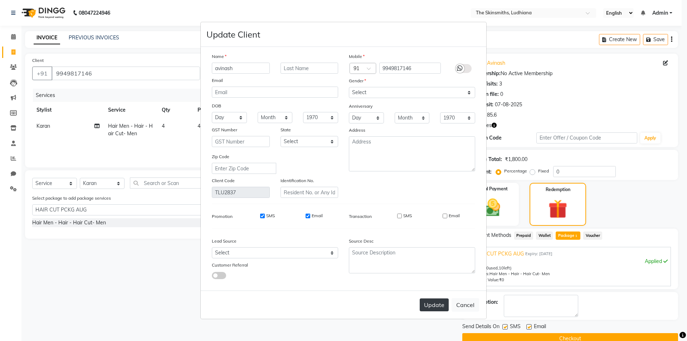
click at [426, 308] on button "Update" at bounding box center [433, 304] width 29 height 13
select select
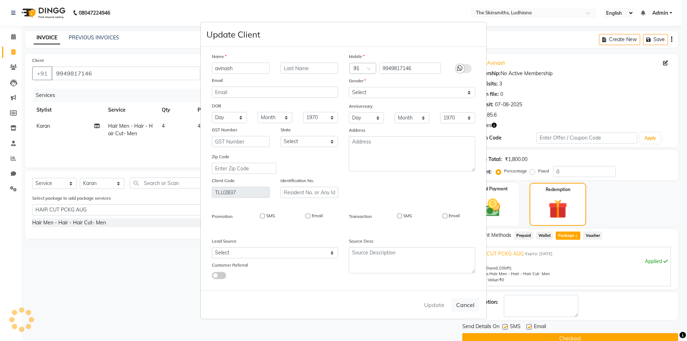
select select
checkbox input "false"
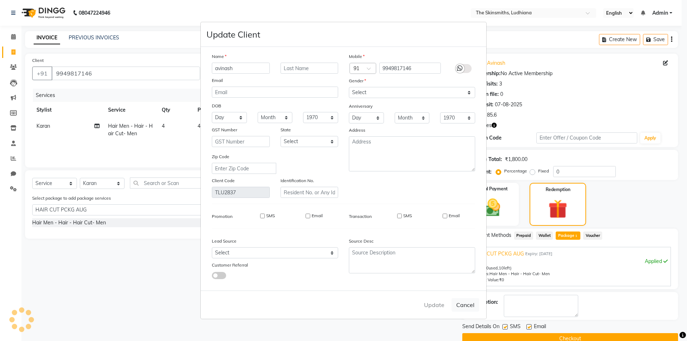
checkbox input "false"
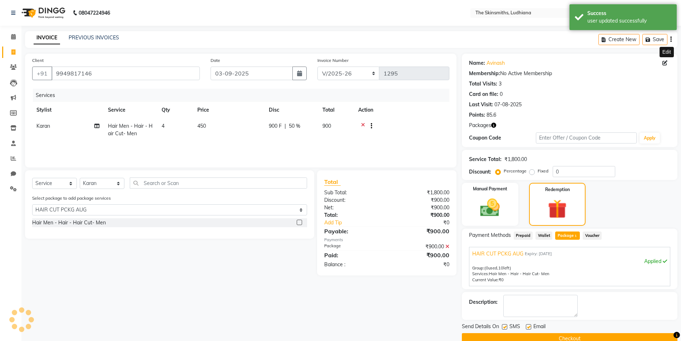
click at [531, 340] on button "Checkout" at bounding box center [570, 338] width 216 height 11
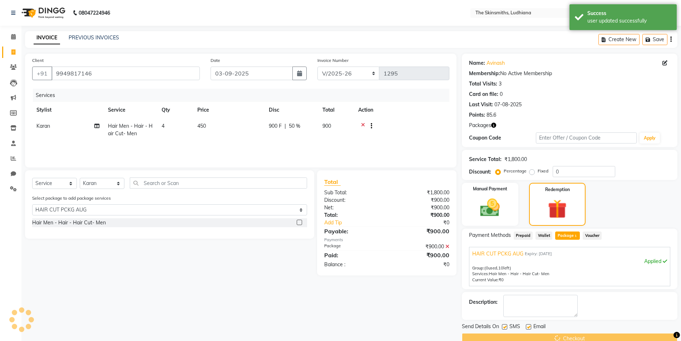
select select "0: undefined"
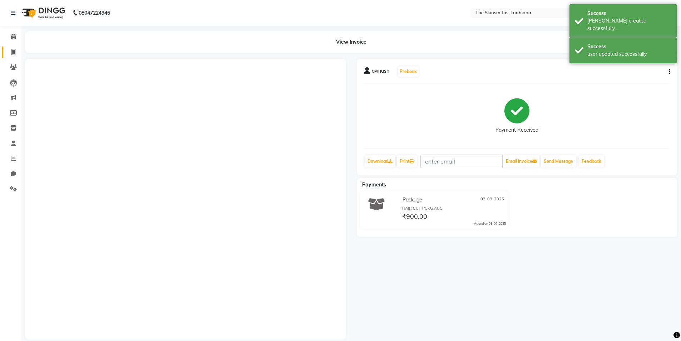
click at [14, 51] on icon at bounding box center [13, 51] width 4 height 5
select select "8115"
select select "service"
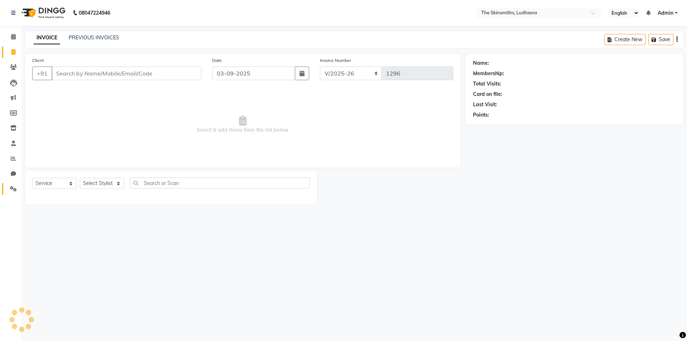
click at [14, 188] on icon at bounding box center [13, 188] width 7 height 5
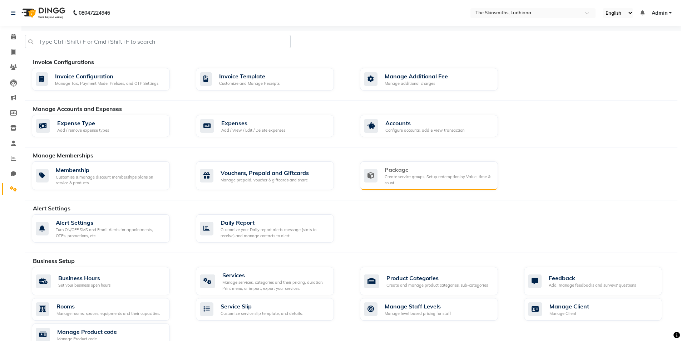
click at [421, 185] on div "Create service groups, Setup redemption by Value, time & count" at bounding box center [439, 180] width 108 height 12
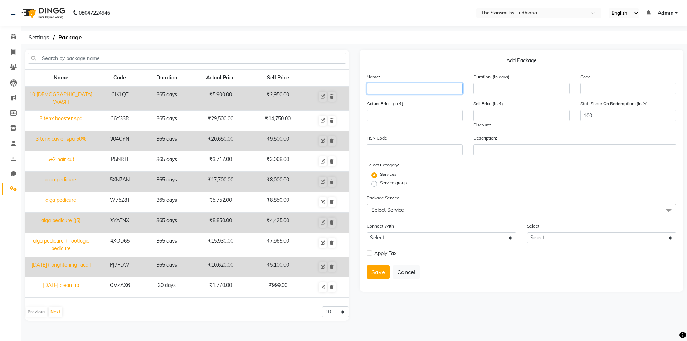
click at [403, 89] on input "text" at bounding box center [415, 88] width 96 height 11
type input "aug global offer"
click at [495, 88] on input "number" at bounding box center [521, 88] width 96 height 11
type input "800"
click at [384, 113] on input "number" at bounding box center [415, 115] width 96 height 11
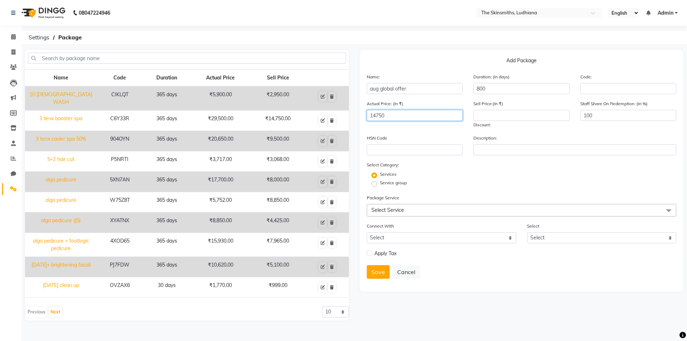
type input "14750"
click at [500, 114] on input "number" at bounding box center [521, 115] width 96 height 11
type input "5900"
click at [380, 210] on span "Select Service" at bounding box center [387, 210] width 33 height 6
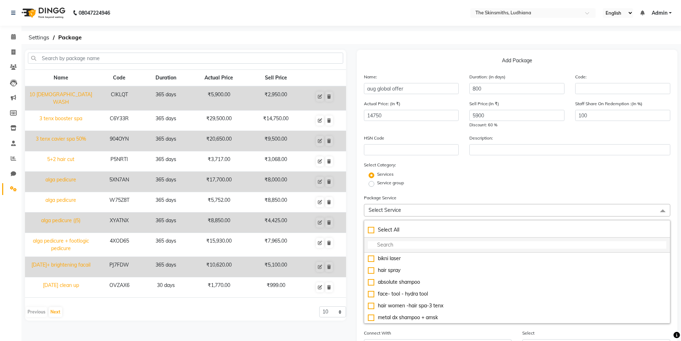
click at [386, 247] on input "multiselect-search" at bounding box center [517, 245] width 299 height 8
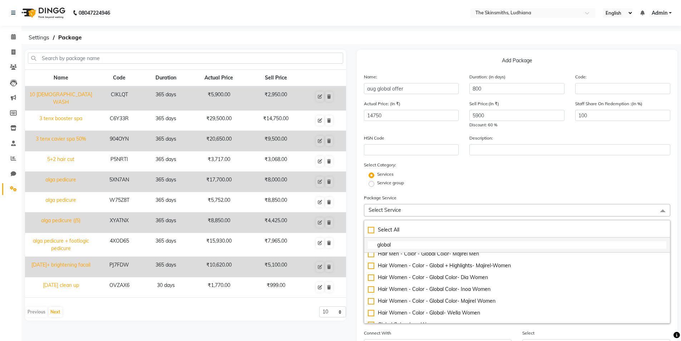
scroll to position [59, 0]
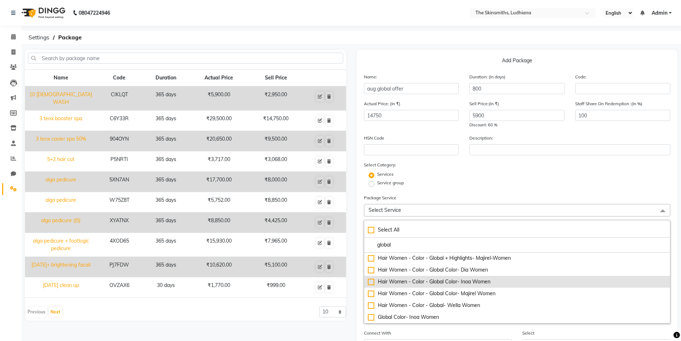
type input "global"
click at [371, 282] on div "Hair Women - Color - Global Color- Inoa Women" at bounding box center [517, 282] width 299 height 8
checkbox input "true"
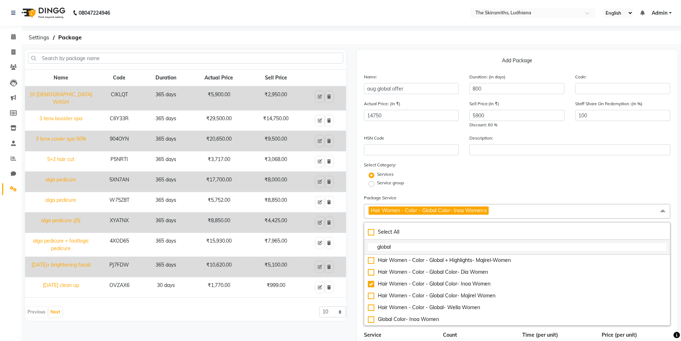
click at [394, 247] on input "global" at bounding box center [517, 247] width 299 height 8
type input "g"
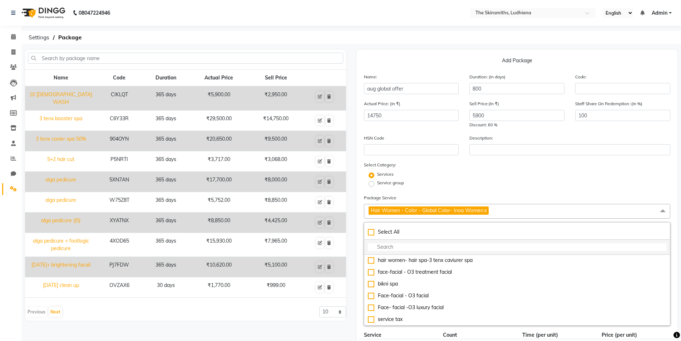
scroll to position [413, 0]
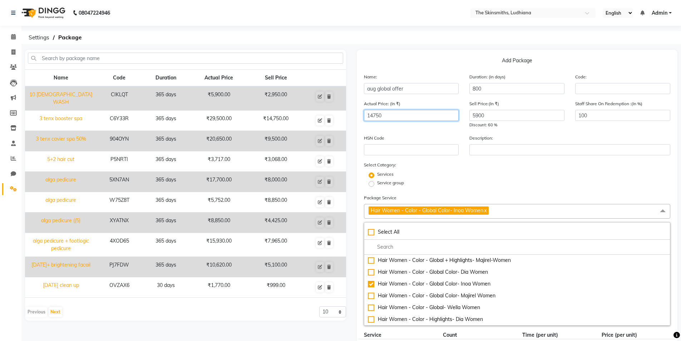
click at [387, 115] on input "14750" at bounding box center [411, 115] width 95 height 11
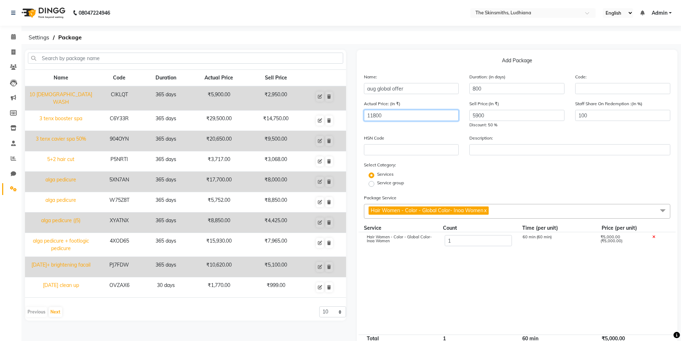
type input "11800"
click at [486, 212] on link "x" at bounding box center [484, 210] width 3 height 6
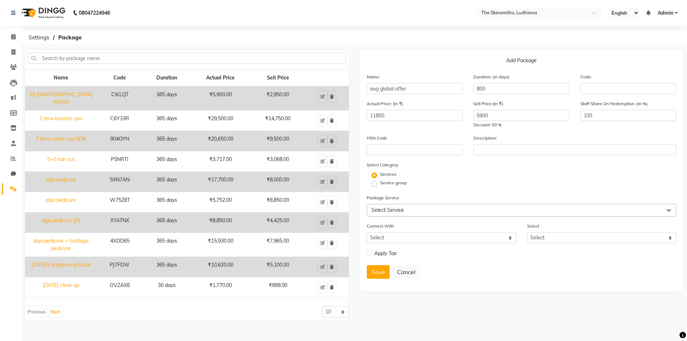
click at [392, 207] on span "Select Service" at bounding box center [387, 210] width 33 height 6
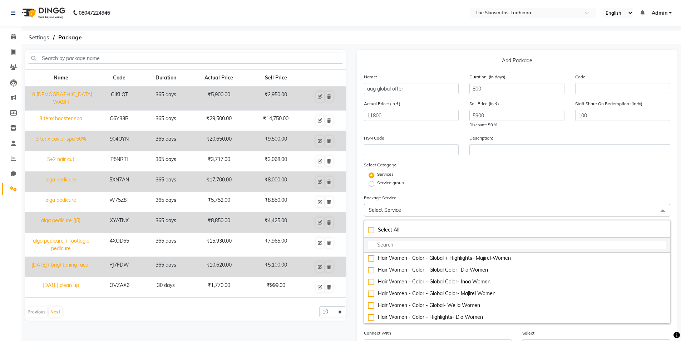
click at [388, 245] on input "multiselect-search" at bounding box center [517, 245] width 299 height 8
type input "f"
checkbox input "true"
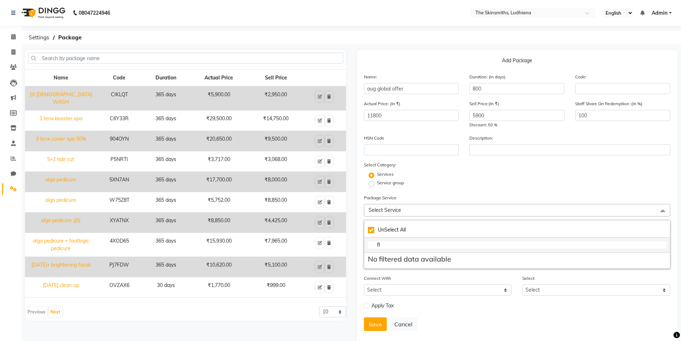
scroll to position [0, 0]
type input "f"
checkbox input "false"
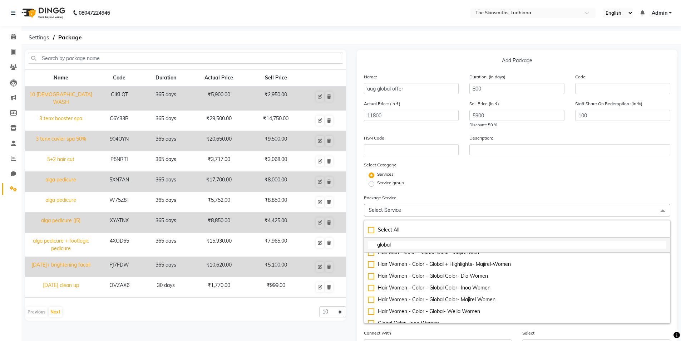
scroll to position [55, 0]
type input "global"
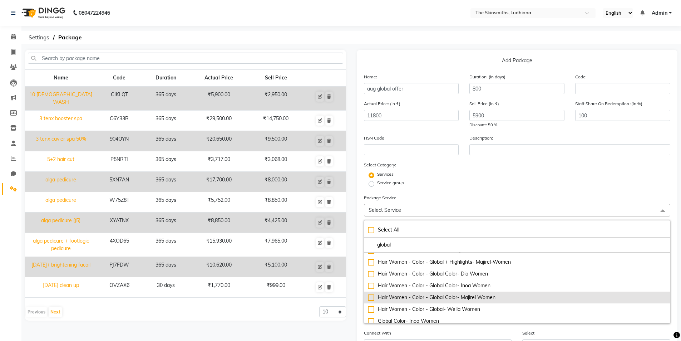
click at [369, 298] on div "Hair Women - Color - Global Color- Majirel Women" at bounding box center [517, 298] width 299 height 8
checkbox input "true"
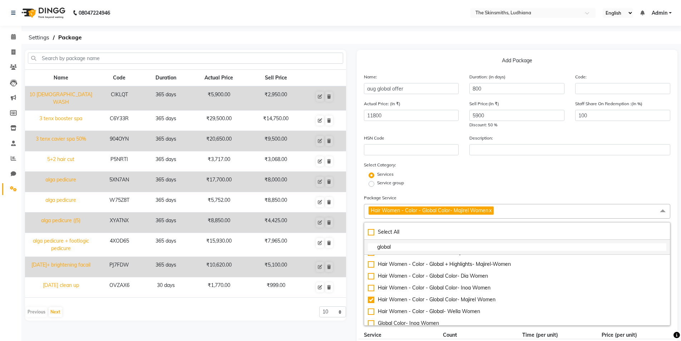
click at [392, 246] on input "global" at bounding box center [517, 247] width 299 height 8
type input "g"
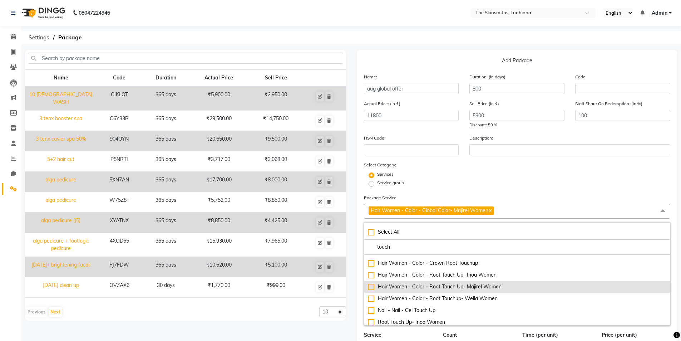
type input "touch"
click at [372, 285] on div "Hair Women - Color - Root Touch Up- Majirel Women" at bounding box center [517, 287] width 299 height 8
checkbox input "true"
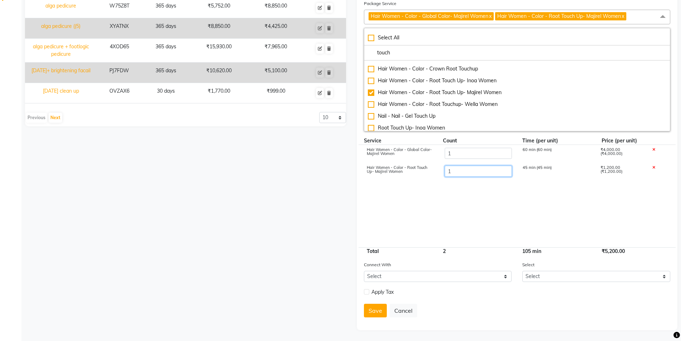
click at [462, 170] on input "1" at bounding box center [477, 171] width 67 height 11
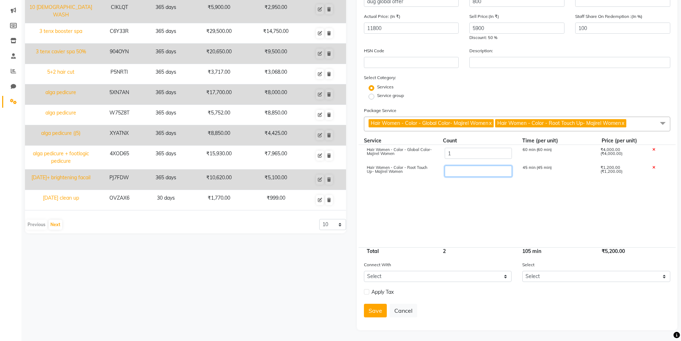
type input "5"
click at [271, 270] on div "Name Code Duration Actual Price Sell Price 10 [DEMOGRAPHIC_DATA] WASH CIKLQT 36…" at bounding box center [186, 146] width 332 height 368
click at [367, 292] on label at bounding box center [366, 291] width 5 height 5
click at [367, 292] on input "checkbox" at bounding box center [366, 292] width 5 height 5
checkbox input "true"
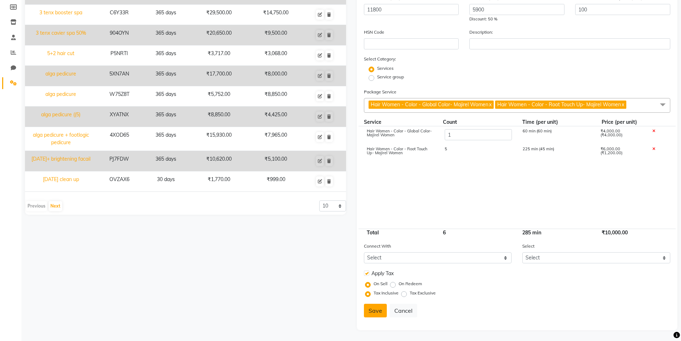
click at [373, 317] on button "Save" at bounding box center [375, 311] width 23 height 14
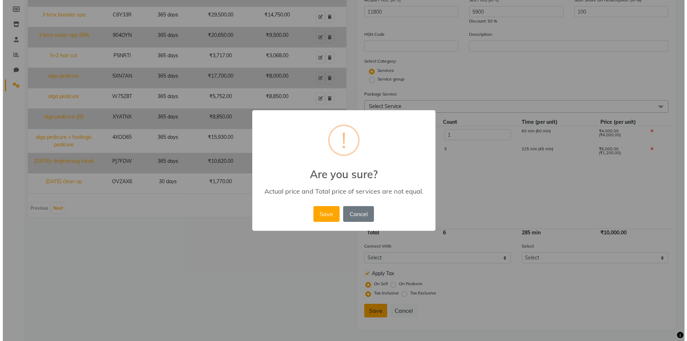
scroll to position [104, 0]
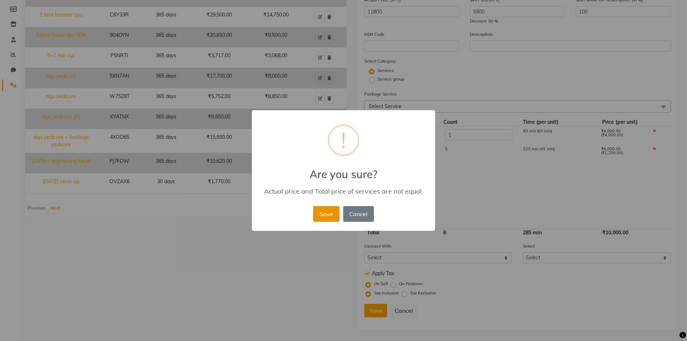
click at [323, 218] on button "Save" at bounding box center [326, 214] width 26 height 16
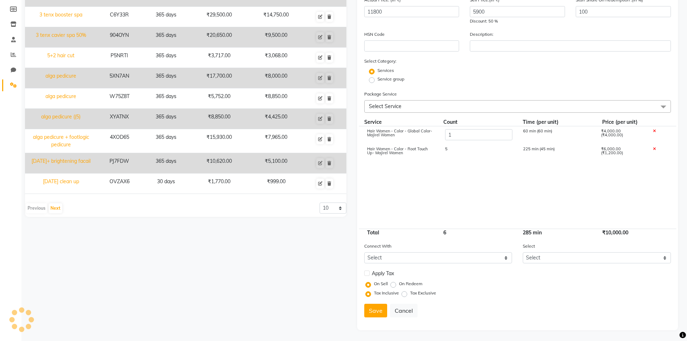
select select
checkbox input "false"
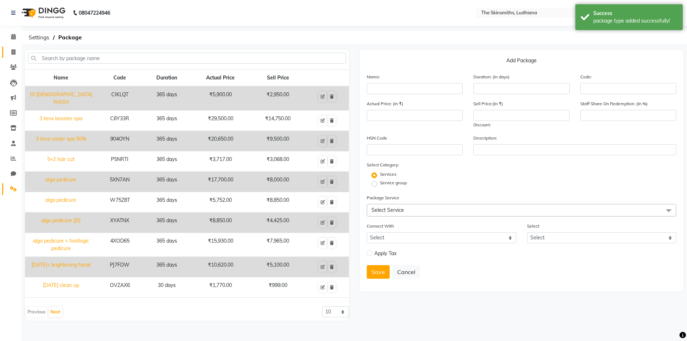
click at [15, 53] on icon at bounding box center [13, 51] width 4 height 5
select select "service"
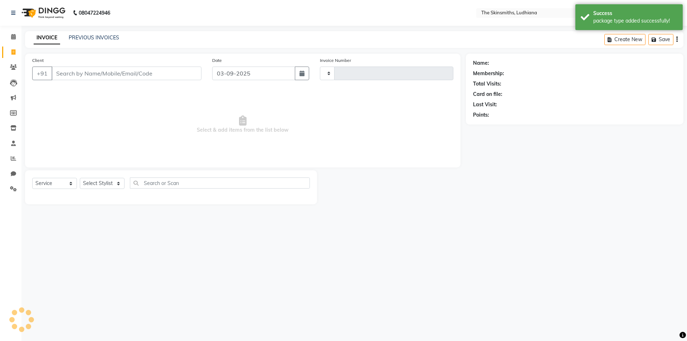
type input "1296"
select select "8115"
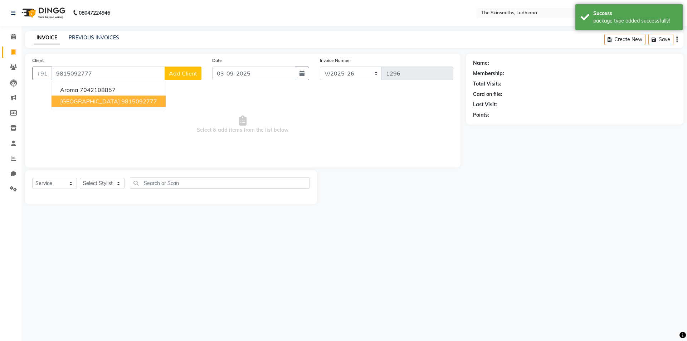
type input "9815092777"
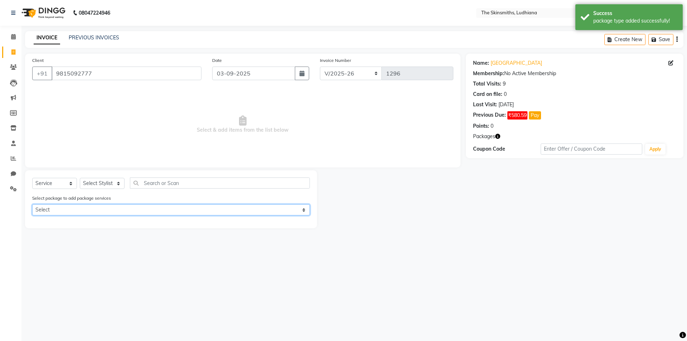
click at [130, 211] on select "Select wash & blow dry majirel touch up" at bounding box center [170, 209] width 277 height 11
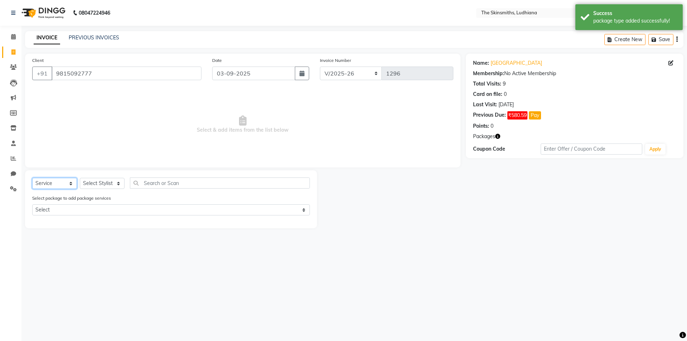
click at [55, 181] on select "Select Service Product Membership Package Voucher Prepaid Gift Card" at bounding box center [54, 183] width 45 height 11
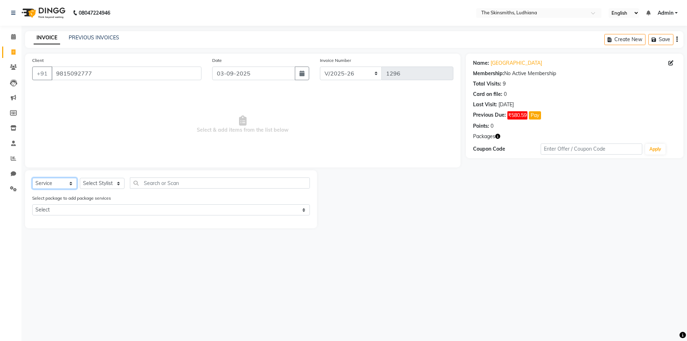
select select "package"
click at [32, 178] on select "Select Service Product Membership Package Voucher Prepaid Gift Card" at bounding box center [54, 183] width 45 height 11
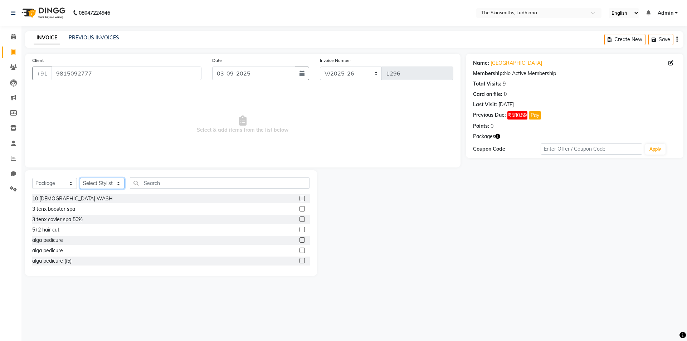
click at [105, 184] on select "Select Stylist Admin Ashu Bunty Dishika DIWAKAR Harish Karan Kawal Oberoi Khush…" at bounding box center [102, 183] width 45 height 11
select select "79055"
click at [80, 178] on select "Select Stylist Admin Ashu Bunty Dishika DIWAKAR Harish Karan Kawal Oberoi Khush…" at bounding box center [102, 183] width 45 height 11
click at [164, 183] on input "text" at bounding box center [220, 182] width 180 height 11
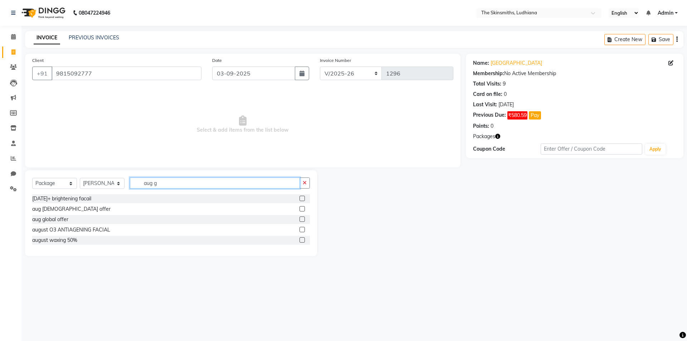
type input "aug g"
click at [301, 219] on label at bounding box center [301, 218] width 5 height 5
click at [301, 219] on input "checkbox" at bounding box center [301, 219] width 5 height 5
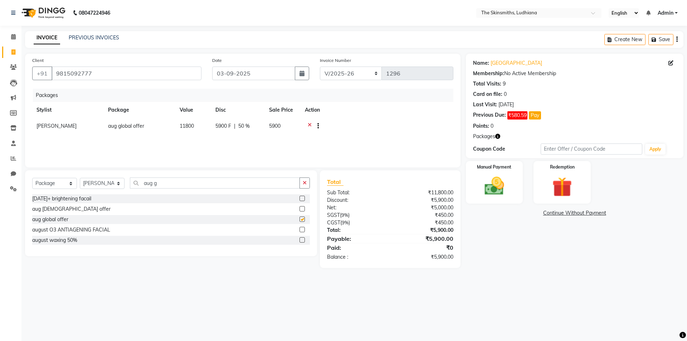
checkbox input "false"
click at [305, 182] on icon "button" at bounding box center [305, 182] width 4 height 5
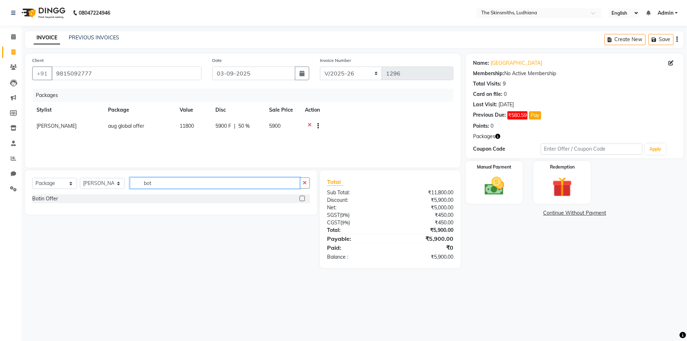
type input "bot"
click at [303, 198] on label at bounding box center [301, 198] width 5 height 5
click at [303, 198] on input "checkbox" at bounding box center [301, 198] width 5 height 5
checkbox input "false"
click at [186, 131] on td "11800" at bounding box center [193, 127] width 36 height 18
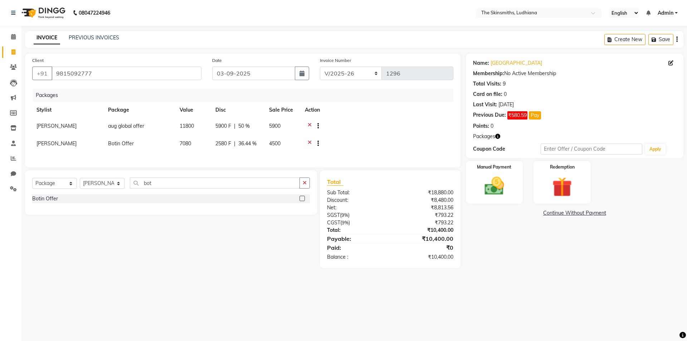
select select "79055"
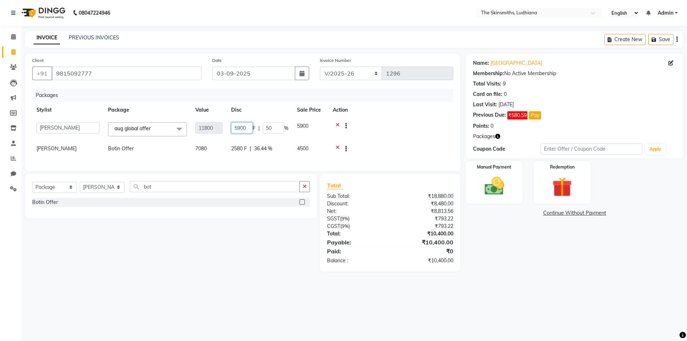
click at [239, 130] on input "5900" at bounding box center [241, 127] width 21 height 11
type input "5800"
click at [228, 290] on div "08047224946 Select Location × The Skinsmiths, Ludhiana English ENGLISH Español …" at bounding box center [343, 170] width 687 height 341
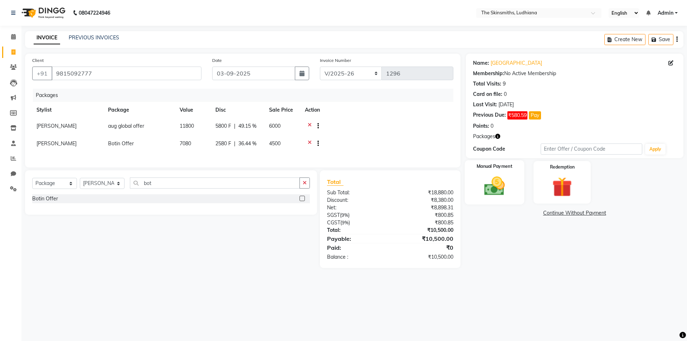
click at [491, 180] on img at bounding box center [493, 186] width 33 height 24
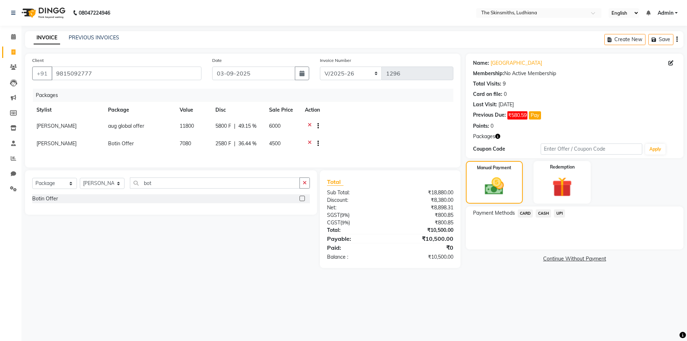
click at [542, 213] on span "CASH" at bounding box center [542, 213] width 15 height 8
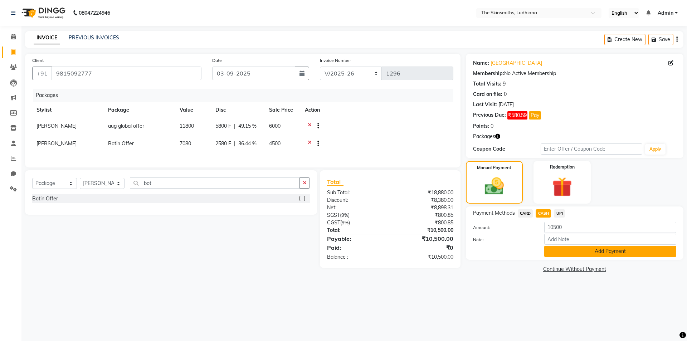
click at [591, 251] on button "Add Payment" at bounding box center [610, 251] width 132 height 11
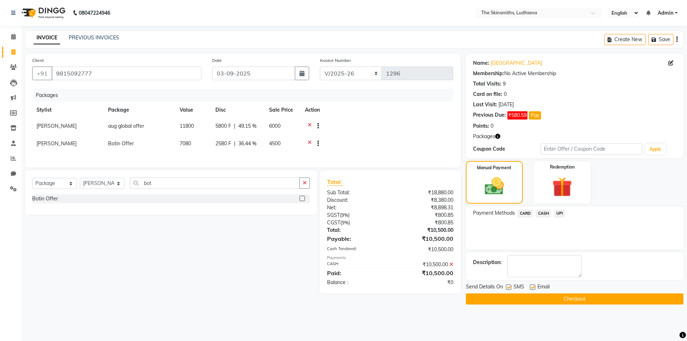
click at [591, 297] on button "Checkout" at bounding box center [574, 298] width 217 height 11
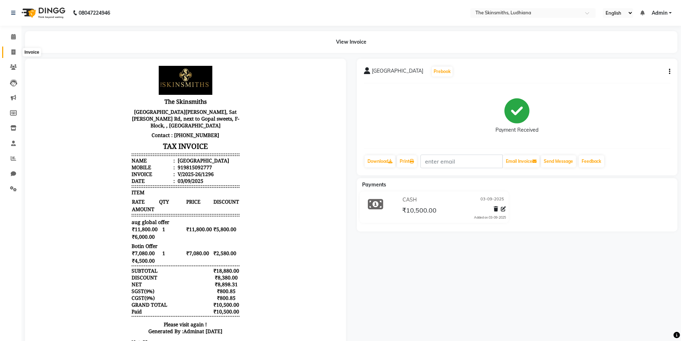
click at [9, 50] on span at bounding box center [13, 52] width 13 height 8
select select "service"
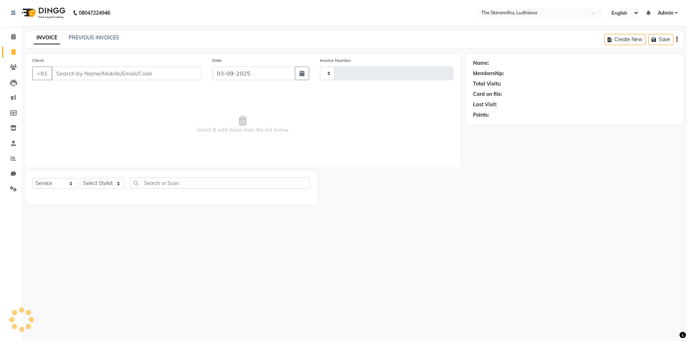
type input "1297"
select select "8115"
click at [15, 34] on icon at bounding box center [13, 36] width 5 height 5
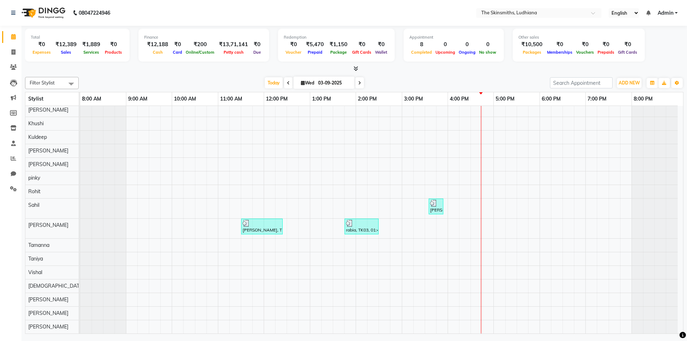
click at [359, 227] on div "rabia, TK03, 01:45 PM-02:30 PM, Hair Women - Color - Root Touch Up- Inoa Women" at bounding box center [361, 227] width 33 height 14
click at [396, 206] on span "Print Appointment Slip" at bounding box center [396, 207] width 49 height 8
drag, startPoint x: 358, startPoint y: 226, endPoint x: 352, endPoint y: 227, distance: 5.5
click at [352, 227] on div "rabia, TK03, 01:45 PM-02:30 PM, Hair Women - Color - Root Touch Up- Inoa Women" at bounding box center [361, 227] width 33 height 14
click at [365, 192] on span "Print Service Slip" at bounding box center [380, 196] width 55 height 12
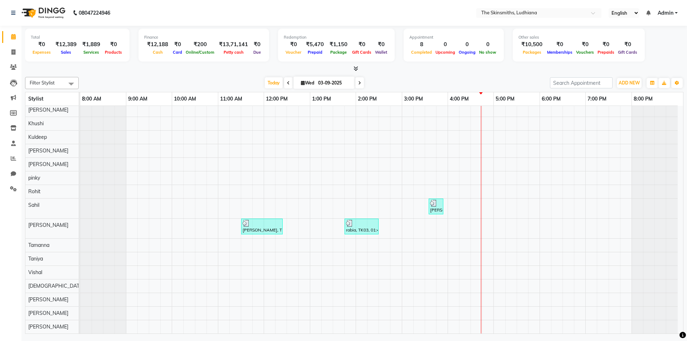
click at [188, 163] on div "prabhleen, TK06, 03:45 PM-03:55 PM, Threading - Threading - Threading- Eyebrows…" at bounding box center [381, 156] width 603 height 353
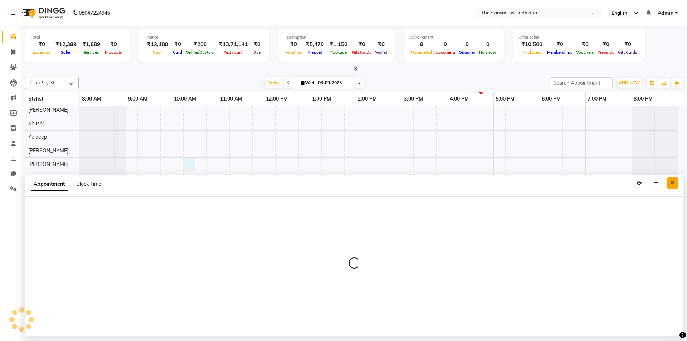
click at [669, 185] on button "Close" at bounding box center [672, 182] width 10 height 11
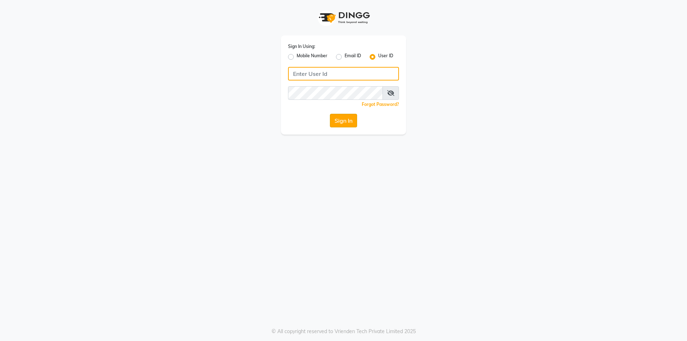
type input "Skinsmiths@123"
click at [353, 121] on button "Sign In" at bounding box center [343, 121] width 27 height 14
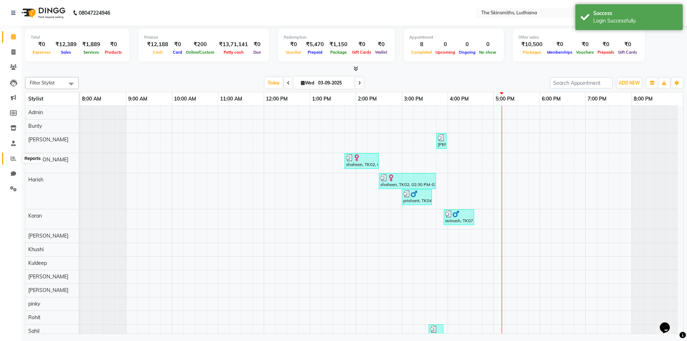
click at [11, 158] on icon at bounding box center [13, 158] width 5 height 5
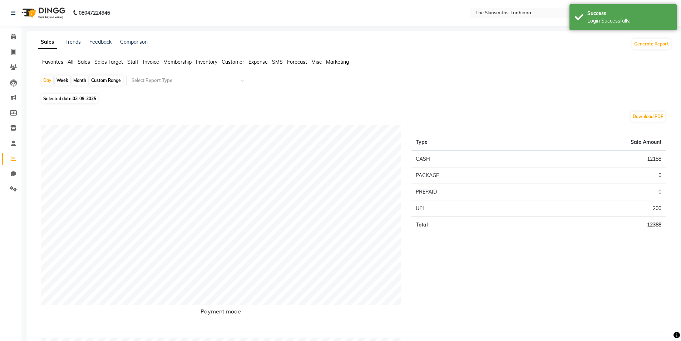
click at [135, 60] on span "Staff" at bounding box center [132, 62] width 11 height 6
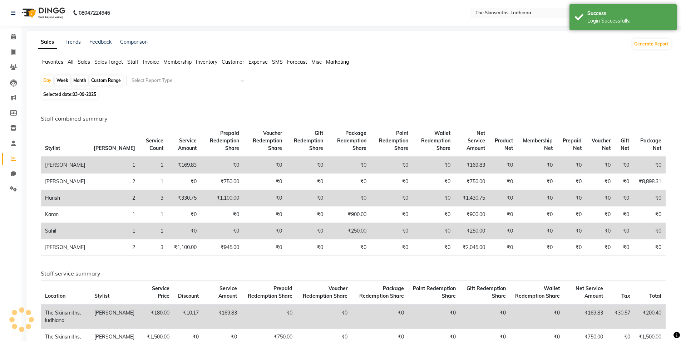
click at [94, 82] on div "Custom Range" at bounding box center [105, 80] width 33 height 10
select select "9"
select select "2025"
click at [43, 106] on div "Staff combined summary Stylist Bill Count Service Count Service Amount Prepaid …" at bounding box center [353, 331] width 637 height 460
click at [87, 94] on span "03-09-2025" at bounding box center [85, 94] width 24 height 5
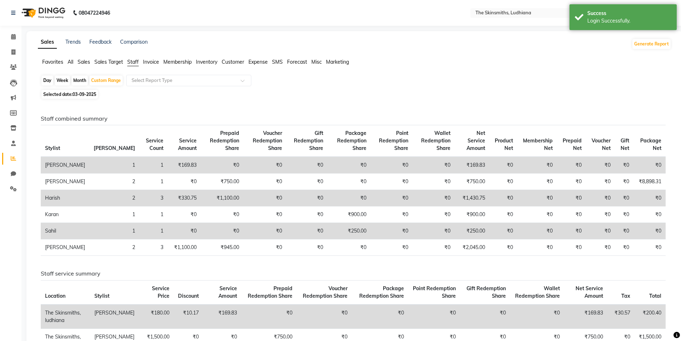
select select "9"
select select "2025"
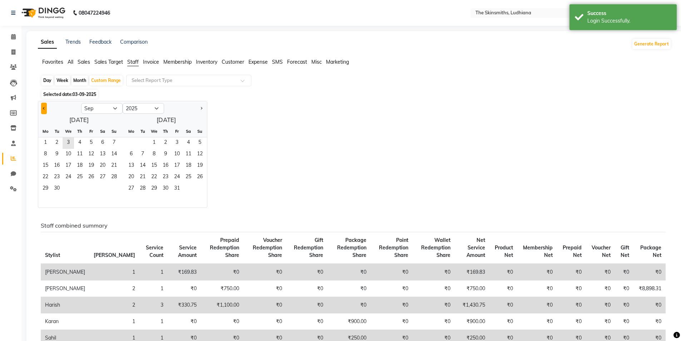
click at [44, 108] on span "Previous month" at bounding box center [44, 108] width 3 height 3
select select "8"
click at [94, 145] on span "1" at bounding box center [90, 142] width 11 height 11
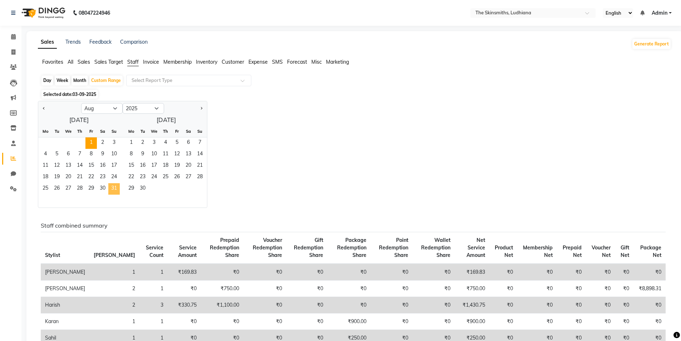
click at [113, 185] on span "31" at bounding box center [113, 188] width 11 height 11
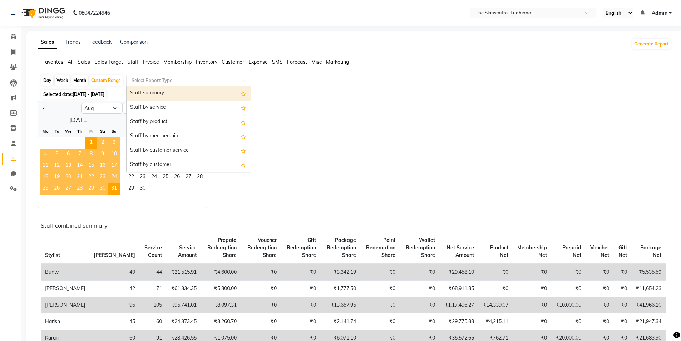
click at [155, 80] on input "text" at bounding box center [181, 80] width 103 height 7
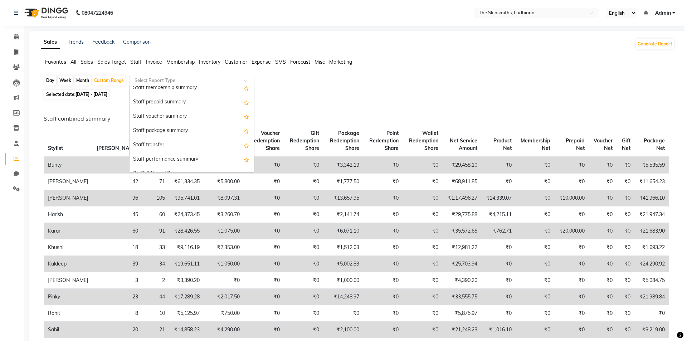
scroll to position [229, 0]
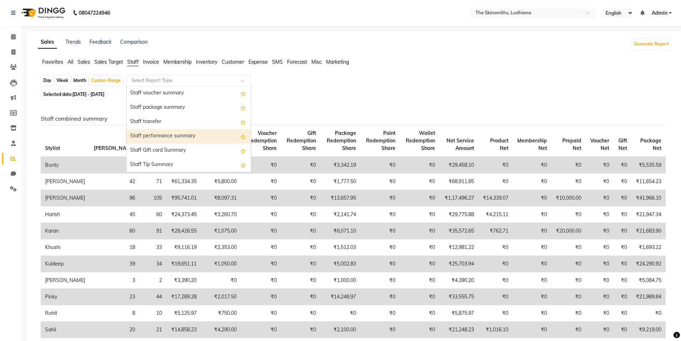
click at [157, 135] on div "Staff performance summary" at bounding box center [189, 136] width 124 height 14
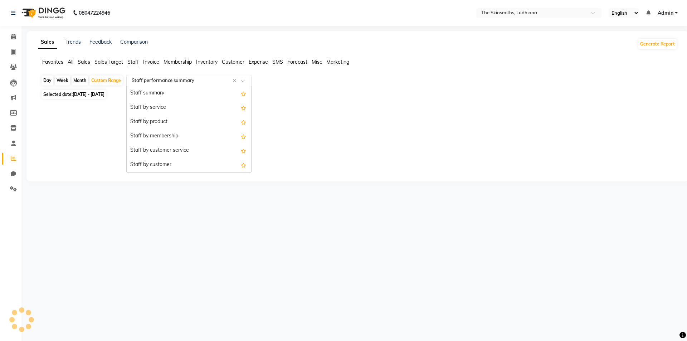
click at [246, 80] on span at bounding box center [245, 82] width 9 height 7
click at [197, 126] on div "Staff performance product" at bounding box center [189, 126] width 124 height 14
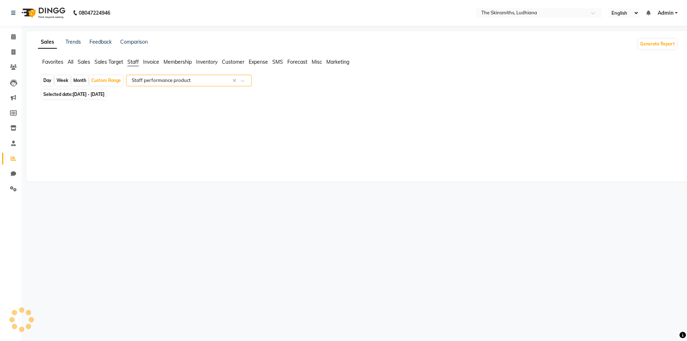
select select "full_report"
select select "csv"
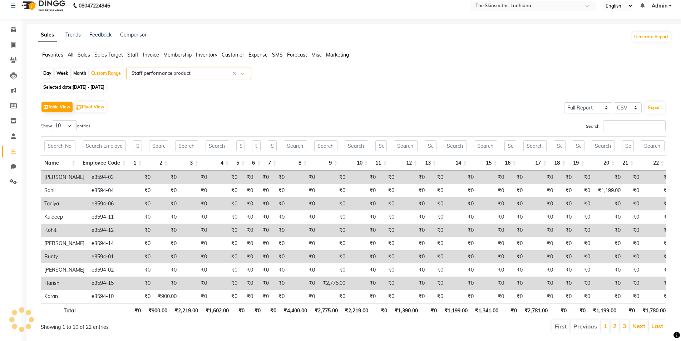
scroll to position [34, 0]
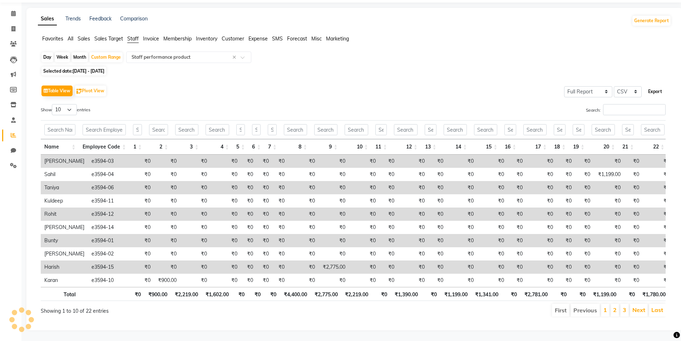
click at [657, 85] on button "Export" at bounding box center [655, 91] width 20 height 12
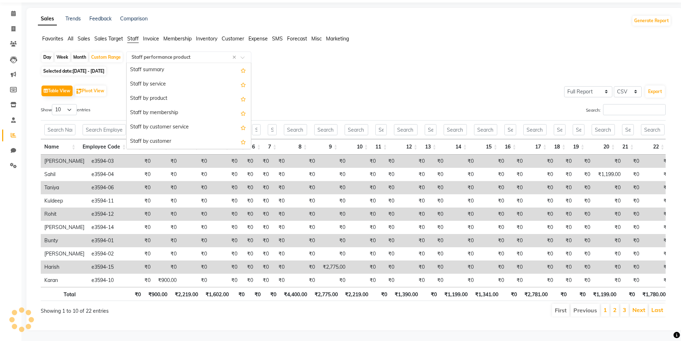
click at [244, 56] on span at bounding box center [245, 59] width 9 height 7
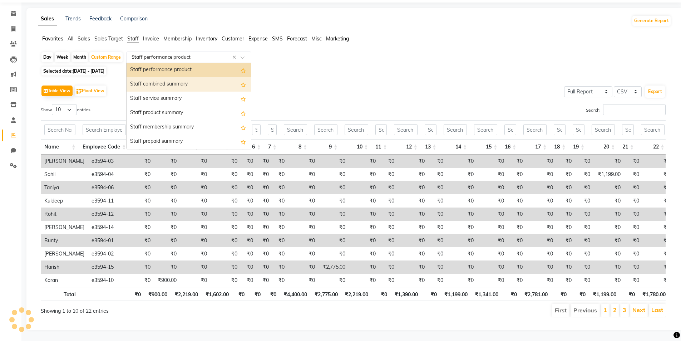
click at [205, 77] on div "Staff combined summary" at bounding box center [189, 84] width 124 height 14
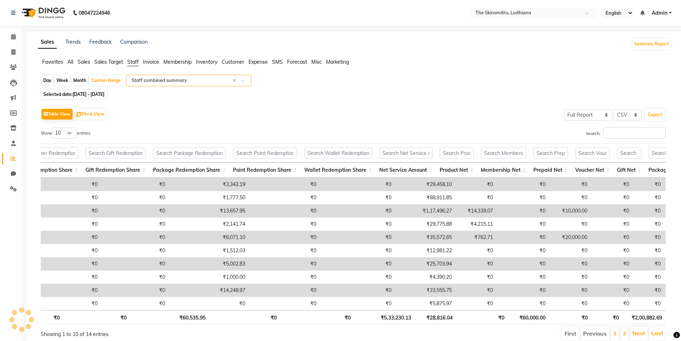
scroll to position [0, 0]
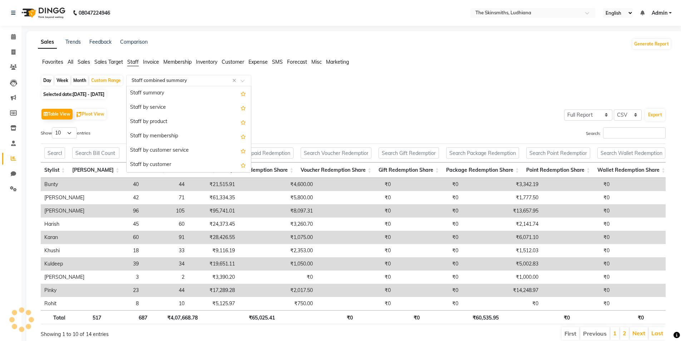
click at [240, 80] on div at bounding box center [189, 80] width 124 height 7
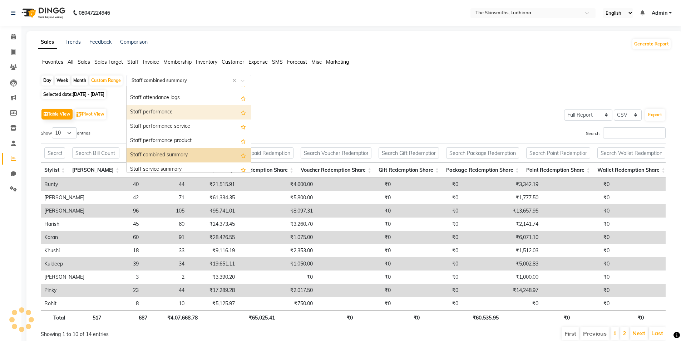
click at [171, 109] on div "Staff performance" at bounding box center [189, 112] width 124 height 14
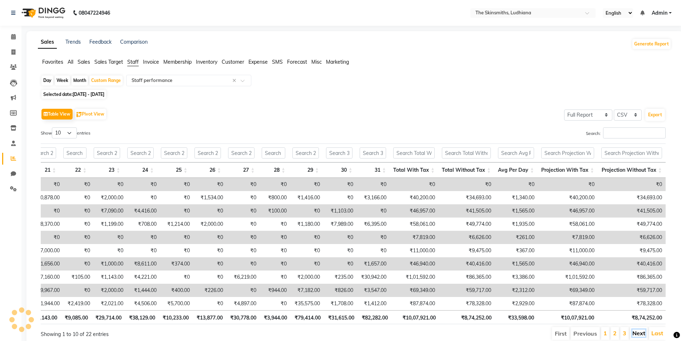
click at [634, 336] on link "Next" at bounding box center [639, 332] width 13 height 7
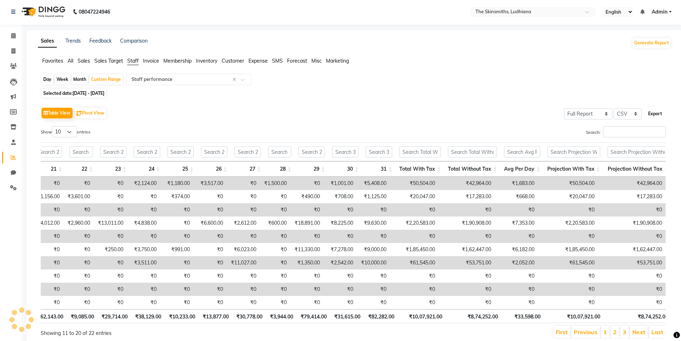
click at [656, 113] on button "Export" at bounding box center [655, 114] width 20 height 12
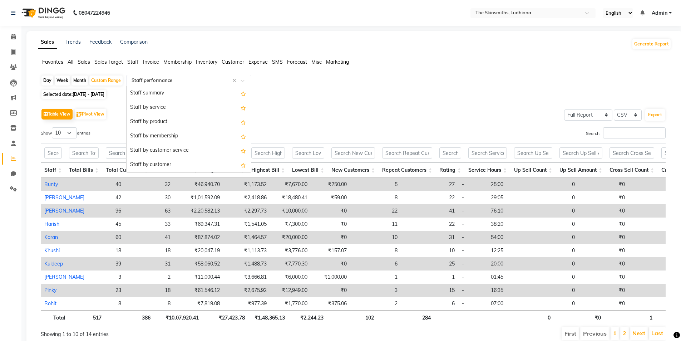
click at [178, 78] on input "text" at bounding box center [181, 80] width 103 height 7
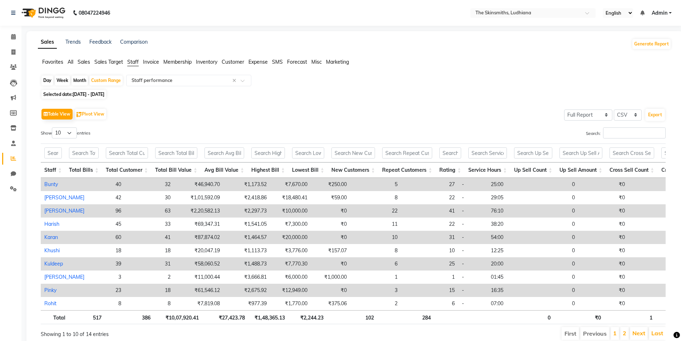
click at [71, 62] on span "All" at bounding box center [71, 62] width 6 height 6
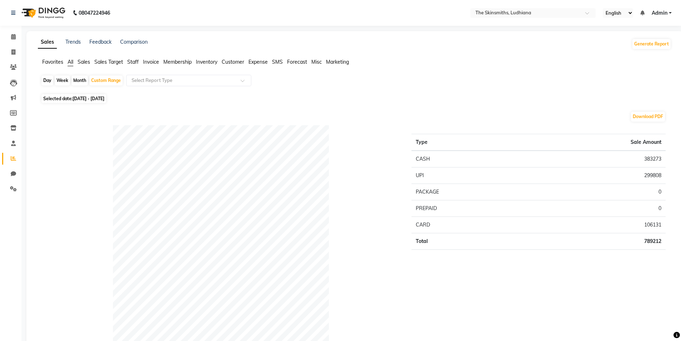
click at [49, 81] on div "Day" at bounding box center [47, 80] width 12 height 10
select select "8"
select select "2025"
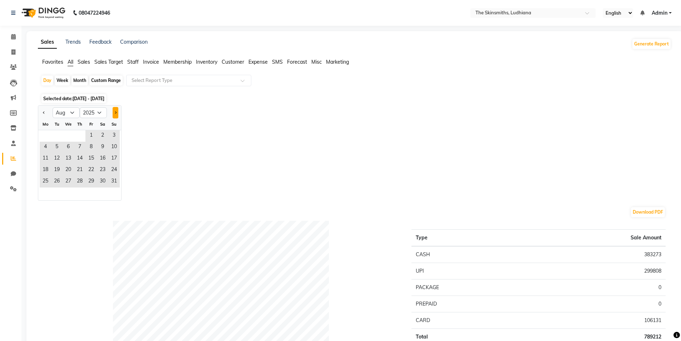
click at [115, 112] on span "Next month" at bounding box center [115, 112] width 3 height 3
select select "9"
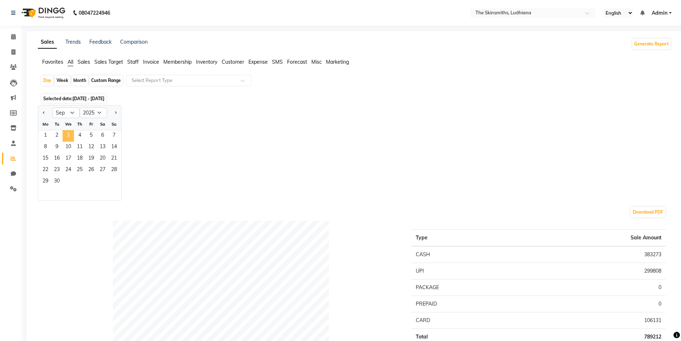
click at [68, 135] on span "3" at bounding box center [68, 135] width 11 height 11
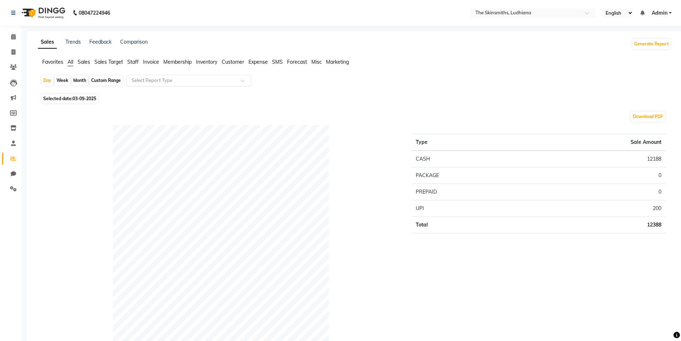
click at [164, 84] on div "Select Report Type" at bounding box center [188, 80] width 125 height 11
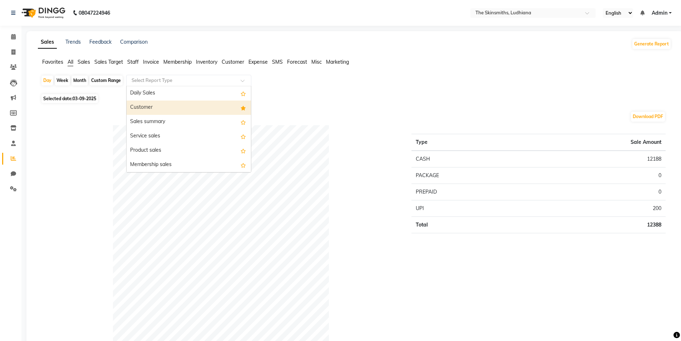
click at [153, 101] on div "Customer" at bounding box center [189, 107] width 124 height 14
select select "full_report"
select select "csv"
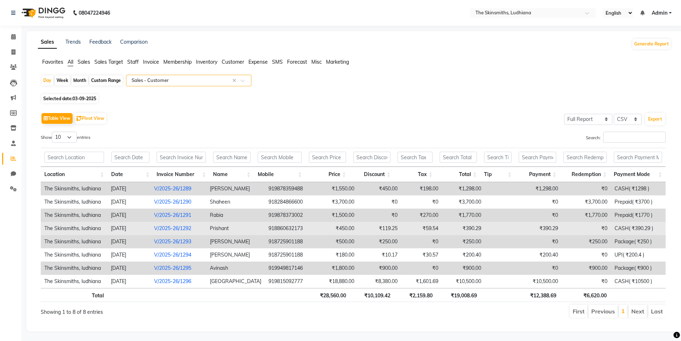
click at [281, 226] on td "918860632173" at bounding box center [290, 228] width 50 height 13
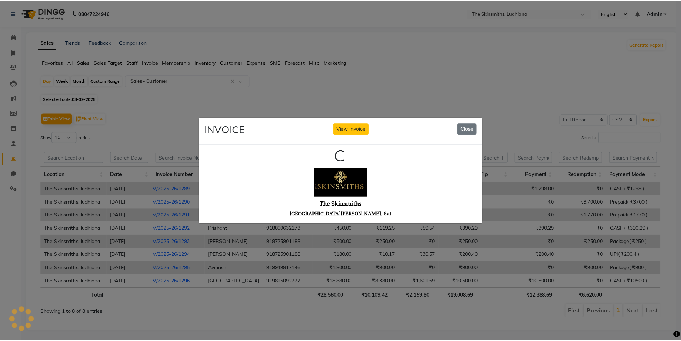
scroll to position [0, 0]
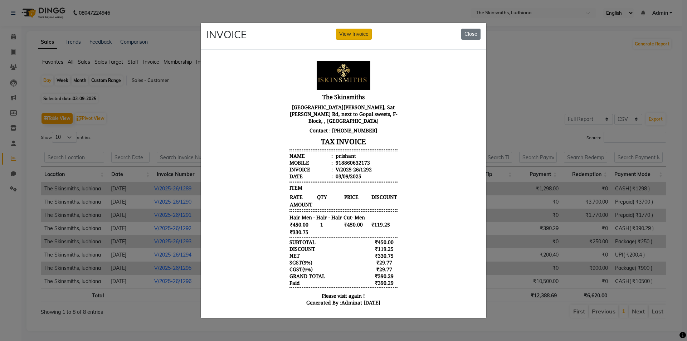
click at [355, 31] on button "View Invoice" at bounding box center [354, 34] width 36 height 11
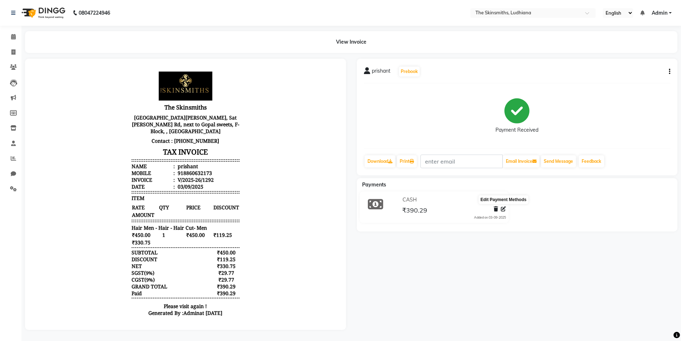
click at [503, 207] on icon at bounding box center [503, 208] width 5 height 5
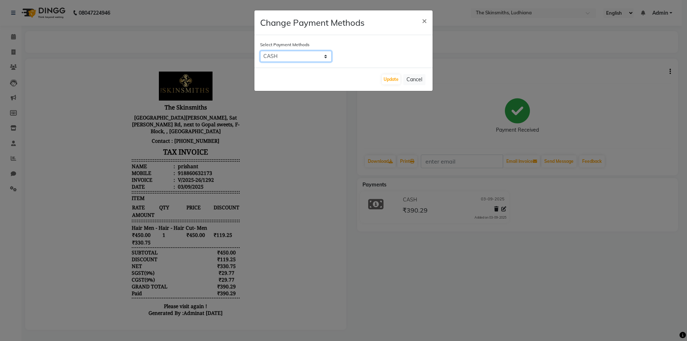
click at [318, 58] on select "CARD CASH UPI" at bounding box center [296, 56] width 72 height 11
select select "8"
click at [260, 51] on select "CARD CASH UPI" at bounding box center [296, 56] width 72 height 11
click at [387, 80] on button "Update" at bounding box center [391, 79] width 19 height 10
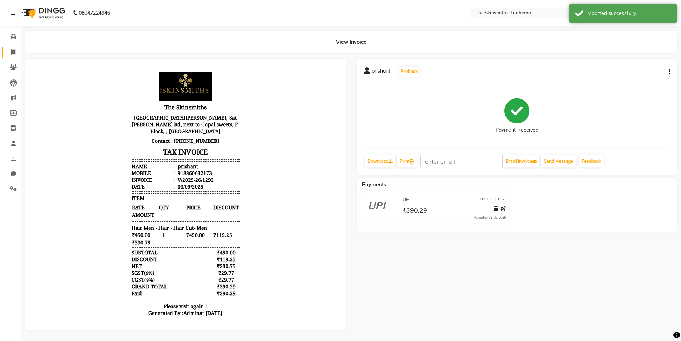
click at [6, 54] on link "Invoice" at bounding box center [10, 52] width 17 height 12
select select "service"
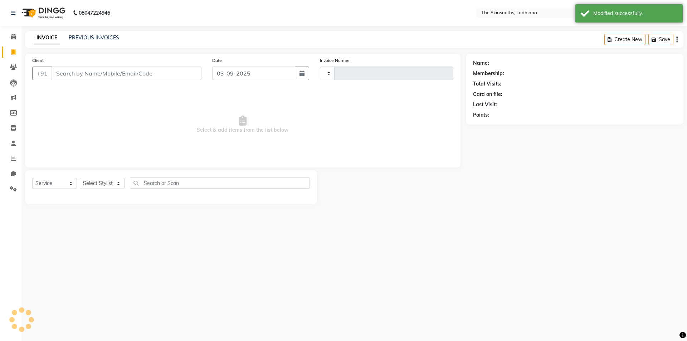
type input "1297"
select select "8115"
